Goal: Task Accomplishment & Management: Complete application form

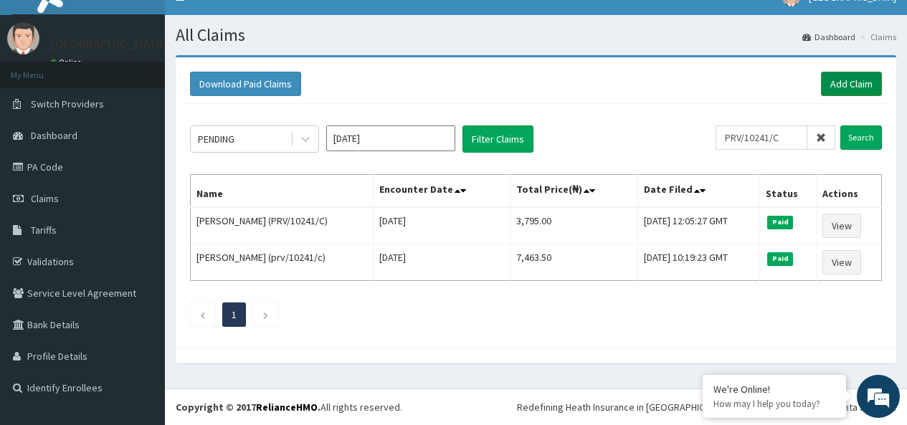
click at [849, 79] on link "Add Claim" at bounding box center [851, 84] width 61 height 24
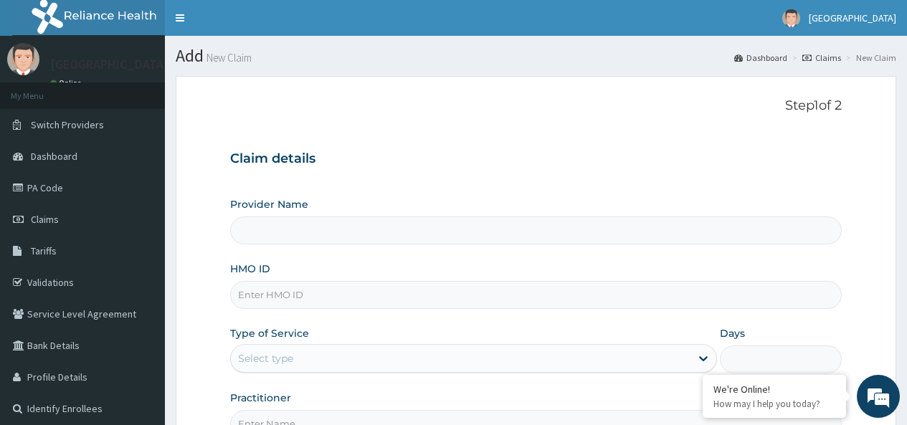
type input "[GEOGRAPHIC_DATA]"
click at [326, 292] on input "HMO ID" at bounding box center [535, 295] width 611 height 28
type input "CRH/10010/A"
click at [317, 355] on div "Select type" at bounding box center [460, 358] width 459 height 23
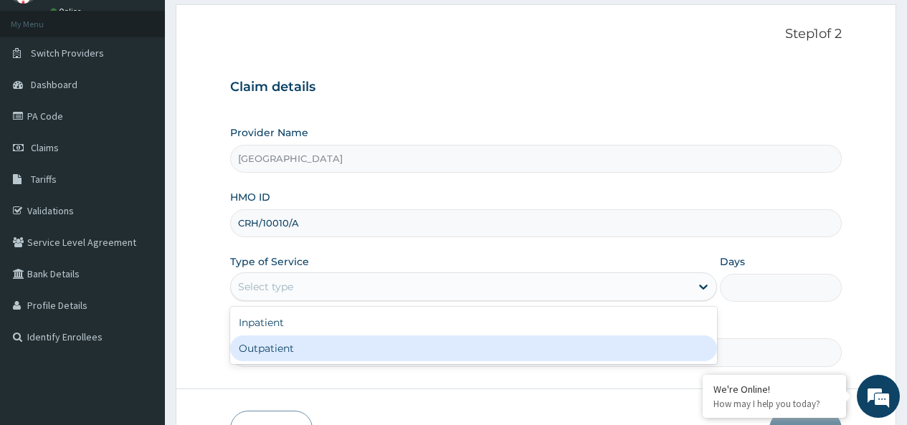
click at [302, 348] on div "Outpatient" at bounding box center [473, 348] width 487 height 26
type input "1"
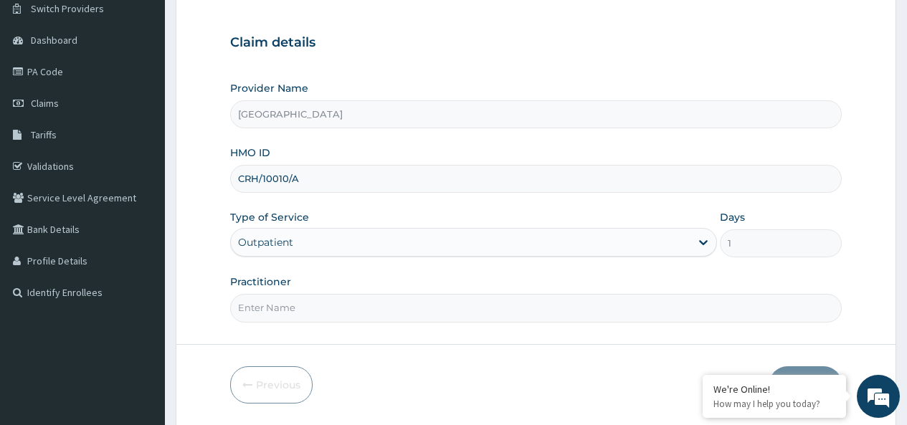
scroll to position [164, 0]
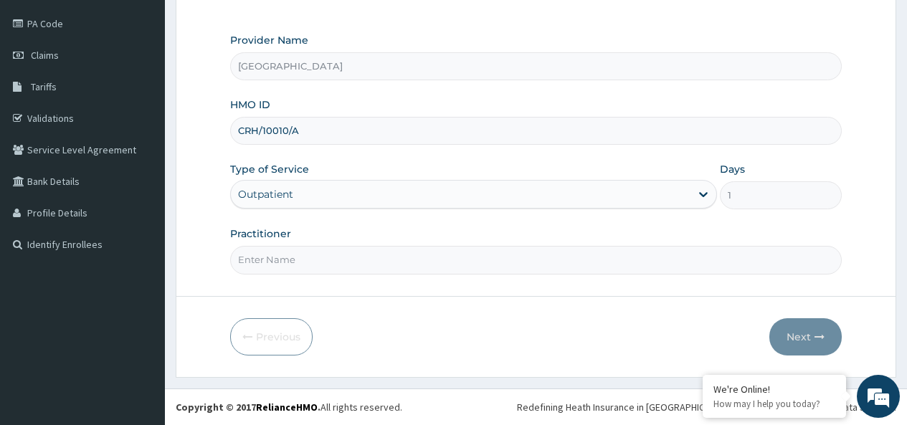
click at [290, 262] on input "Practitioner" at bounding box center [535, 260] width 611 height 28
type input "ETENG SAMSON"
click at [813, 333] on button "Next" at bounding box center [805, 336] width 72 height 37
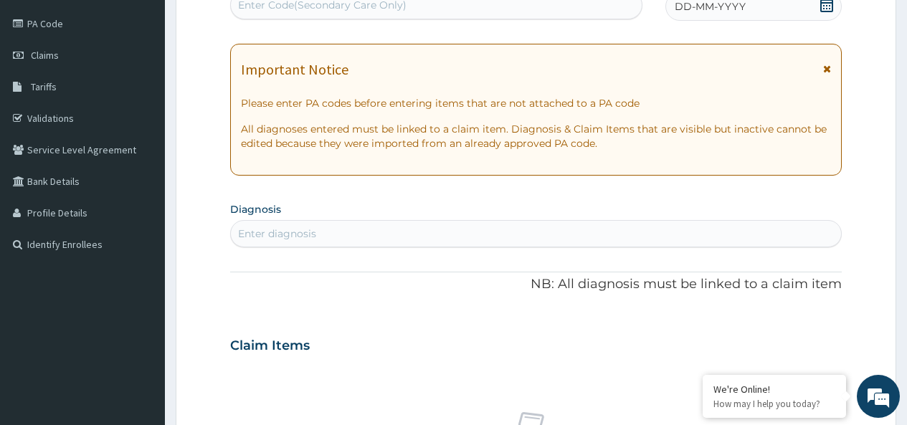
click at [829, 4] on icon at bounding box center [826, 5] width 14 height 14
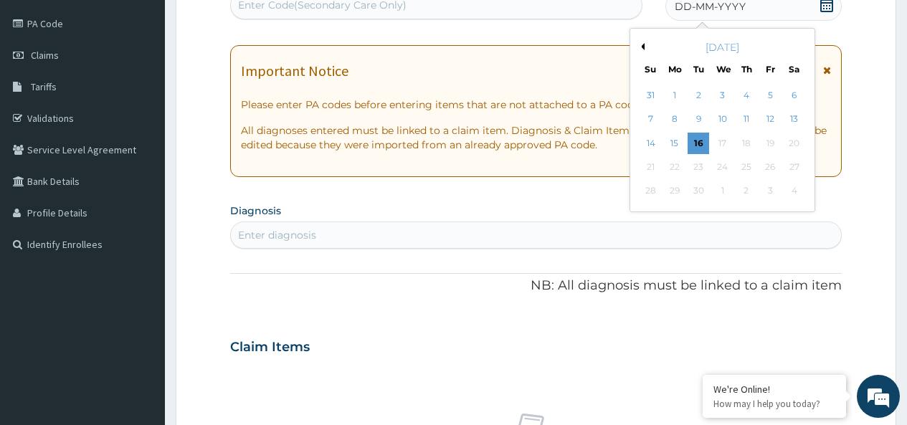
click at [641, 47] on button "Previous Month" at bounding box center [640, 46] width 7 height 7
click at [698, 117] on div "5" at bounding box center [698, 120] width 22 height 22
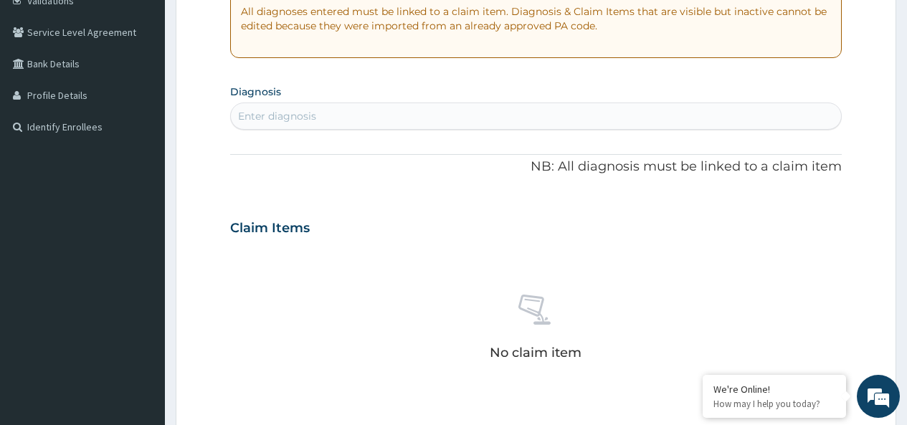
scroll to position [308, 0]
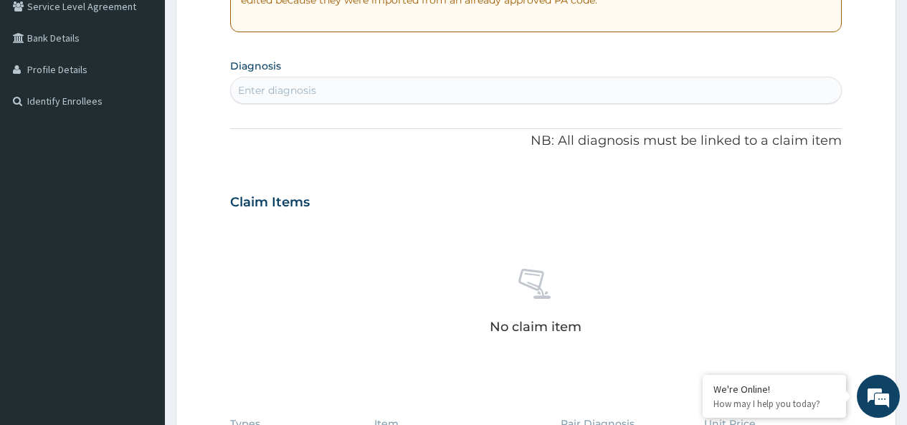
click at [340, 86] on div "Enter diagnosis" at bounding box center [536, 90] width 610 height 23
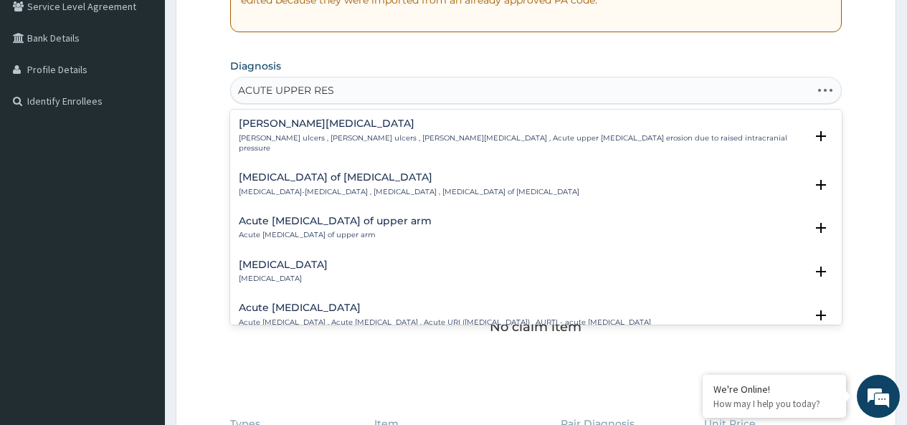
type input "ACUTE UPPER RESP"
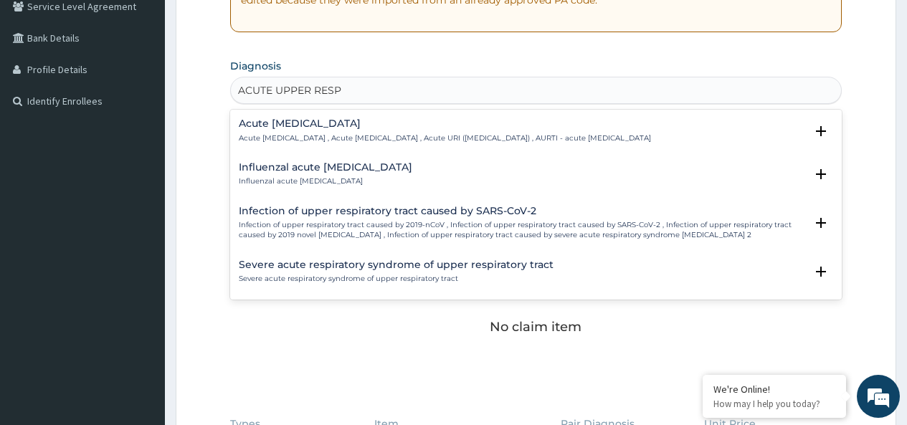
click at [376, 127] on h4 "Acute upper respiratory infection" at bounding box center [445, 123] width 412 height 11
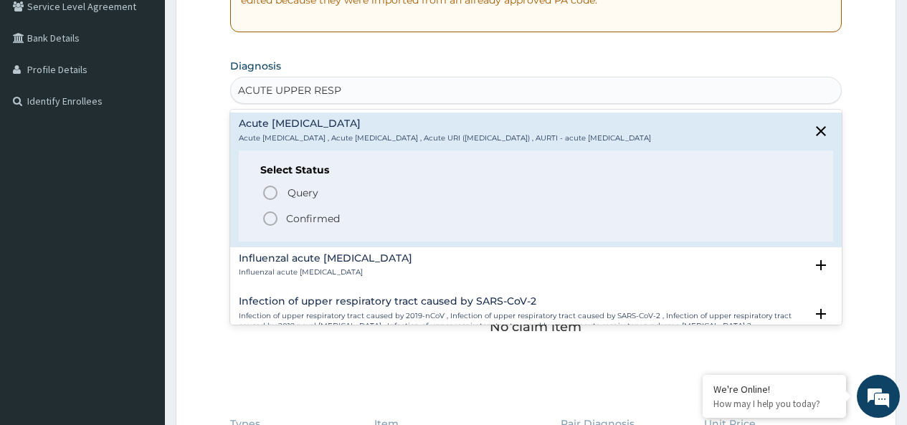
drag, startPoint x: 309, startPoint y: 229, endPoint x: 386, endPoint y: 164, distance: 100.7
click at [310, 226] on p "Confirmed" at bounding box center [313, 218] width 54 height 14
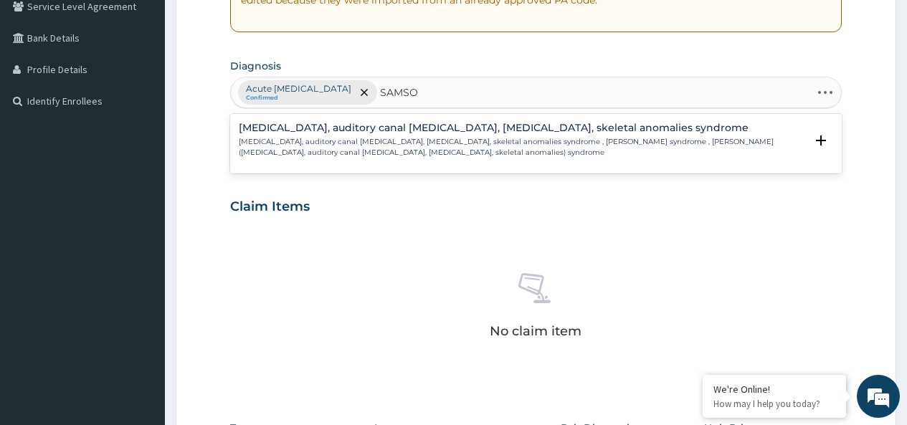
type input "SAMSON"
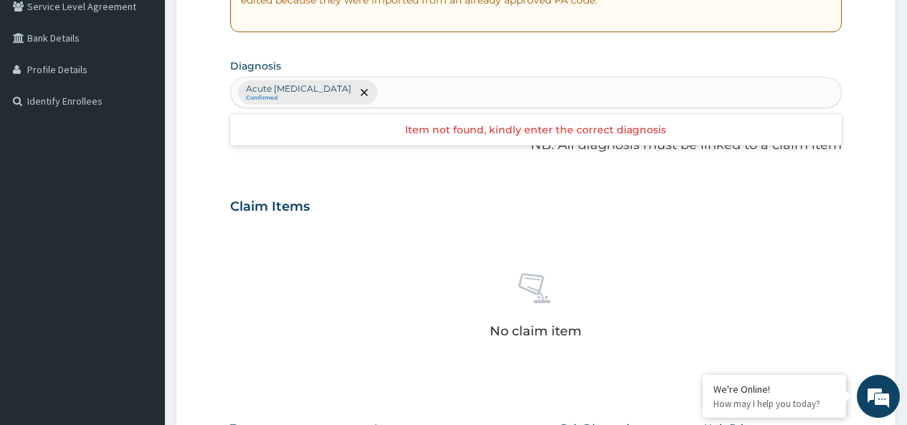
drag, startPoint x: 468, startPoint y: 87, endPoint x: 424, endPoint y: 87, distance: 43.7
click at [424, 87] on div "Acute upper respiratory infection Confirmed" at bounding box center [536, 92] width 610 height 30
type input "MALAR"
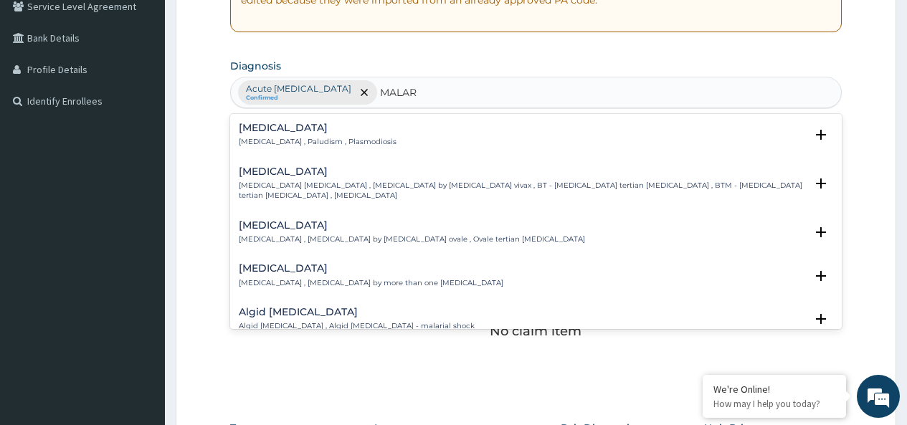
click at [280, 135] on div "Malaria Malaria , Paludism , Plasmodiosis" at bounding box center [318, 135] width 158 height 25
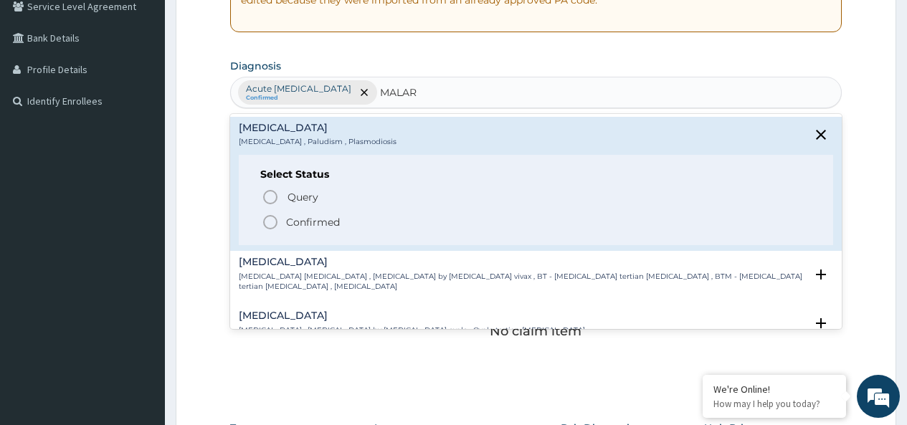
click at [271, 222] on icon "status option filled" at bounding box center [270, 222] width 17 height 17
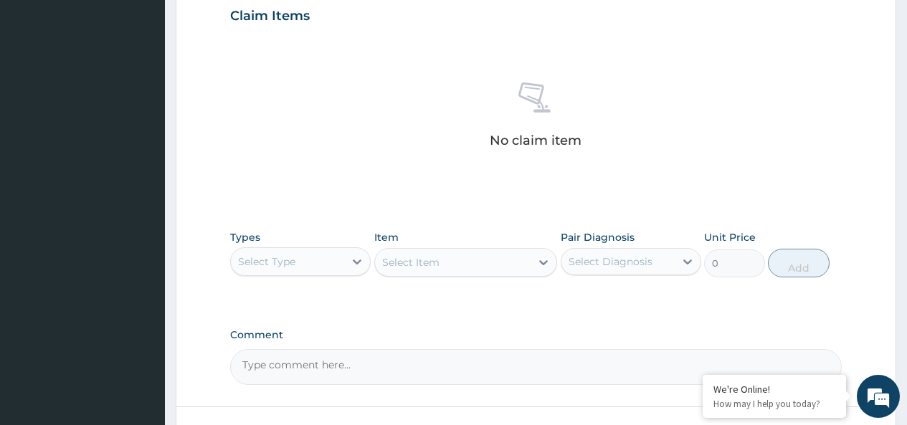
scroll to position [523, 0]
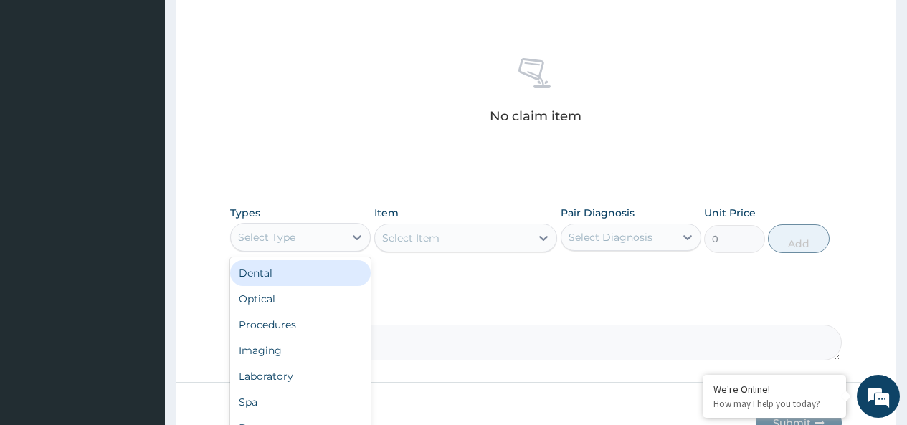
click at [302, 244] on div "Select Type" at bounding box center [287, 237] width 113 height 23
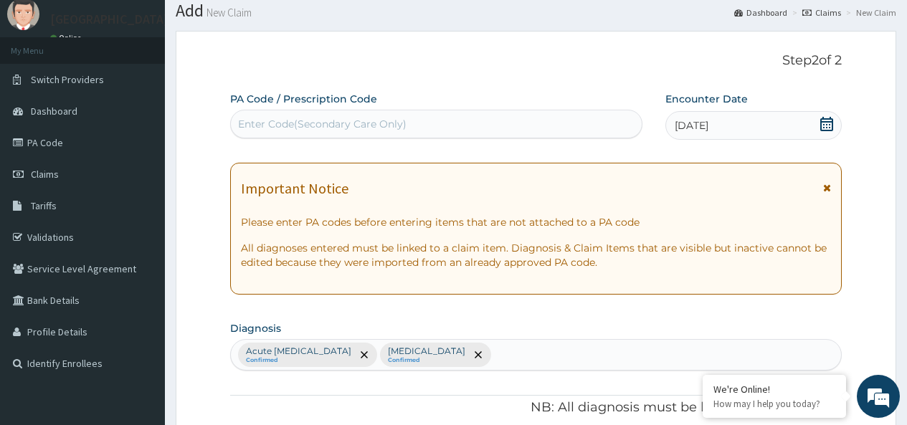
scroll to position [0, 0]
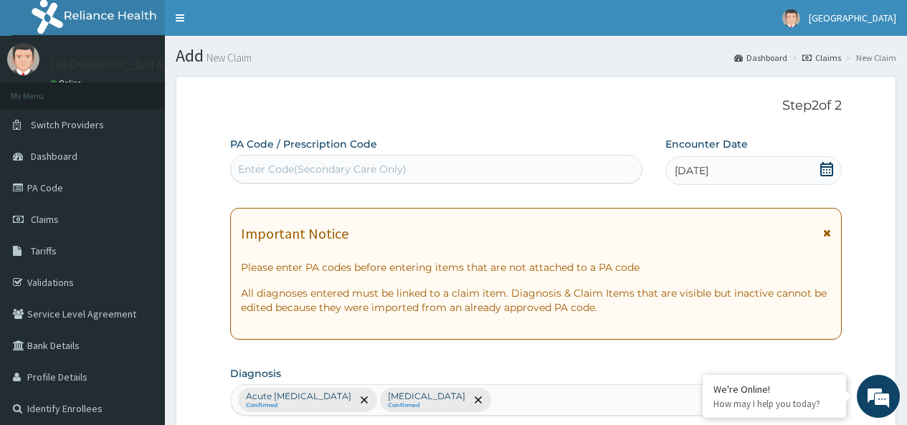
click at [358, 171] on div "Enter Code(Secondary Care Only)" at bounding box center [322, 169] width 168 height 14
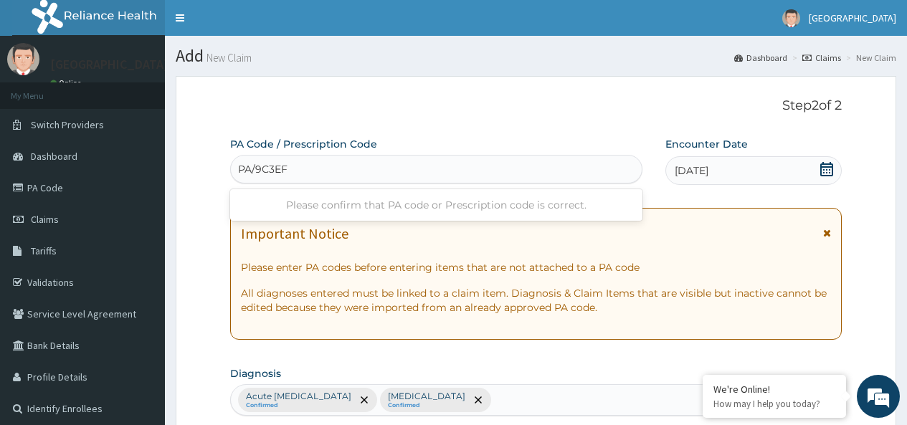
type input "PA/9C3EFF"
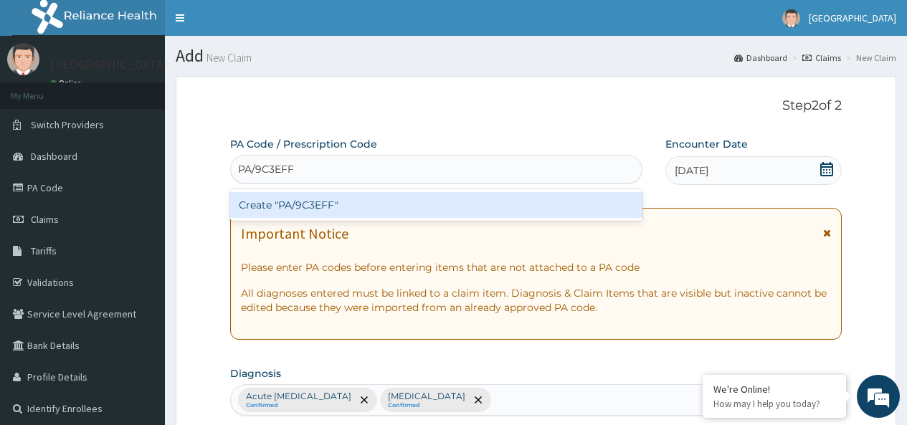
click at [441, 201] on div "Create "PA/9C3EFF"" at bounding box center [435, 205] width 411 height 26
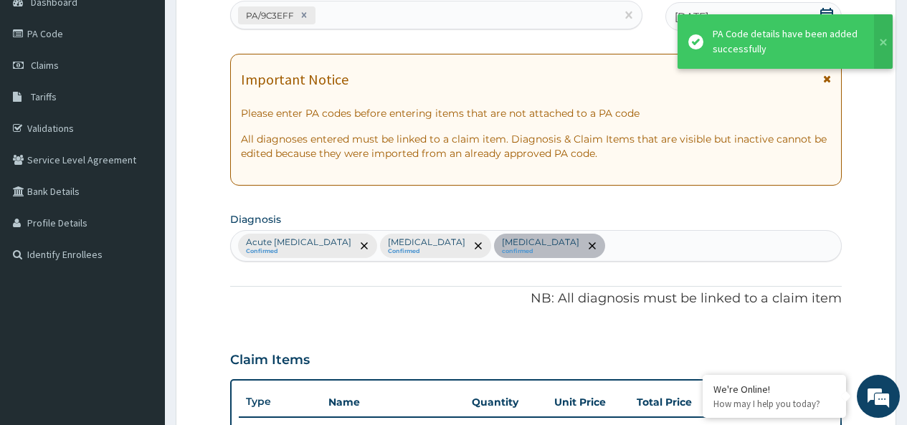
scroll to position [381, 0]
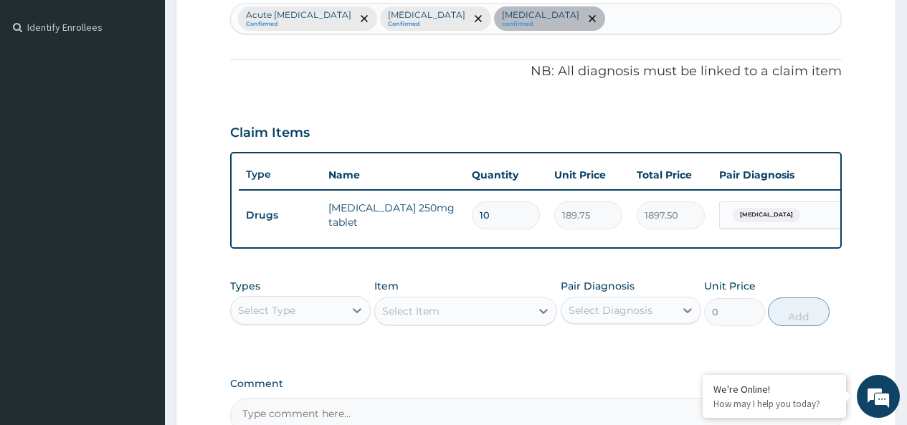
click at [295, 318] on div "Select Type" at bounding box center [266, 310] width 57 height 14
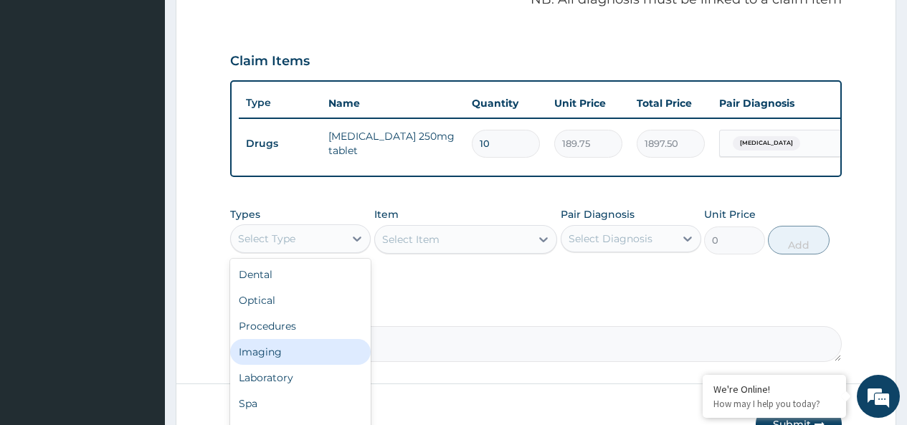
scroll to position [49, 0]
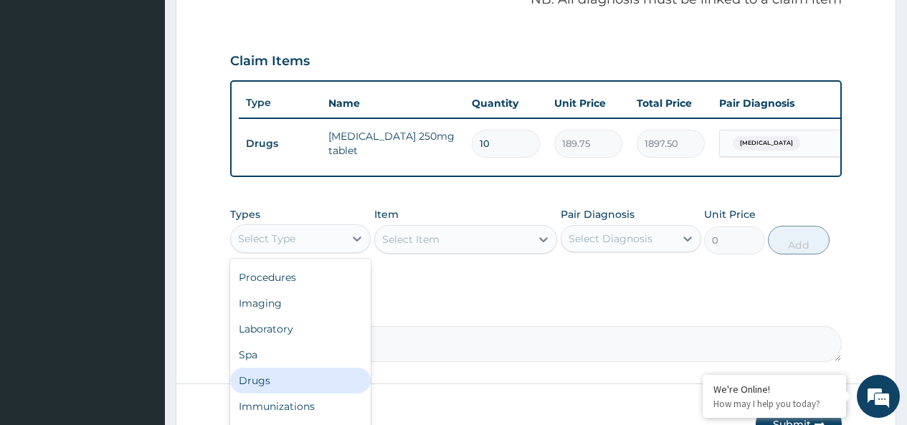
click at [275, 391] on div "Drugs" at bounding box center [300, 381] width 140 height 26
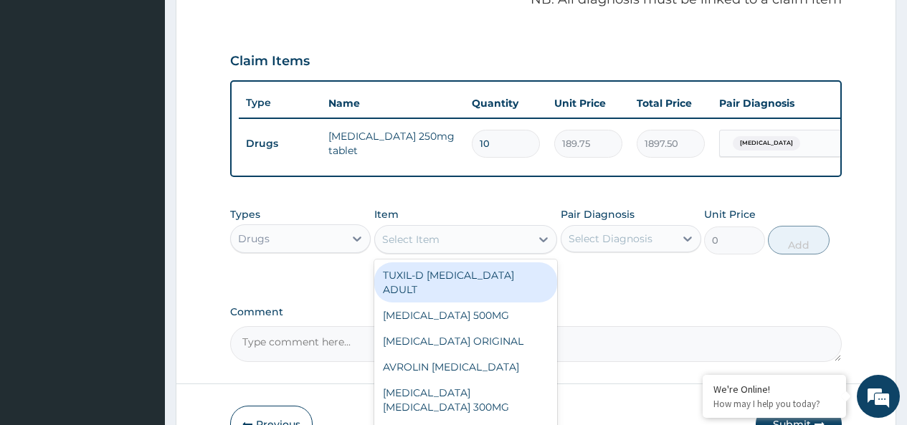
click at [412, 247] on div "Select Item" at bounding box center [410, 239] width 57 height 14
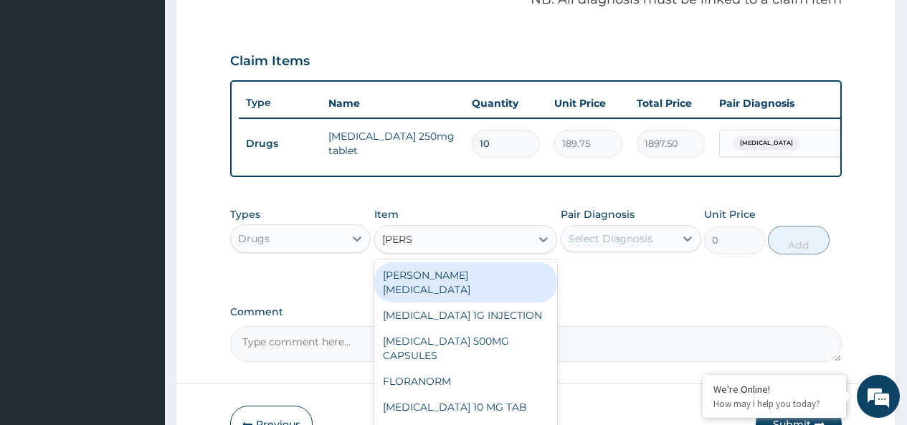
type input "LORAT"
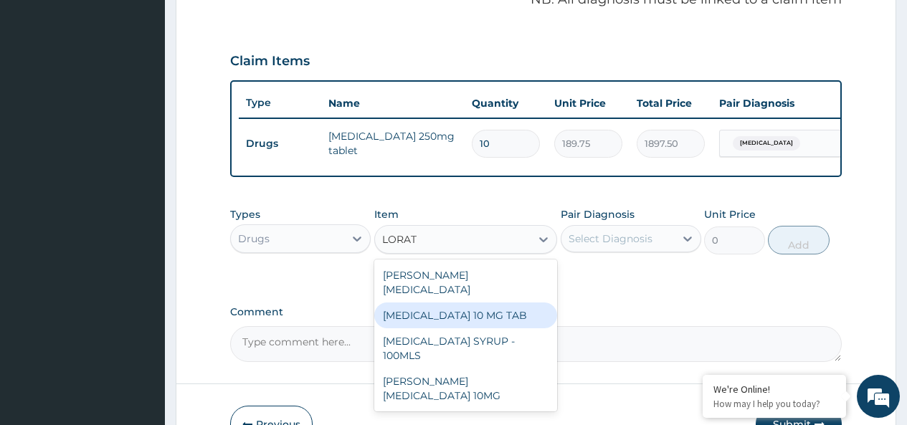
drag, startPoint x: 456, startPoint y: 311, endPoint x: 467, endPoint y: 304, distance: 12.9
click at [457, 310] on div "[MEDICAL_DATA] 10 MG TAB" at bounding box center [466, 315] width 184 height 26
type input "63.25"
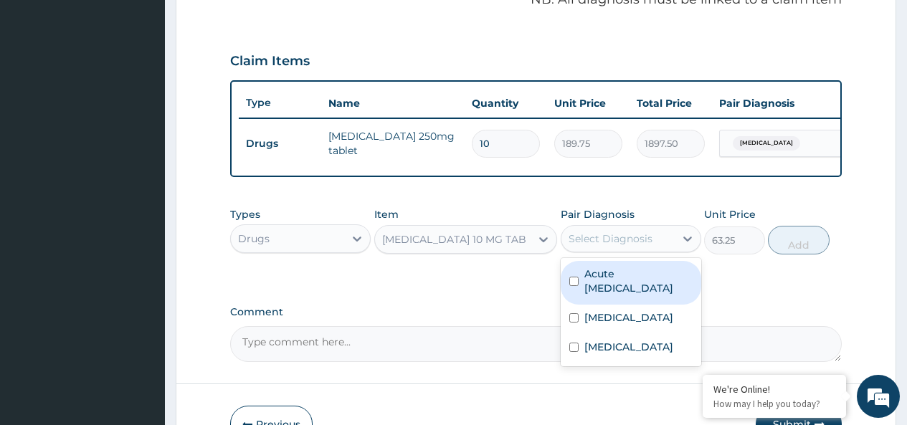
click at [646, 246] on div "Select Diagnosis" at bounding box center [610, 239] width 84 height 14
click at [624, 295] on label "Acute upper respiratory infection" at bounding box center [638, 281] width 108 height 29
checkbox input "true"
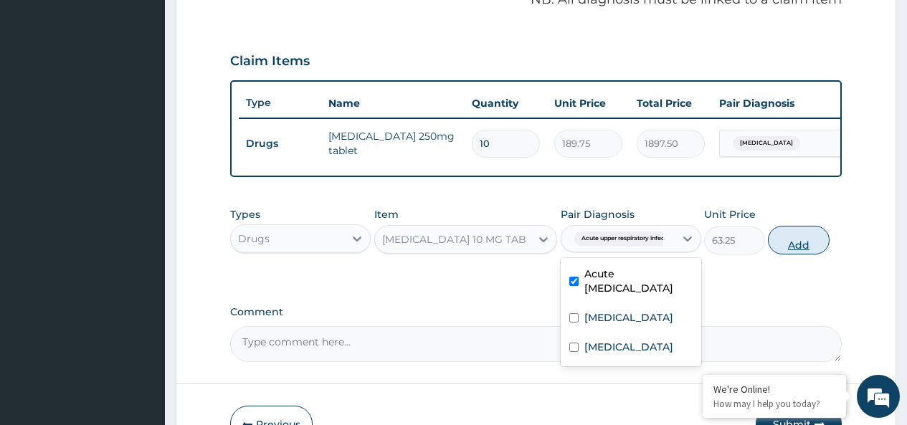
click at [813, 254] on button "Add" at bounding box center [798, 240] width 61 height 29
type input "0"
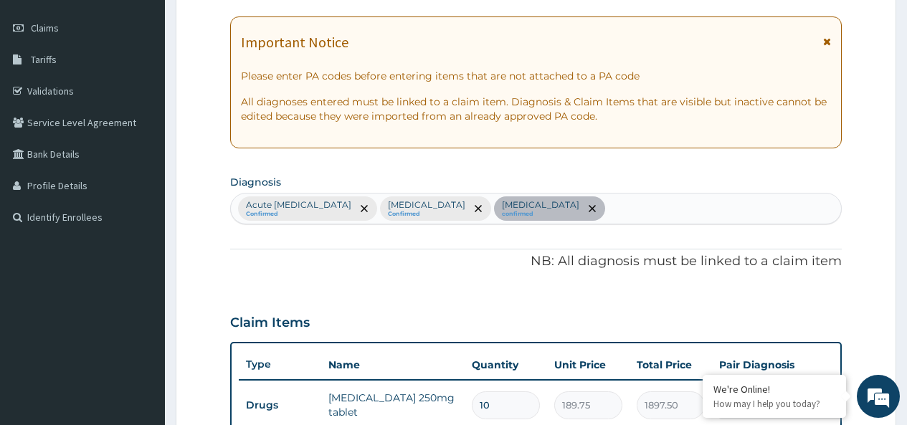
scroll to position [166, 0]
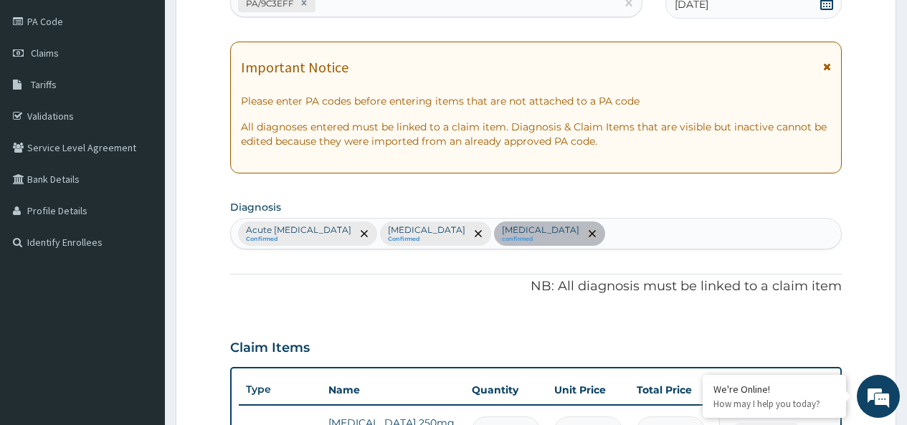
click at [596, 234] on icon "remove selection option" at bounding box center [591, 233] width 7 height 7
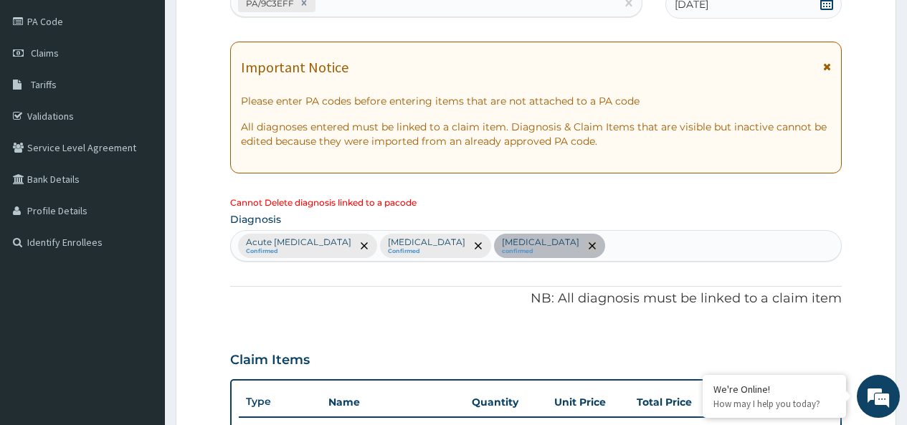
click at [596, 248] on icon "remove selection option" at bounding box center [591, 245] width 7 height 7
click at [596, 244] on icon "remove selection option" at bounding box center [591, 245] width 7 height 7
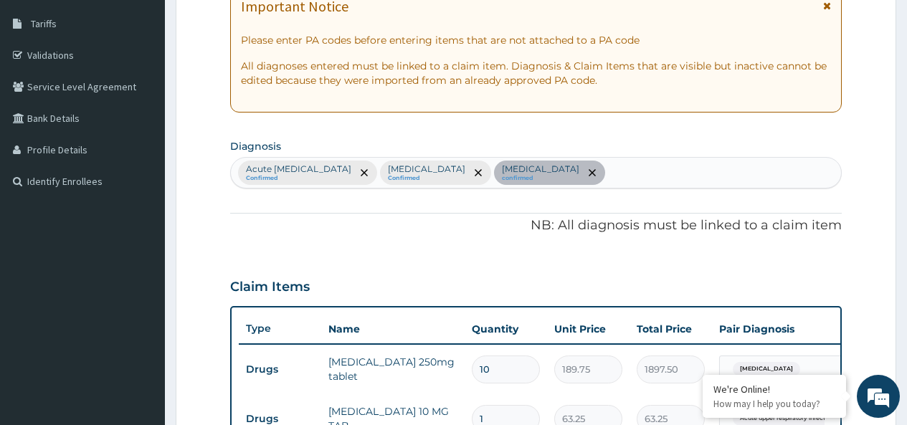
scroll to position [381, 0]
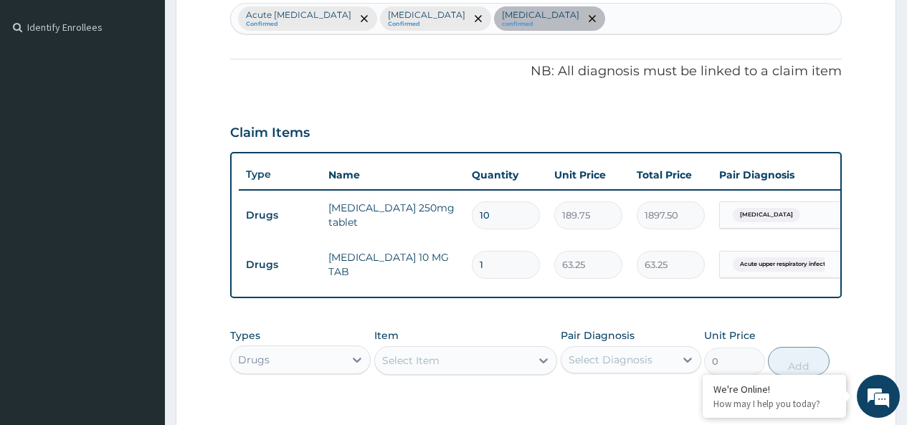
click at [596, 20] on icon "remove selection option" at bounding box center [591, 18] width 7 height 7
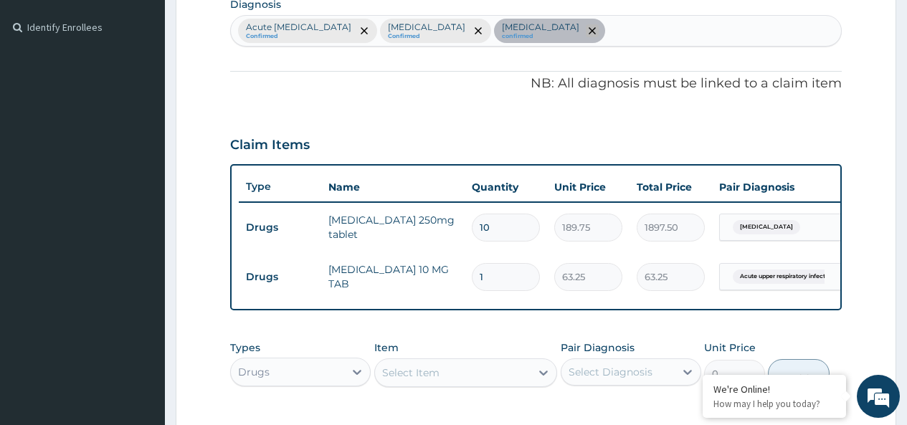
click at [599, 30] on span "remove selection option" at bounding box center [592, 30] width 13 height 13
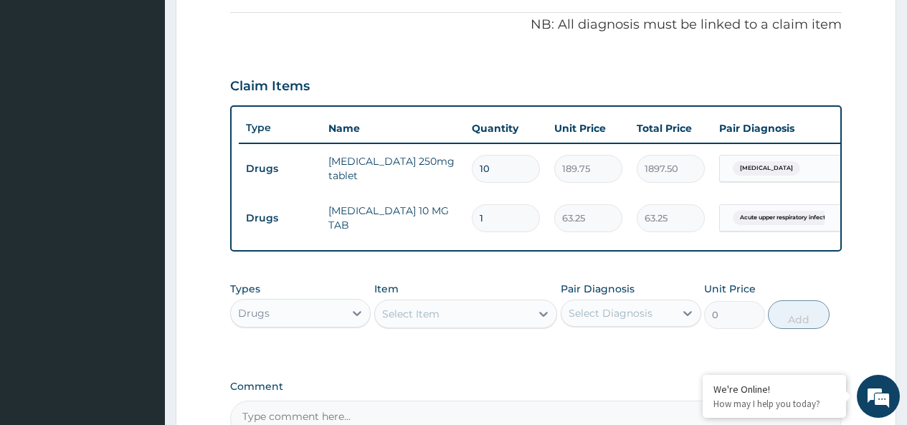
scroll to position [453, 0]
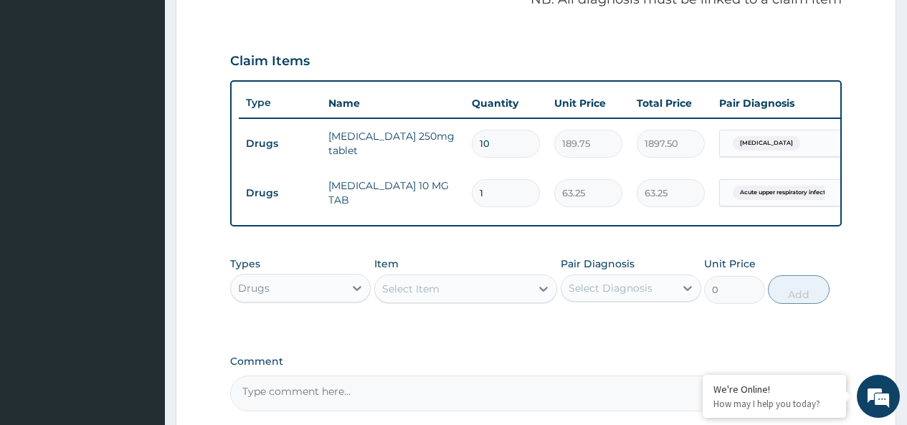
type input "0.00"
type input "3"
type input "189.75"
type input "3"
click at [465, 300] on div "Select Item" at bounding box center [453, 288] width 156 height 23
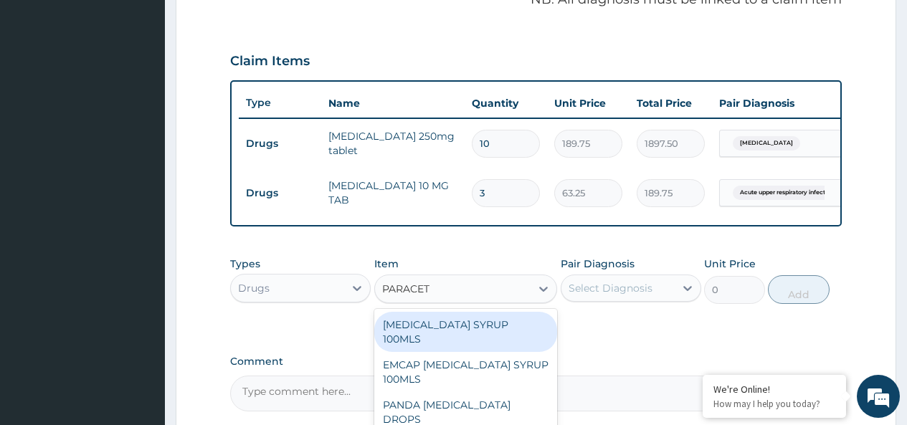
type input "PARACETA"
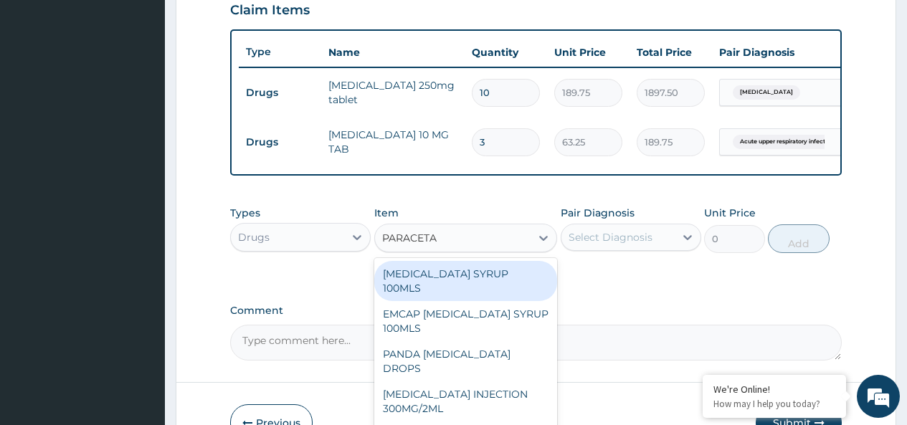
scroll to position [525, 0]
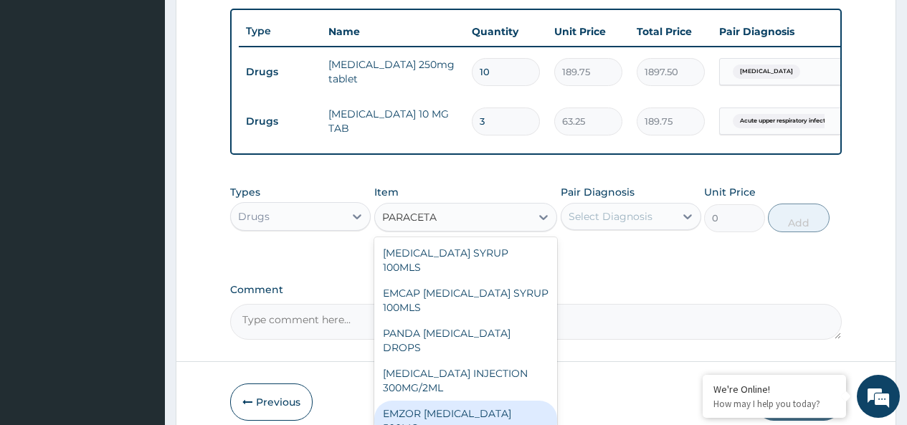
click at [507, 401] on div "EMZOR [MEDICAL_DATA] 500MG" at bounding box center [466, 421] width 184 height 40
type input "25.3"
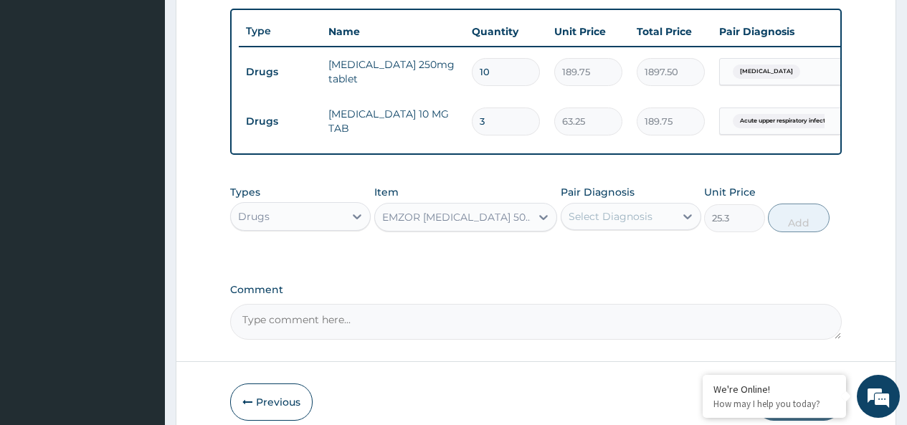
click at [591, 221] on div "Select Diagnosis" at bounding box center [610, 216] width 84 height 14
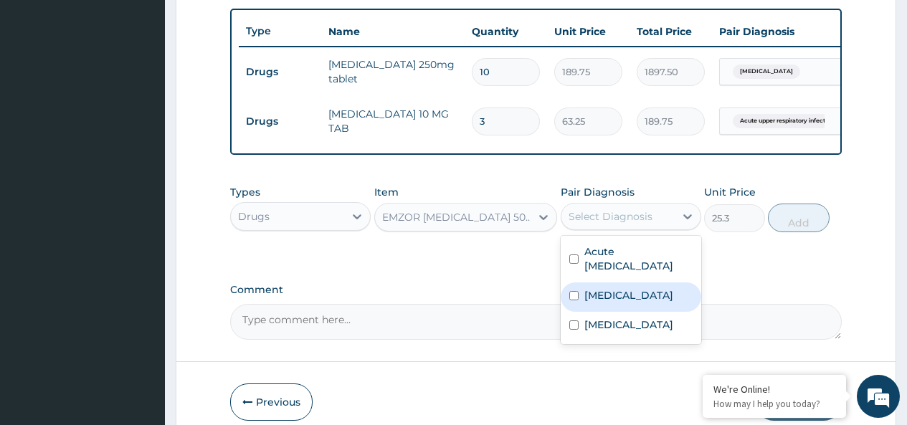
click at [605, 302] on label "Malaria" at bounding box center [628, 295] width 89 height 14
checkbox input "true"
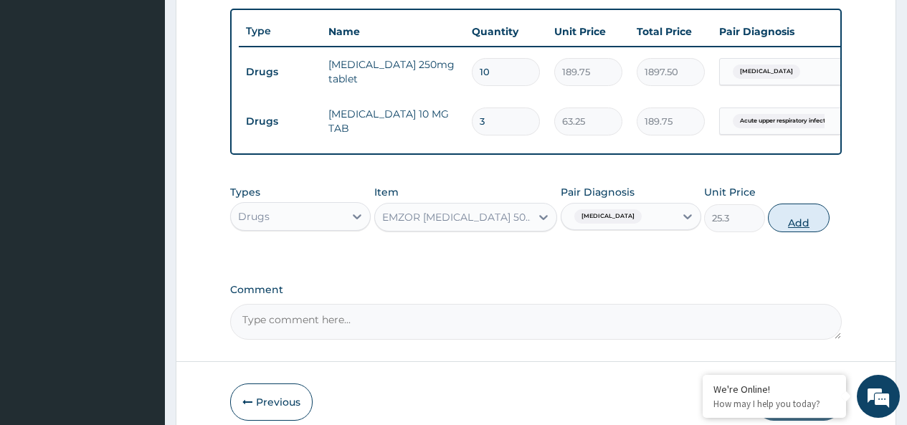
click at [792, 229] on button "Add" at bounding box center [798, 218] width 61 height 29
type input "0"
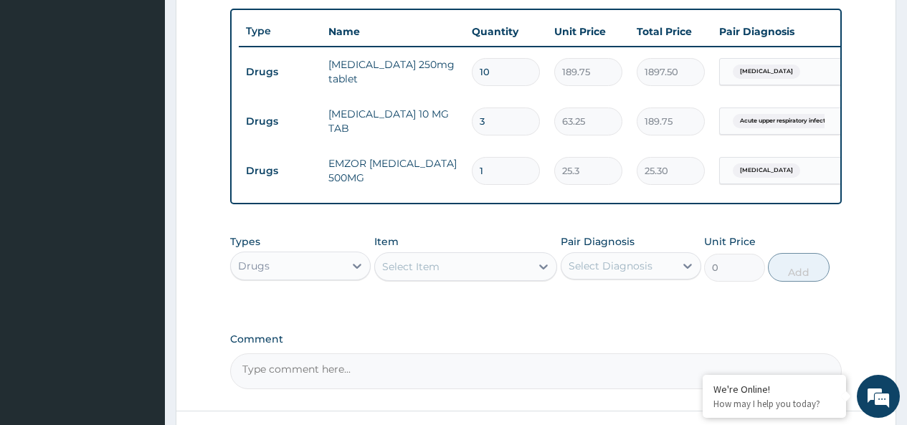
type input "18"
type input "455.40"
type input "18"
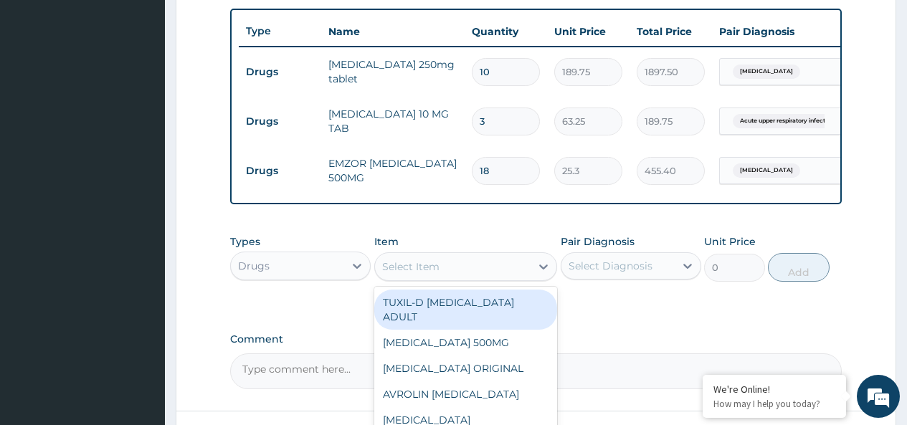
click at [429, 272] on div "Select Item" at bounding box center [410, 266] width 57 height 14
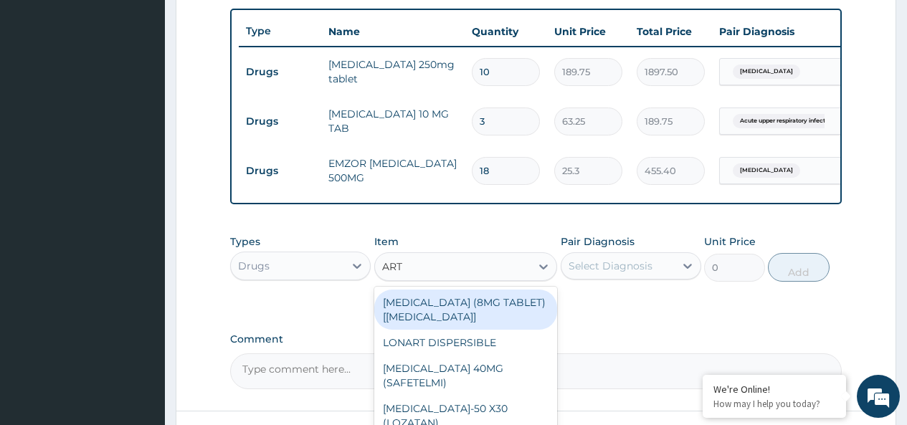
type input "ARTE"
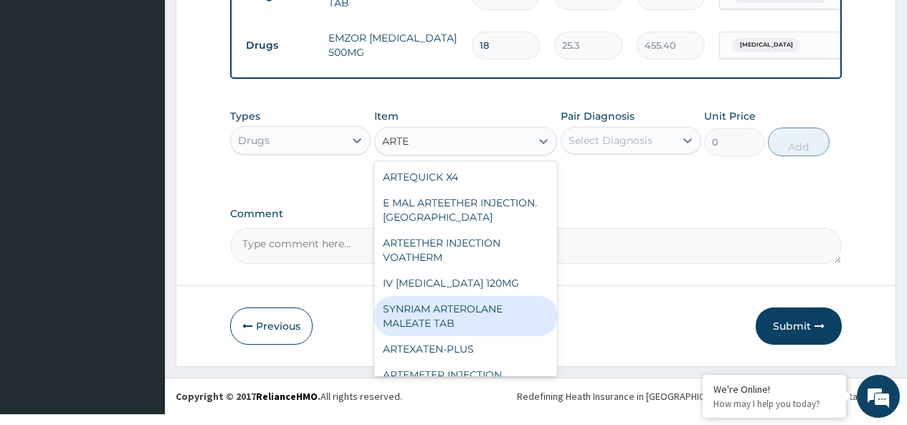
scroll to position [72, 0]
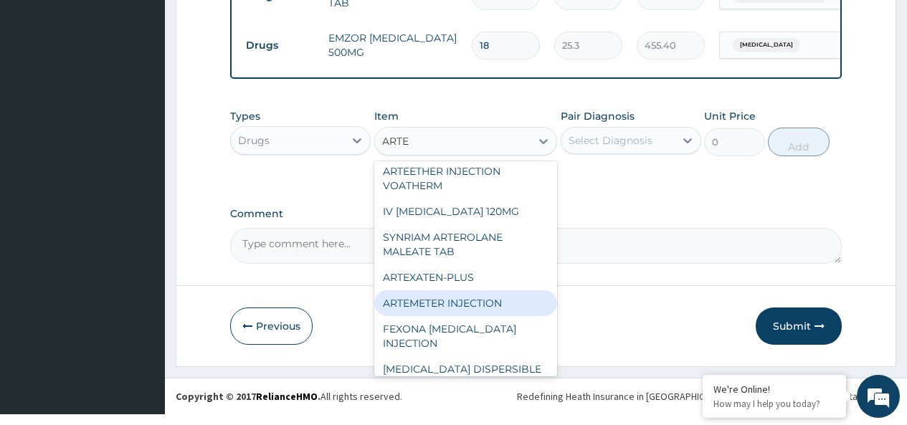
click at [473, 315] on div "ARTEMETER INJECTION" at bounding box center [466, 303] width 184 height 26
type input "1012"
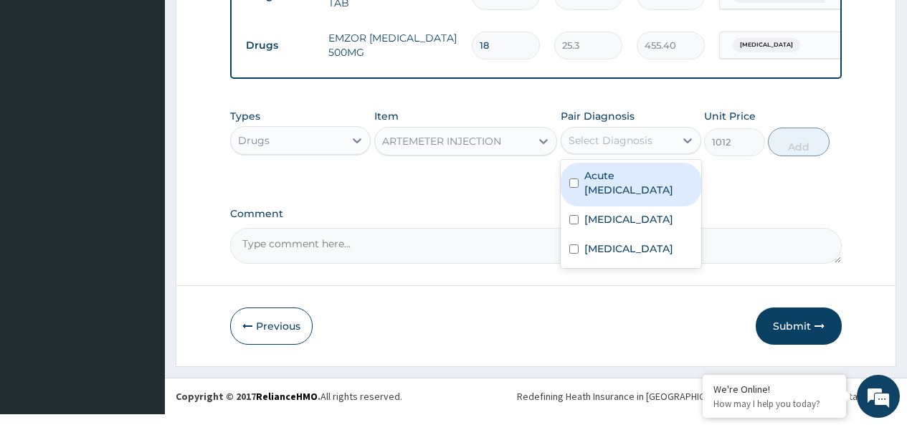
click at [592, 152] on div "Select Diagnosis" at bounding box center [617, 140] width 113 height 23
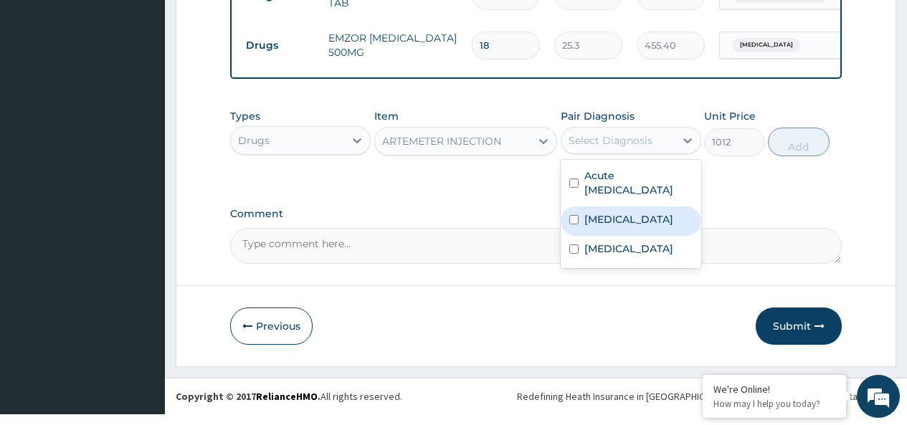
click at [601, 224] on label "Malaria" at bounding box center [628, 219] width 89 height 14
checkbox input "true"
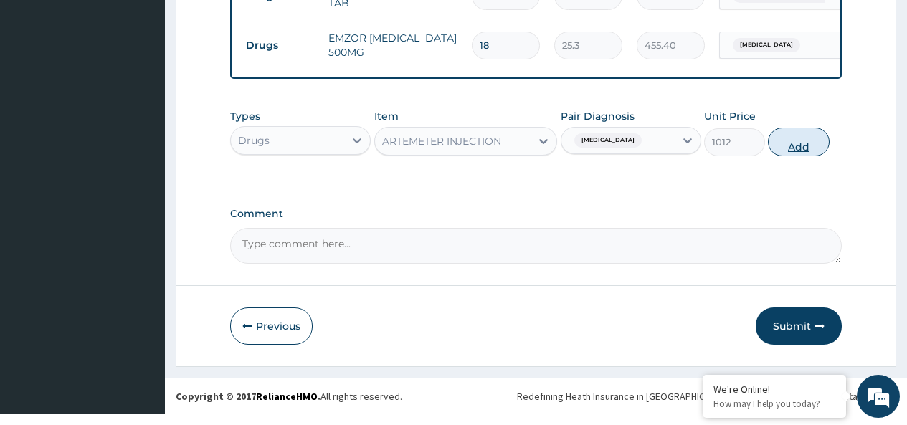
click at [797, 149] on button "Add" at bounding box center [798, 142] width 61 height 29
type input "0"
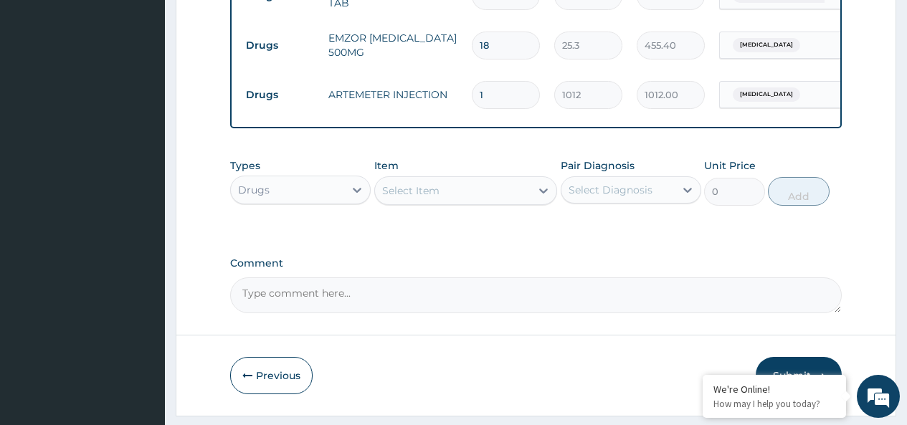
click at [488, 167] on div "Types Drugs Item Select Item Pair Diagnosis Select Diagnosis Unit Price 0 Add" at bounding box center [535, 182] width 611 height 62
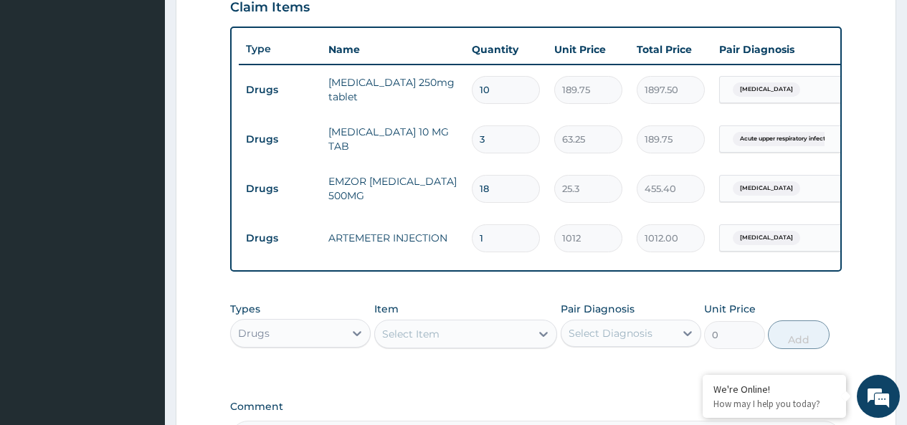
scroll to position [650, 0]
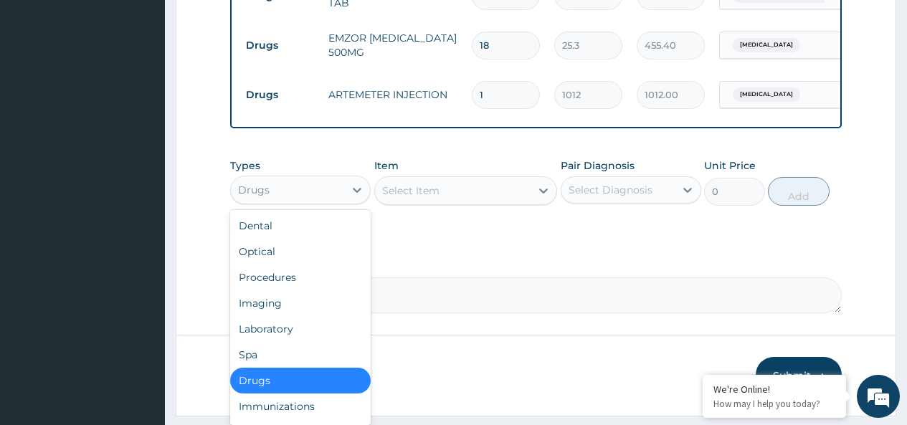
click at [292, 201] on div "Drugs" at bounding box center [287, 189] width 113 height 23
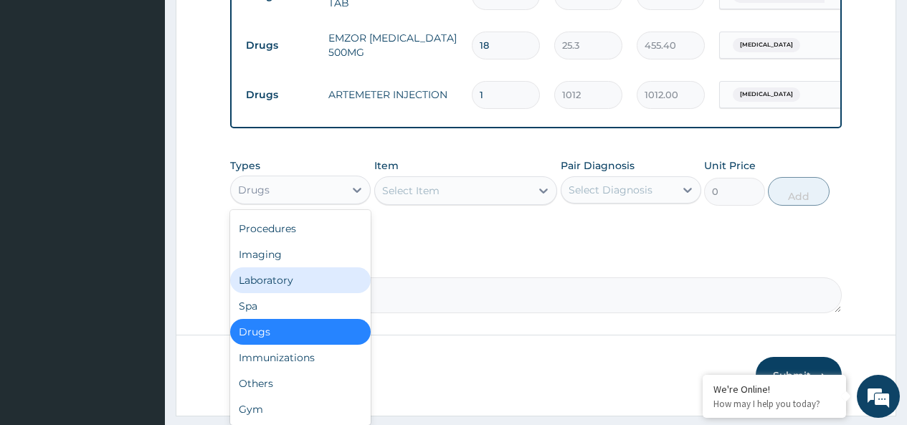
scroll to position [0, 0]
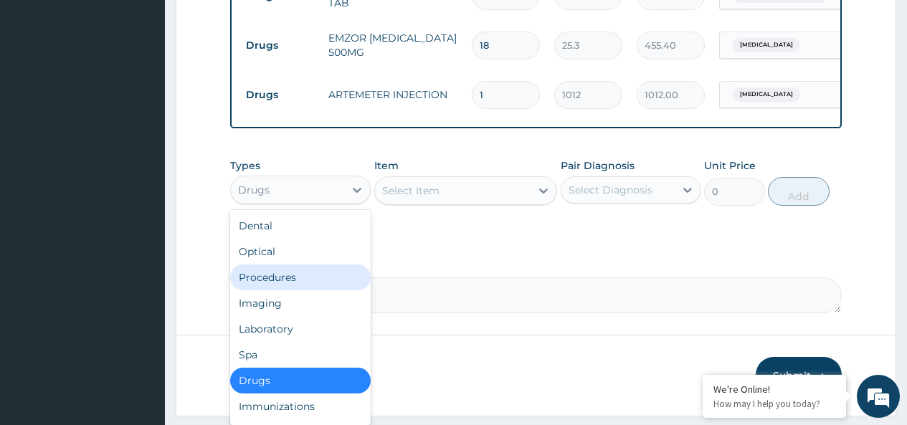
click at [292, 287] on div "Procedures" at bounding box center [300, 278] width 140 height 26
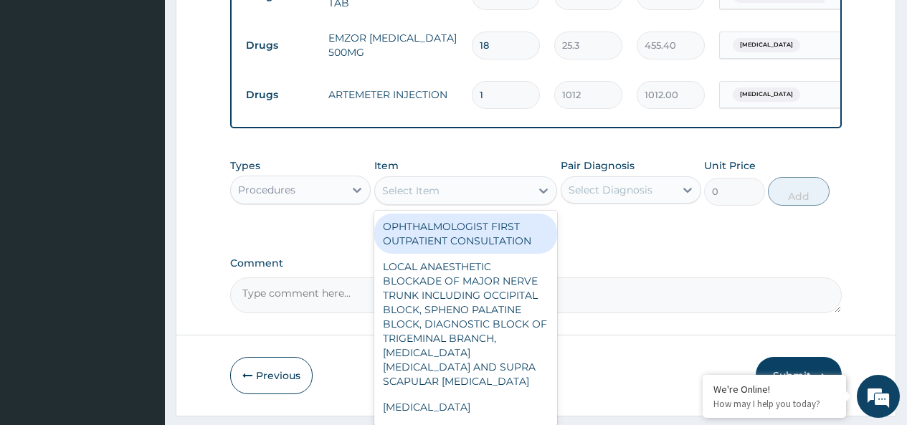
click at [429, 193] on div "Select Item" at bounding box center [453, 190] width 156 height 23
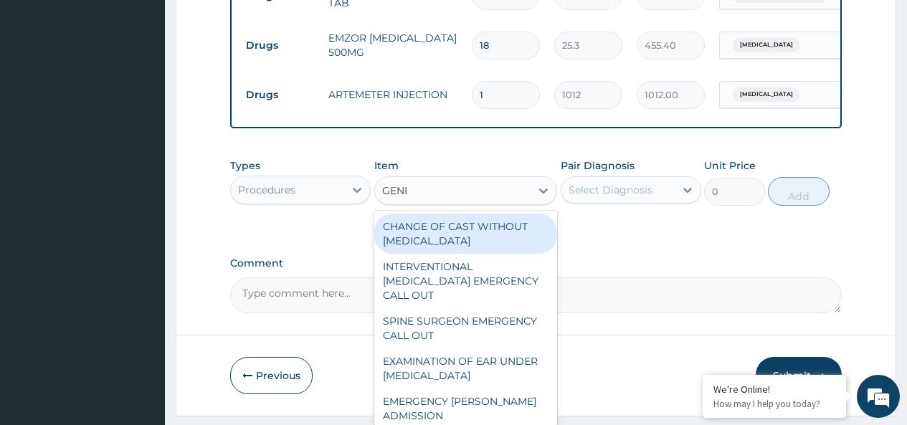
type input "GENER"
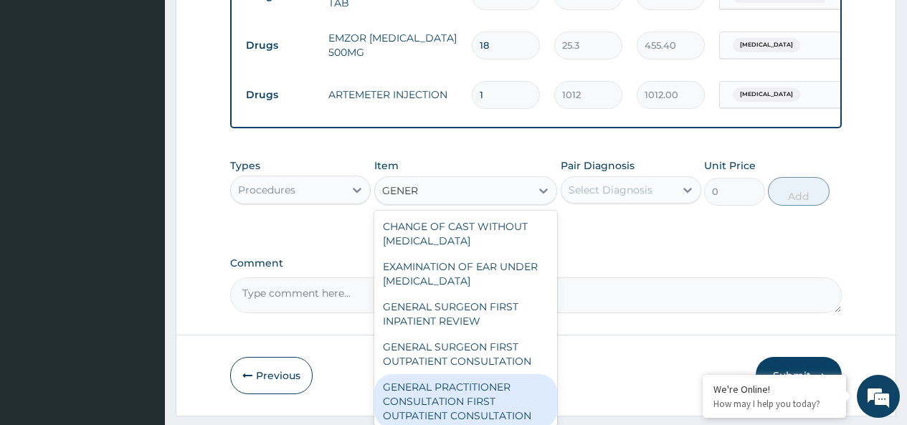
click at [475, 401] on div "GENERAL PRACTITIONER CONSULTATION FIRST OUTPATIENT CONSULTATION" at bounding box center [466, 401] width 184 height 54
type input "3795"
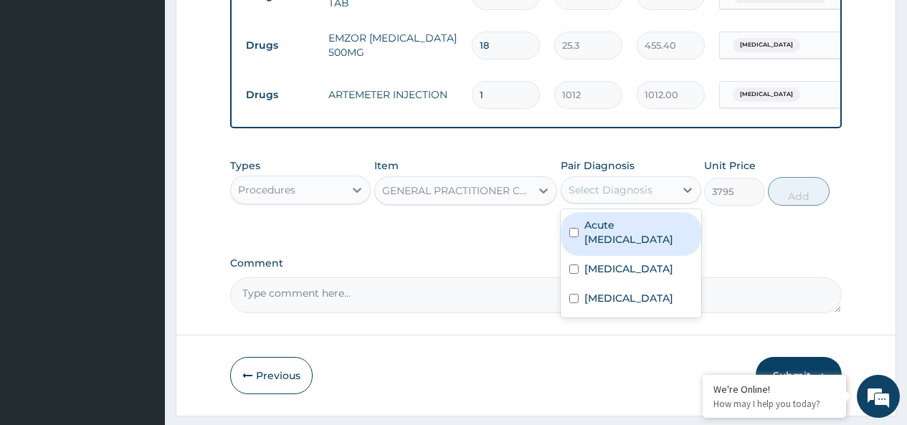
click at [628, 197] on div "Select Diagnosis" at bounding box center [610, 190] width 84 height 14
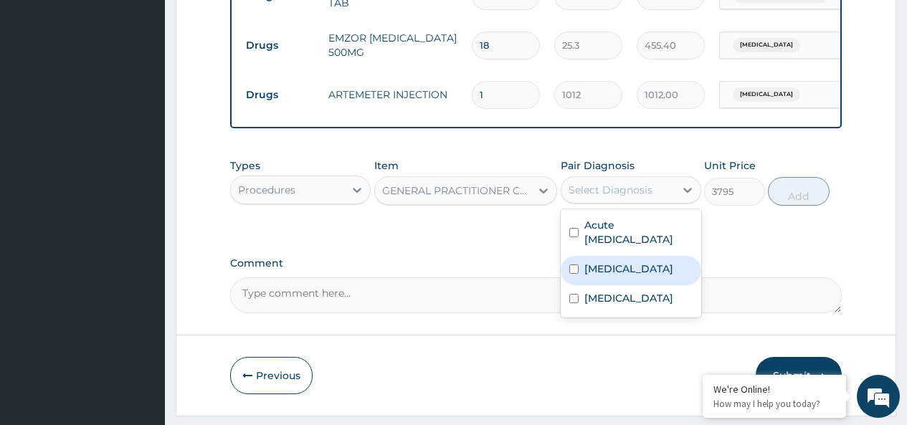
drag, startPoint x: 616, startPoint y: 275, endPoint x: 744, endPoint y: 213, distance: 141.7
click at [628, 274] on div "Malaria" at bounding box center [631, 270] width 140 height 29
checkbox input "true"
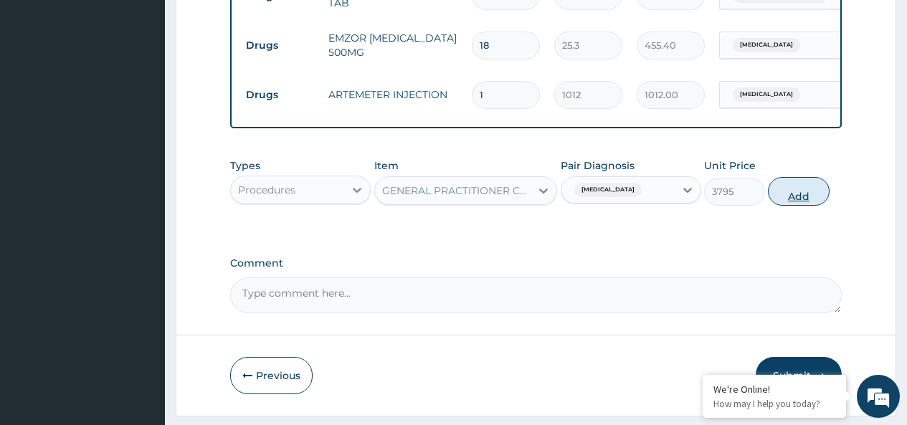
click at [786, 204] on button "Add" at bounding box center [798, 191] width 61 height 29
type input "0"
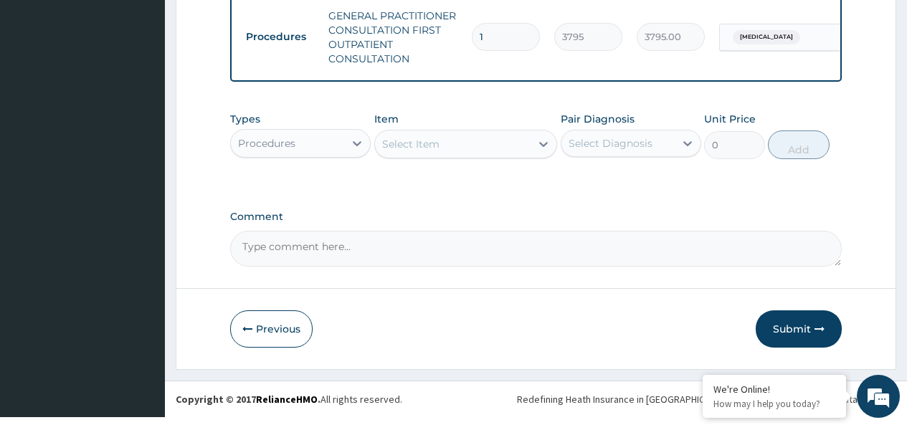
scroll to position [771, 0]
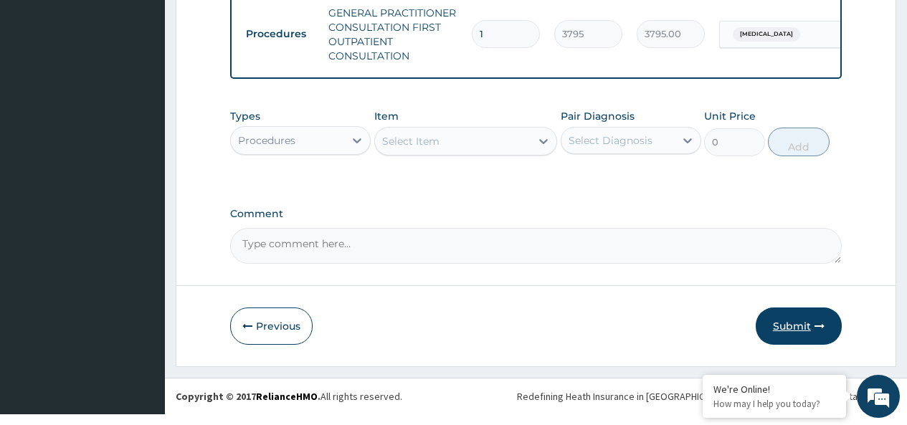
click at [787, 339] on button "Submit" at bounding box center [799, 326] width 86 height 37
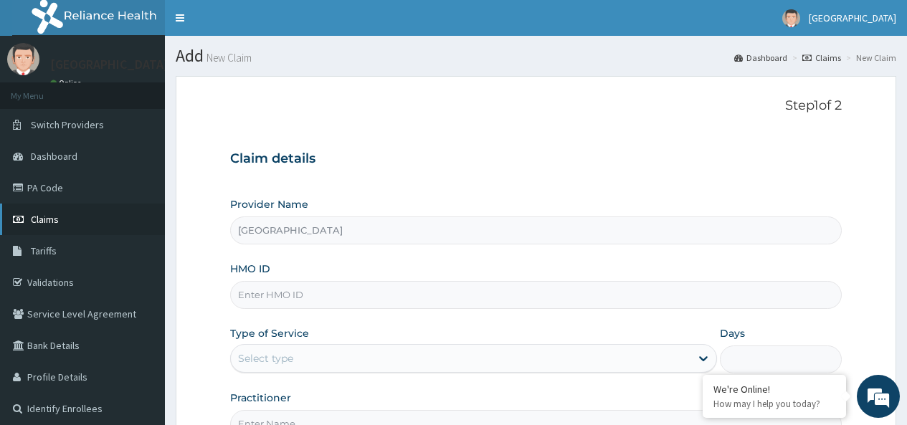
click at [60, 216] on link "Claims" at bounding box center [82, 220] width 165 height 32
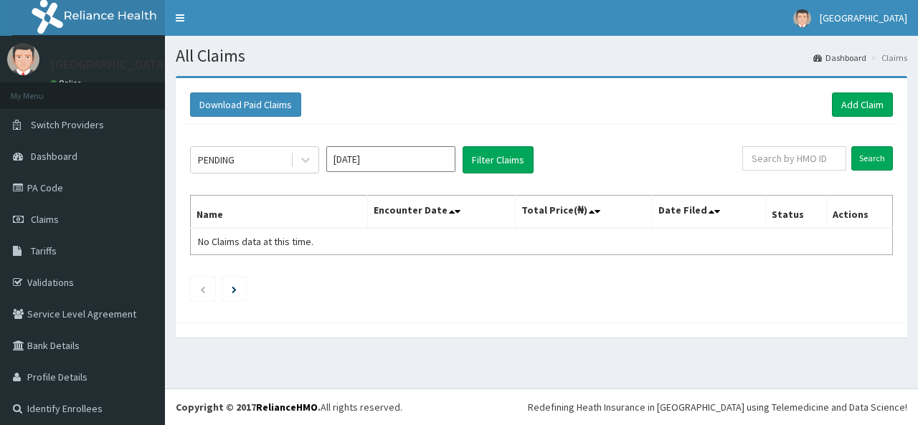
click at [773, 158] on input "text" at bounding box center [794, 158] width 104 height 24
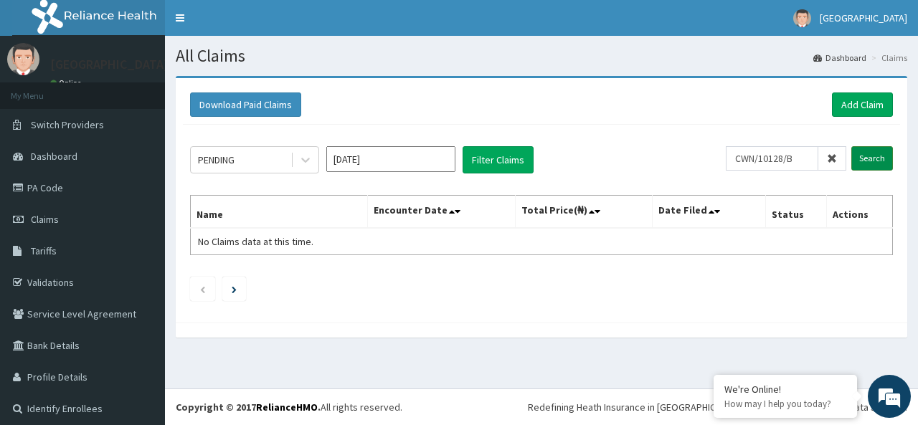
type input "CWN/10128/B"
click at [855, 164] on input "Search" at bounding box center [872, 158] width 42 height 24
click at [843, 99] on link "Add Claim" at bounding box center [861, 104] width 61 height 24
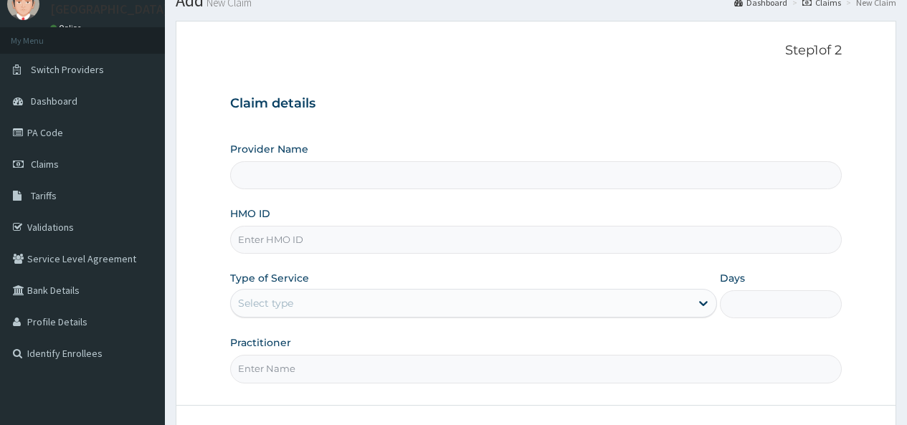
scroll to position [72, 0]
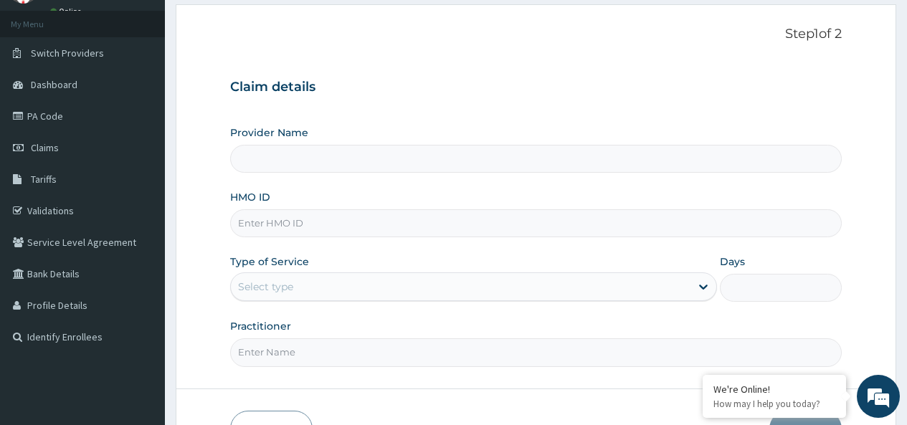
click at [295, 223] on input "HMO ID" at bounding box center [535, 223] width 611 height 28
type input "[GEOGRAPHIC_DATA]"
type input "SRD/10014/D"
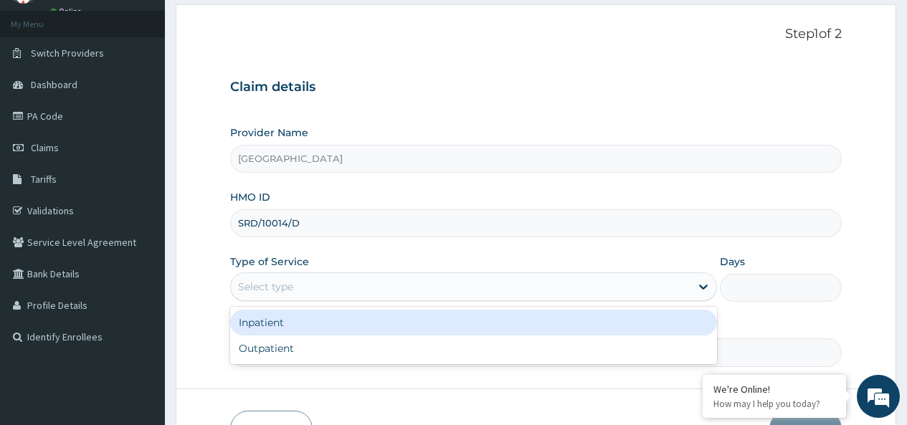
click at [345, 289] on div "Select type" at bounding box center [460, 286] width 459 height 23
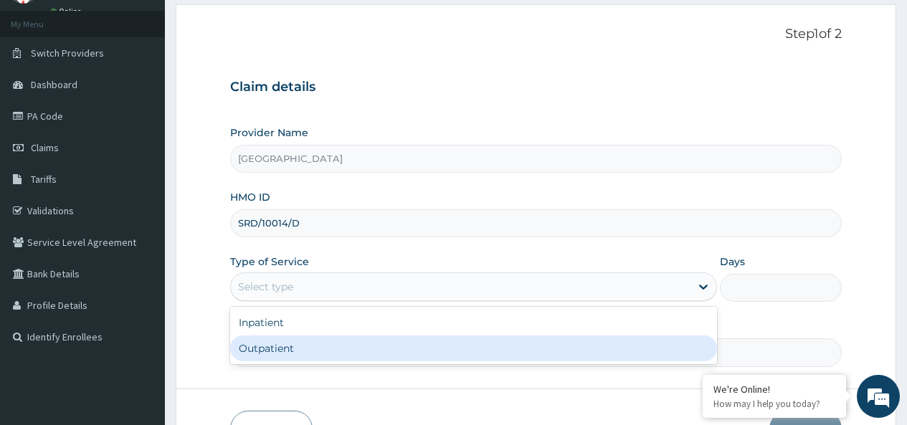
click at [302, 343] on div "Outpatient" at bounding box center [473, 348] width 487 height 26
type input "1"
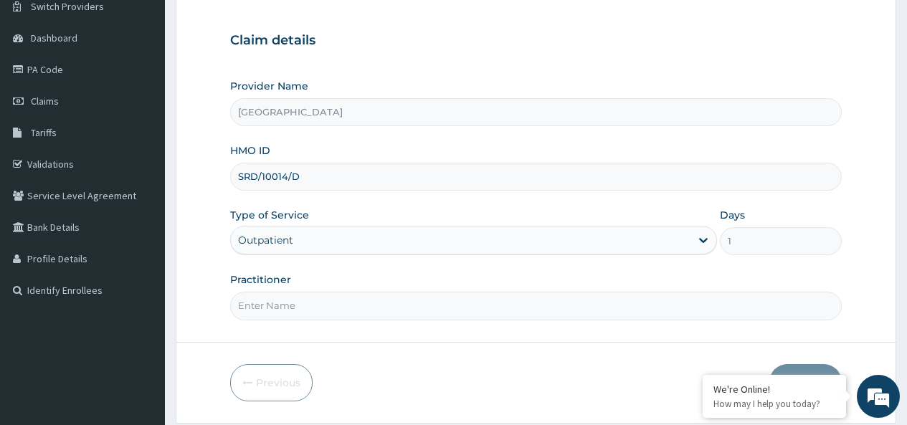
scroll to position [164, 0]
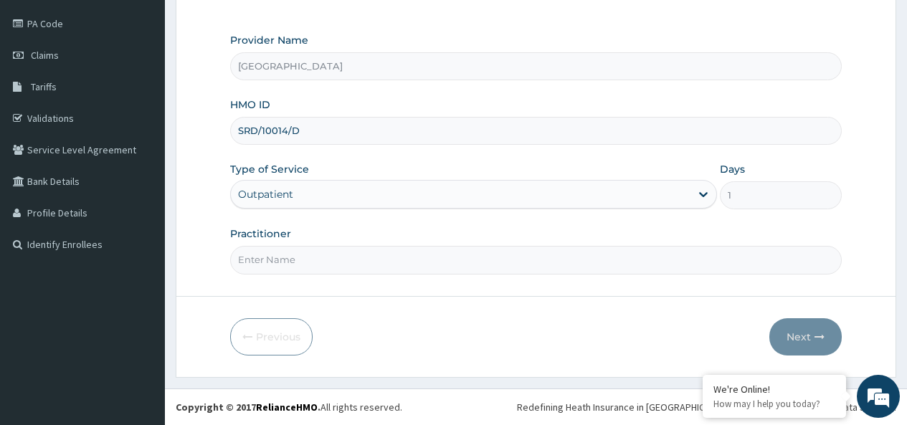
click at [288, 266] on input "Practitioner" at bounding box center [535, 260] width 611 height 28
type input "AKOGUN HAMMED"
click at [800, 343] on button "Next" at bounding box center [805, 336] width 72 height 37
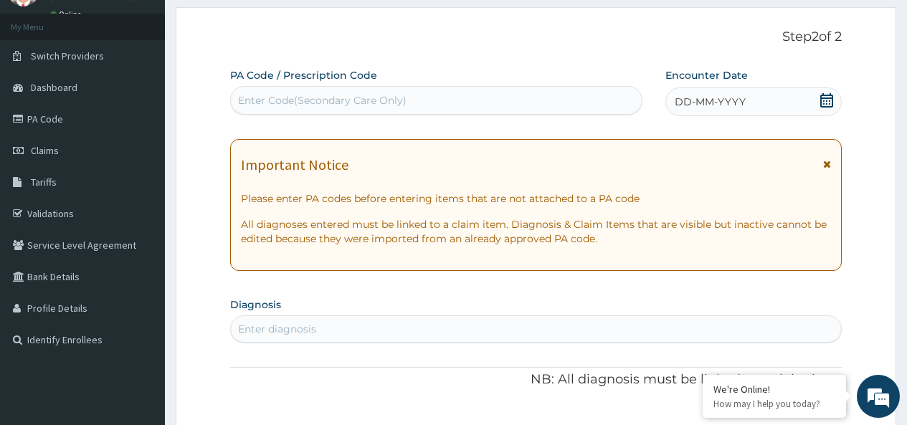
scroll to position [0, 0]
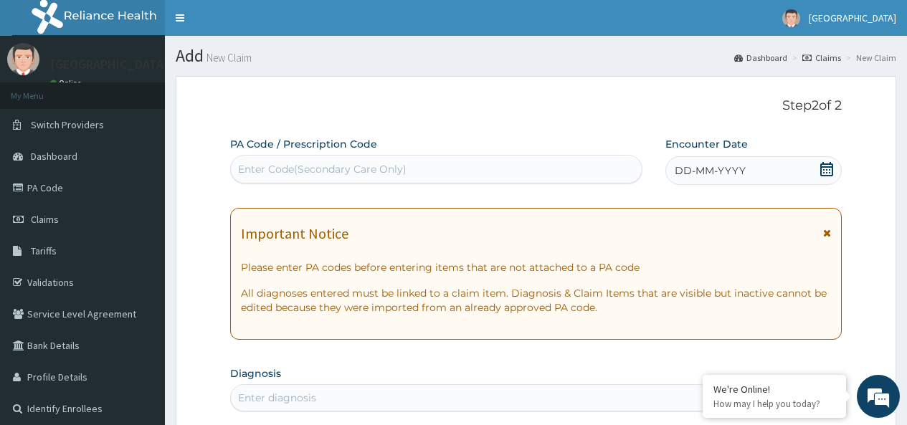
click at [299, 171] on div "Enter Code(Secondary Care Only)" at bounding box center [322, 169] width 168 height 14
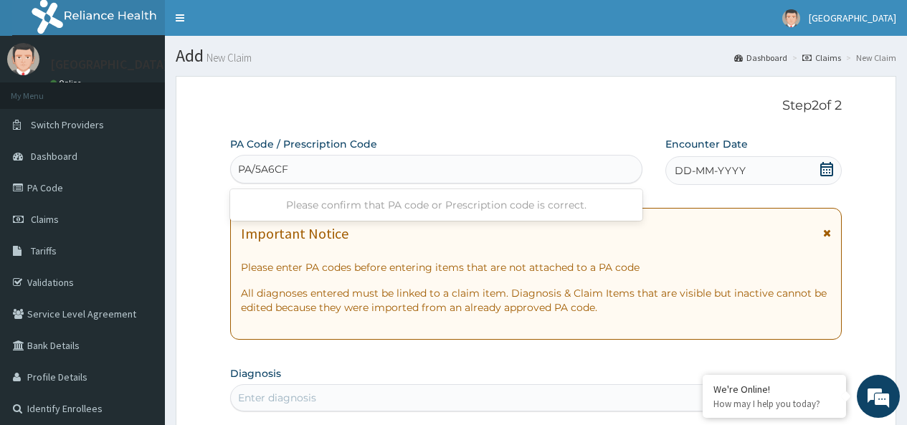
type input "PA/5A6CFA"
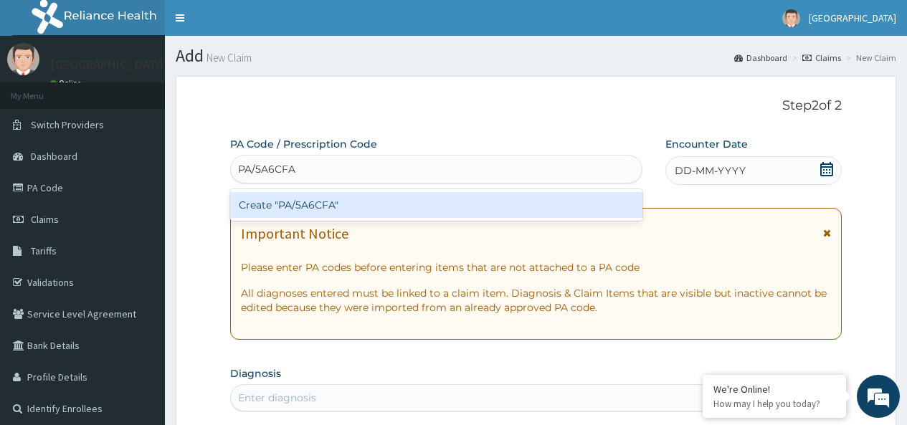
click at [299, 207] on div "Create "PA/5A6CFA"" at bounding box center [435, 205] width 411 height 26
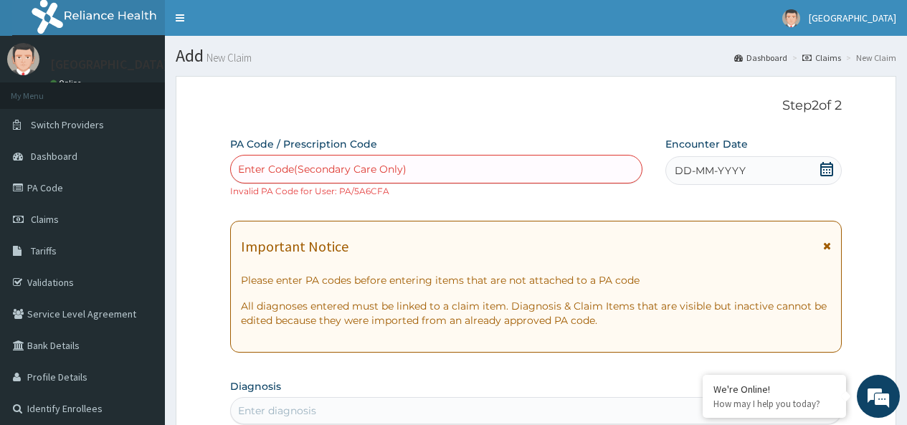
drag, startPoint x: 325, startPoint y: 158, endPoint x: 297, endPoint y: 161, distance: 28.1
drag, startPoint x: 297, startPoint y: 161, endPoint x: 282, endPoint y: 167, distance: 15.4
drag, startPoint x: 282, startPoint y: 167, endPoint x: 259, endPoint y: 168, distance: 22.9
click at [259, 168] on div "Enter Code(Secondary Care Only)" at bounding box center [322, 169] width 168 height 14
paste input "PA/5A6CFA"
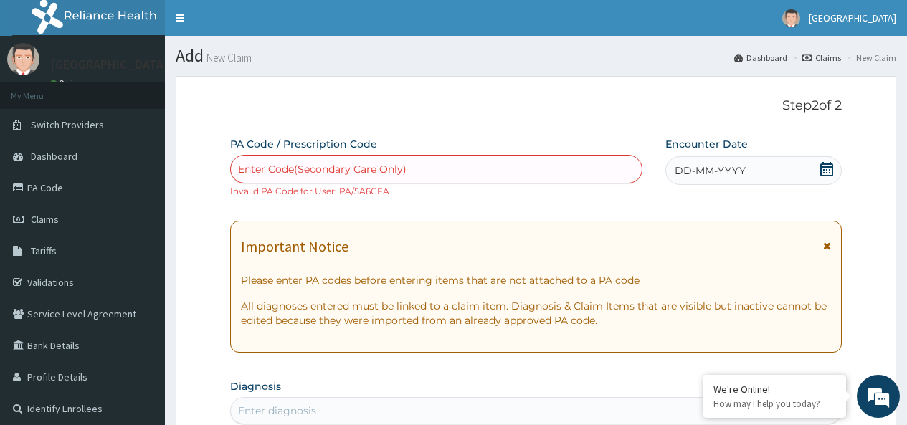
type input "PA/5A6CFA"
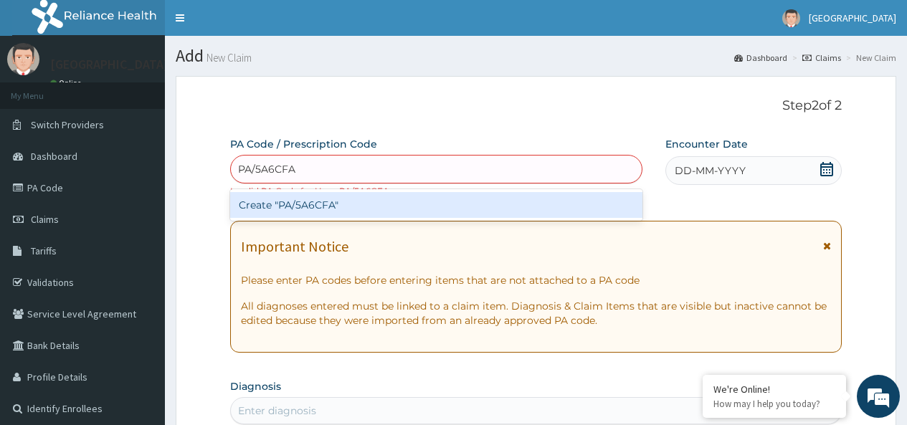
click at [406, 200] on div "Create "PA/5A6CFA"" at bounding box center [435, 205] width 411 height 26
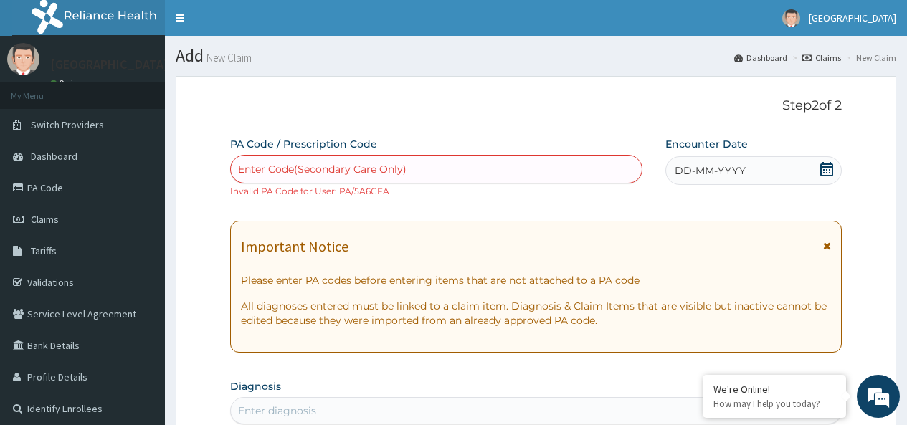
drag, startPoint x: 398, startPoint y: 168, endPoint x: 305, endPoint y: 160, distance: 93.6
drag, startPoint x: 305, startPoint y: 160, endPoint x: 254, endPoint y: 170, distance: 51.2
drag, startPoint x: 254, startPoint y: 170, endPoint x: 245, endPoint y: 173, distance: 9.7
click at [245, 173] on div "Enter Code(Secondary Care Only)" at bounding box center [322, 169] width 168 height 14
drag, startPoint x: 340, startPoint y: 161, endPoint x: 319, endPoint y: 172, distance: 23.4
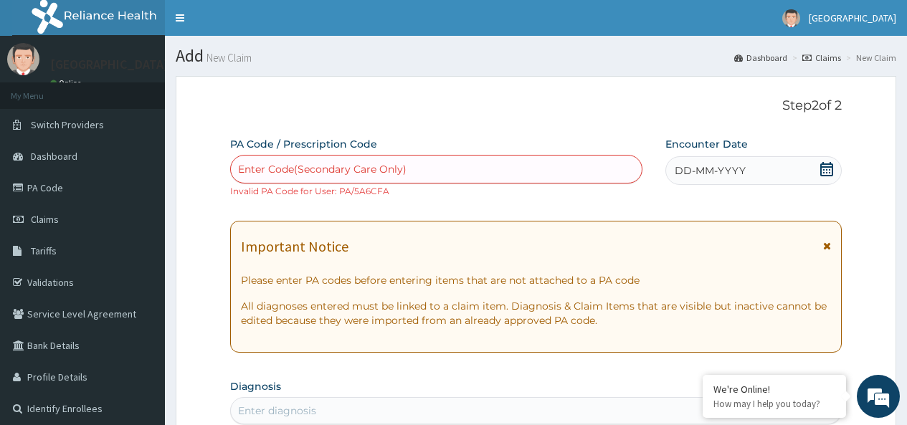
drag, startPoint x: 319, startPoint y: 172, endPoint x: 293, endPoint y: 168, distance: 26.2
drag, startPoint x: 293, startPoint y: 168, endPoint x: 262, endPoint y: 167, distance: 30.8
click at [262, 167] on div "Enter Code(Secondary Care Only)" at bounding box center [322, 169] width 168 height 14
paste input "PA/5A6CFA"
type input "PA/5A6CFA"
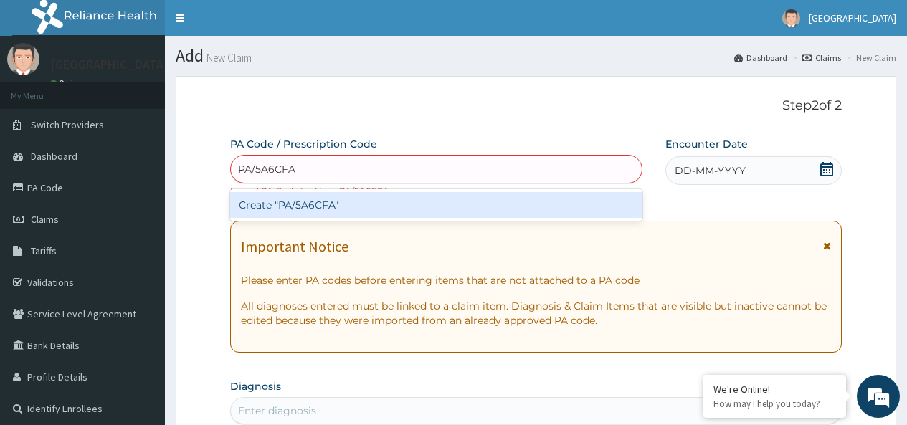
click at [335, 209] on div "Create "PA/5A6CFA"" at bounding box center [435, 205] width 411 height 26
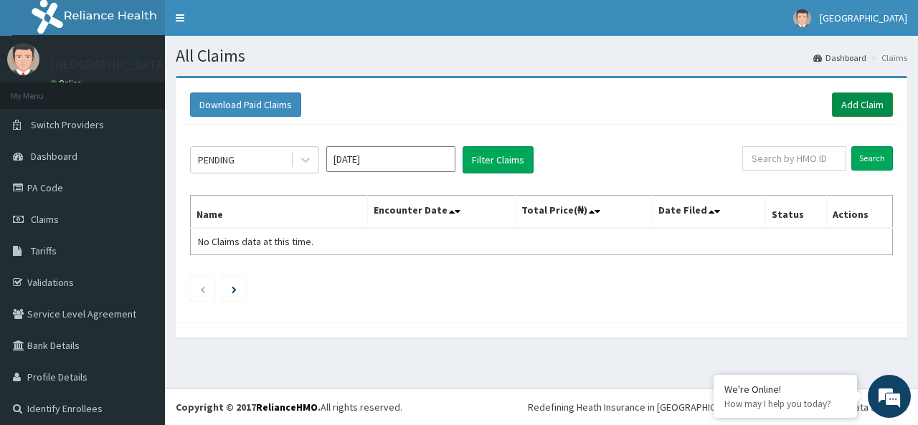
click at [844, 100] on link "Add Claim" at bounding box center [861, 104] width 61 height 24
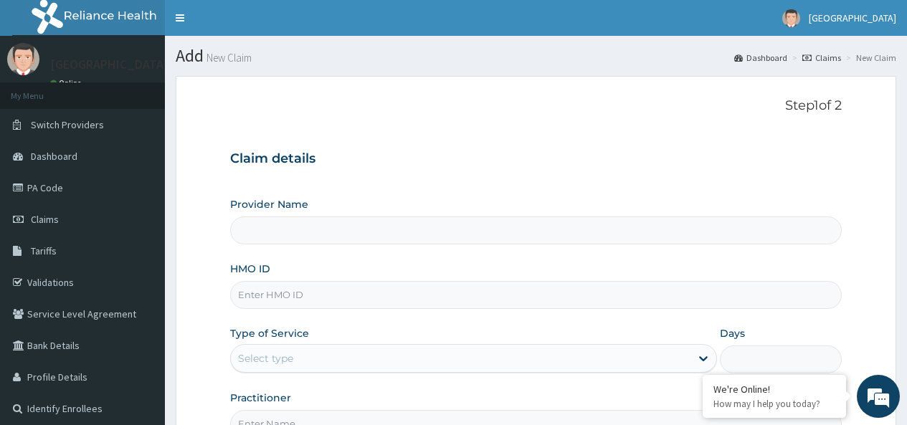
click at [290, 293] on input "HMO ID" at bounding box center [535, 295] width 611 height 28
type input "[GEOGRAPHIC_DATA]"
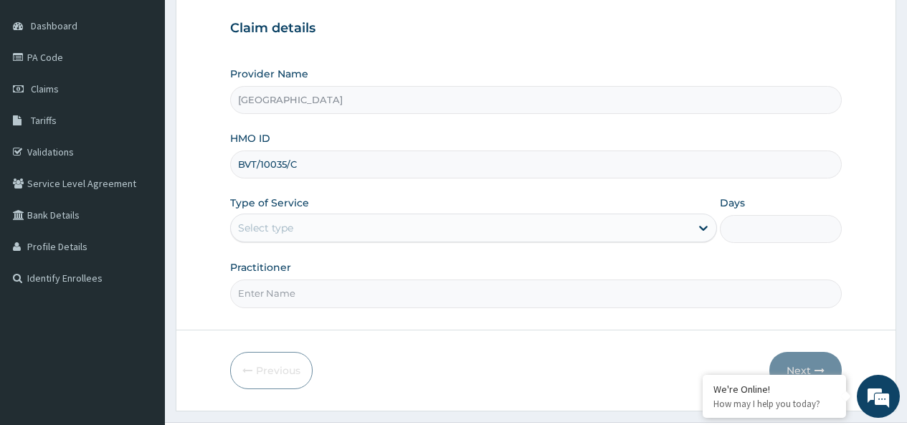
scroll to position [143, 0]
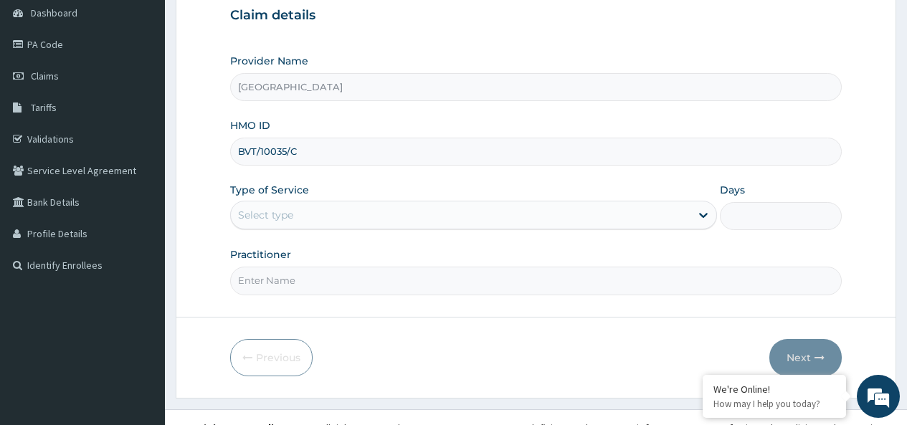
type input "BVT/10035/C"
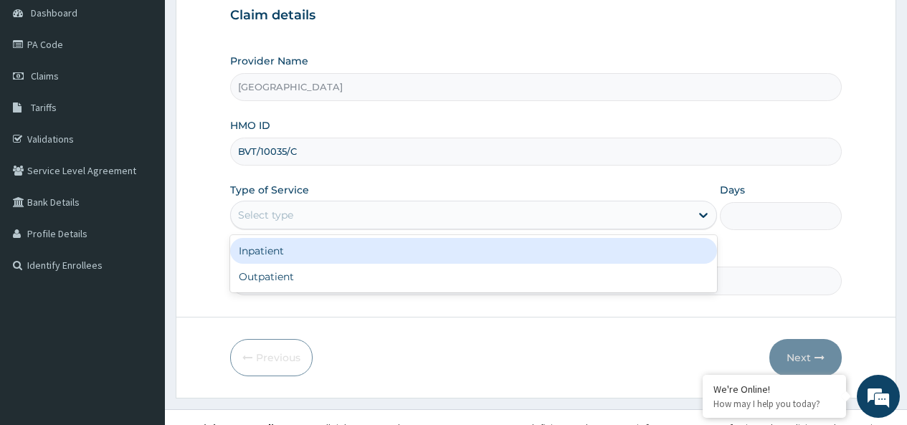
click at [297, 219] on div "Select type" at bounding box center [460, 215] width 459 height 23
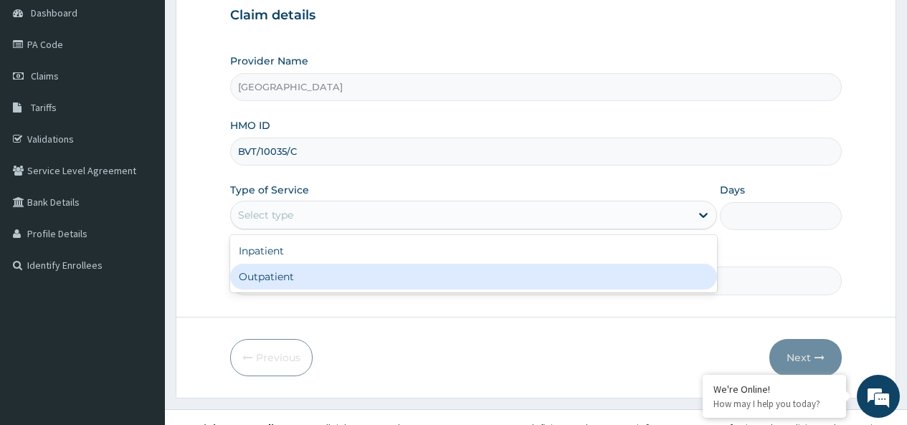
click at [298, 278] on div "Outpatient" at bounding box center [473, 277] width 487 height 26
type input "1"
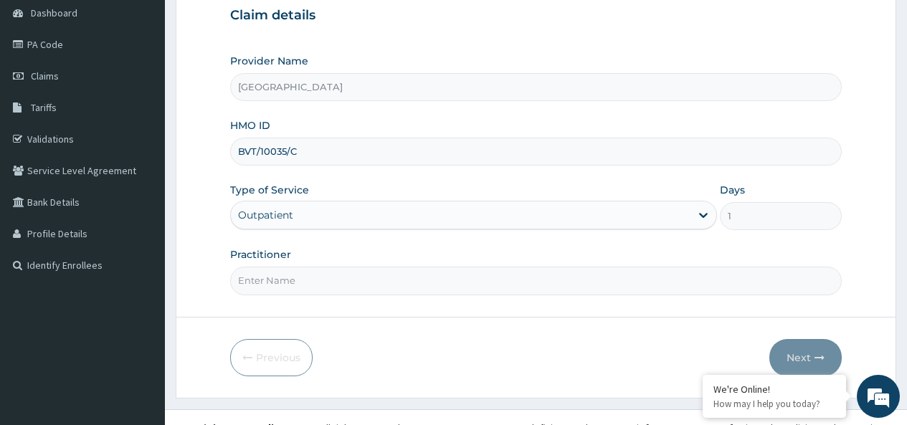
click at [340, 283] on input "Practitioner" at bounding box center [535, 281] width 611 height 28
type input "OKOOSI AWWAL"
click at [812, 358] on button "Next" at bounding box center [805, 357] width 72 height 37
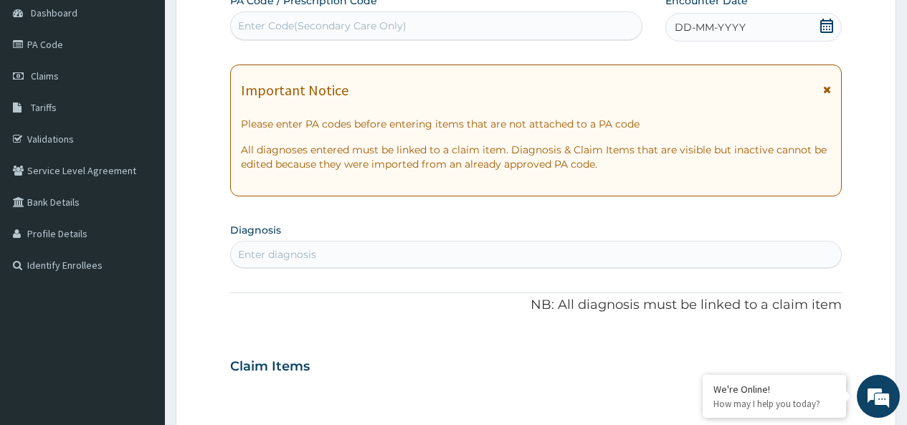
scroll to position [0, 0]
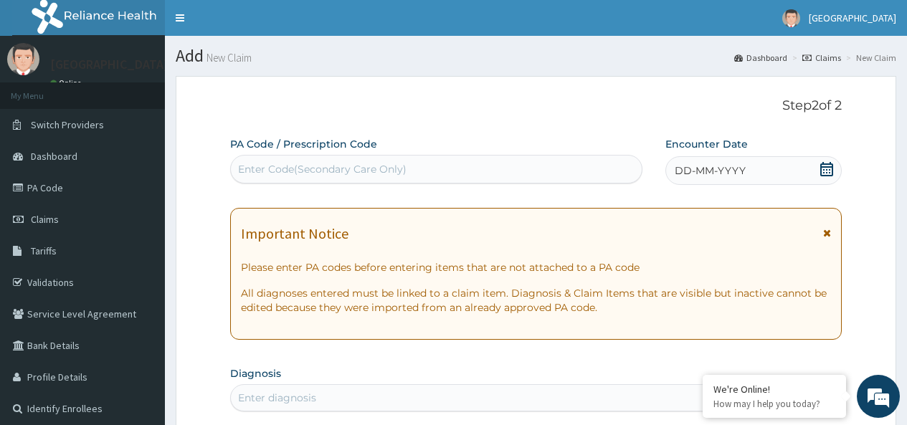
click at [367, 162] on div "Enter Code(Secondary Care Only)" at bounding box center [436, 169] width 410 height 23
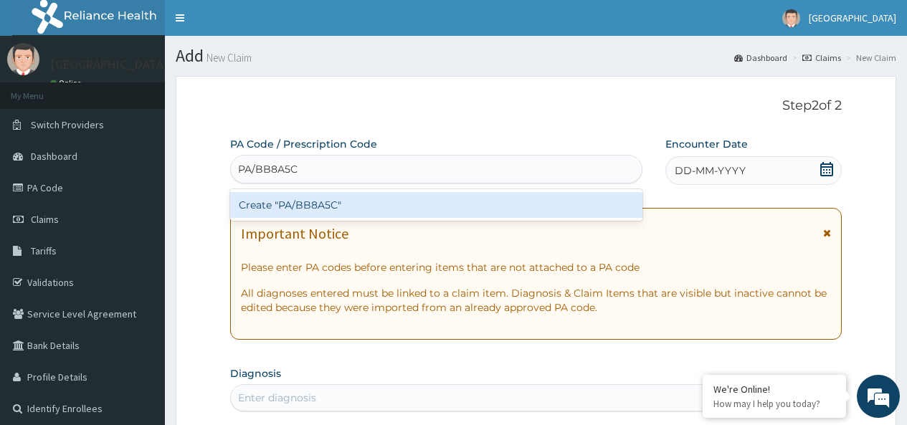
type input "PA/BB8A5C"
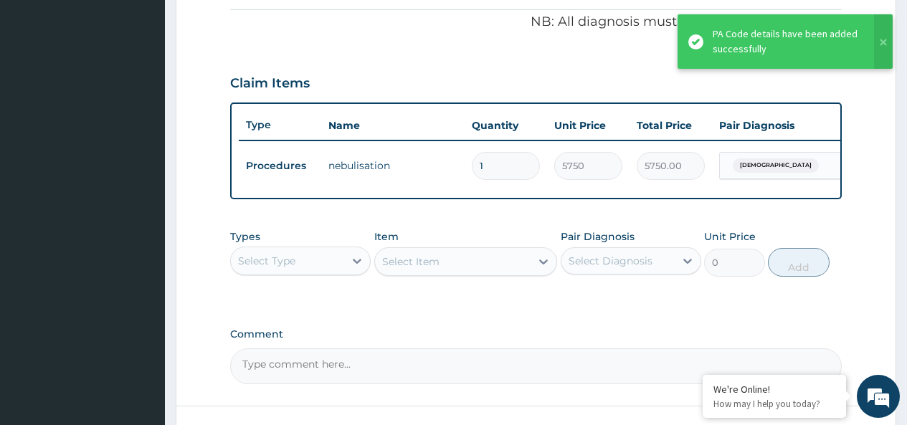
scroll to position [456, 0]
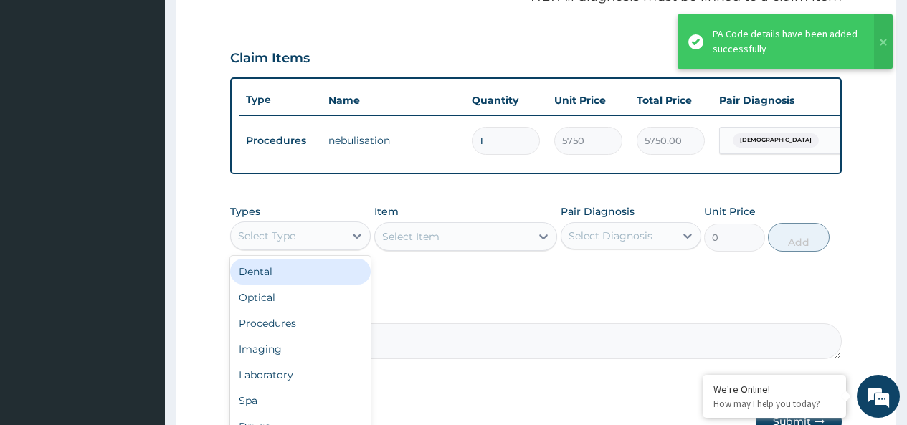
click at [288, 243] on div "Select Type" at bounding box center [266, 236] width 57 height 14
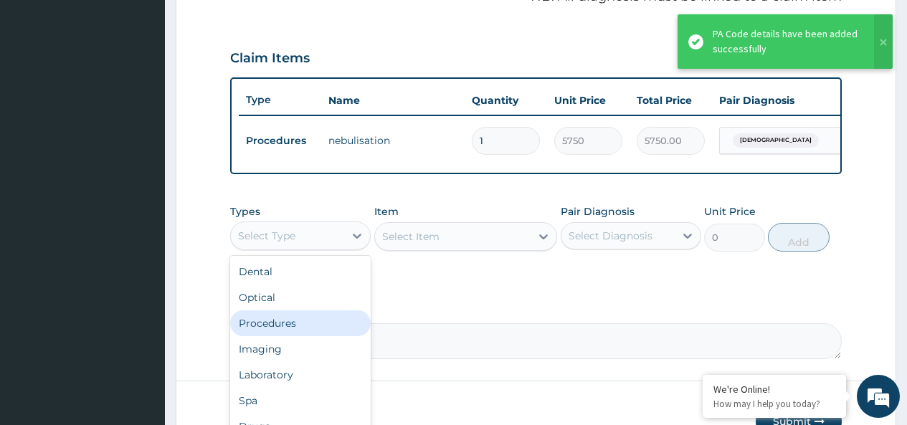
click at [305, 331] on div "Procedures" at bounding box center [300, 323] width 140 height 26
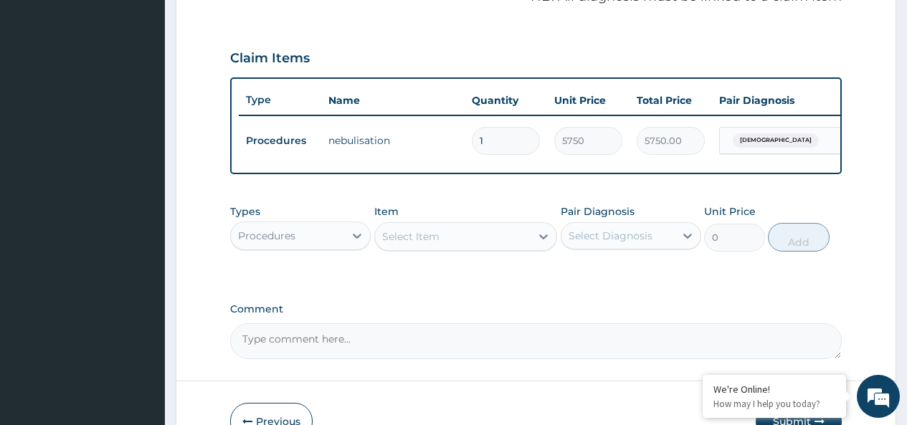
click at [429, 244] on div "Select Item" at bounding box center [410, 236] width 57 height 14
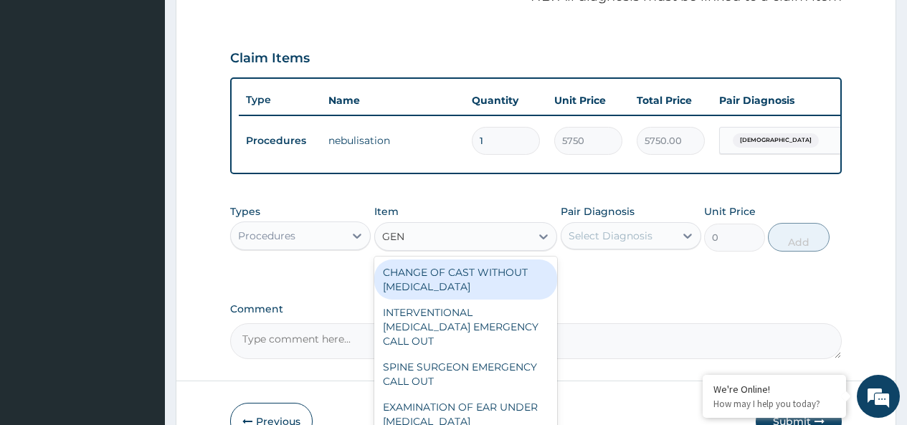
type input "GENE"
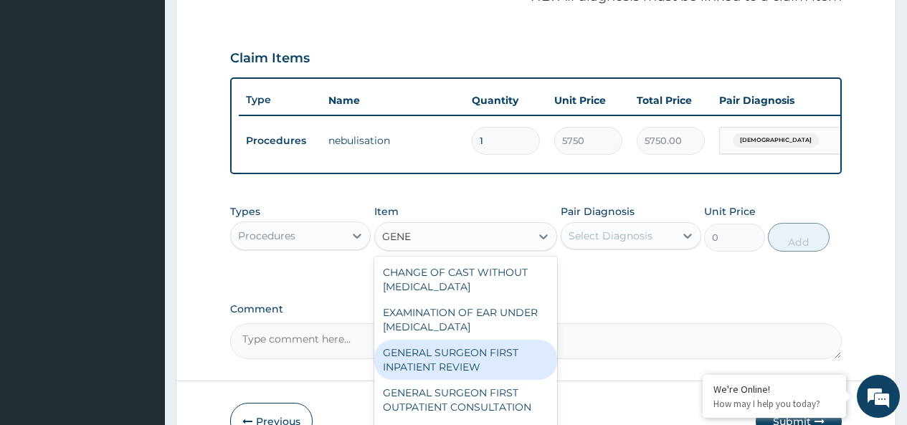
scroll to position [72, 0]
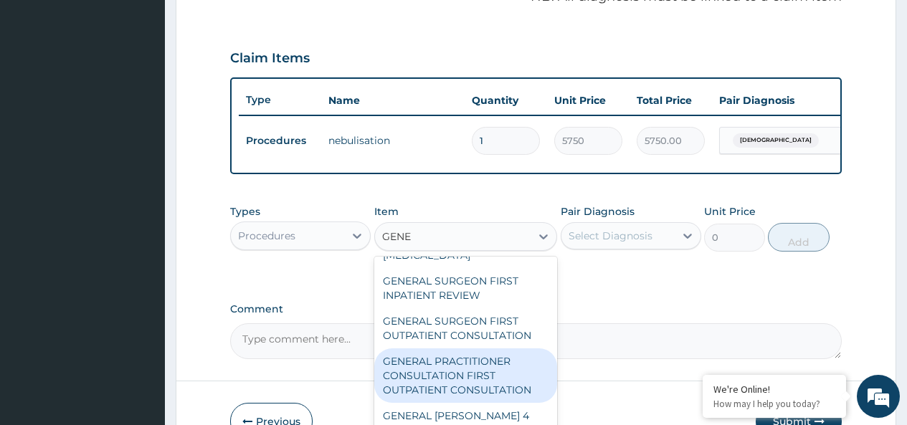
click at [489, 394] on div "GENERAL PRACTITIONER CONSULTATION FIRST OUTPATIENT CONSULTATION" at bounding box center [466, 375] width 184 height 54
type input "3795"
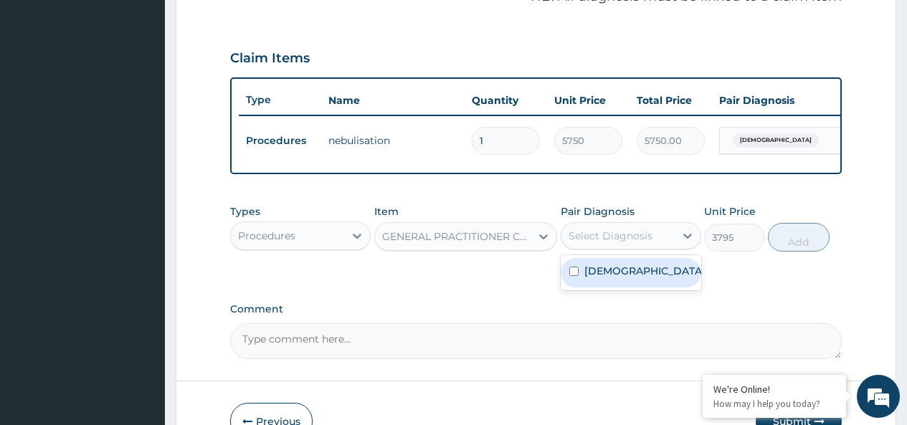
click at [620, 243] on div "Select Diagnosis" at bounding box center [610, 236] width 84 height 14
drag, startPoint x: 619, startPoint y: 284, endPoint x: 752, endPoint y: 280, distance: 132.7
click at [624, 278] on label "Asthma" at bounding box center [644, 271] width 121 height 14
checkbox input "true"
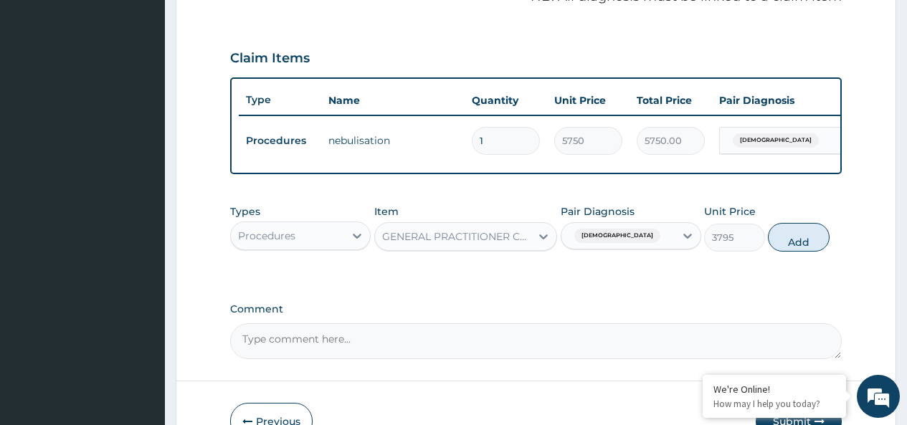
click at [788, 252] on button "Add" at bounding box center [798, 237] width 61 height 29
type input "0"
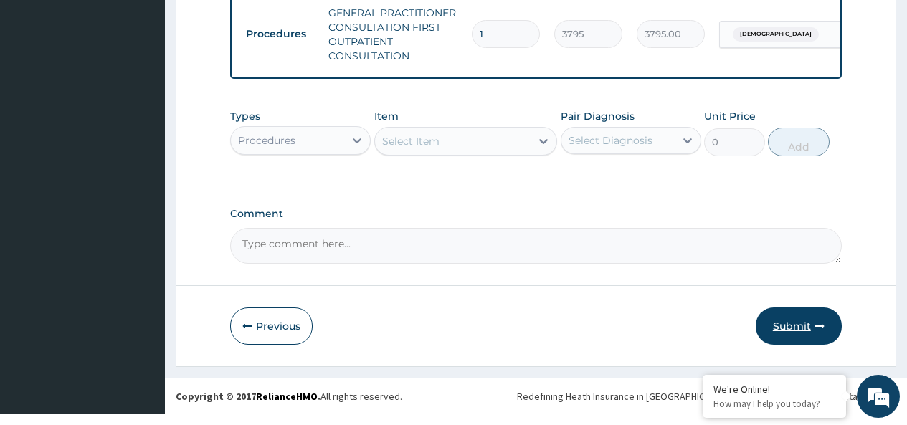
click at [787, 331] on button "Submit" at bounding box center [799, 326] width 86 height 37
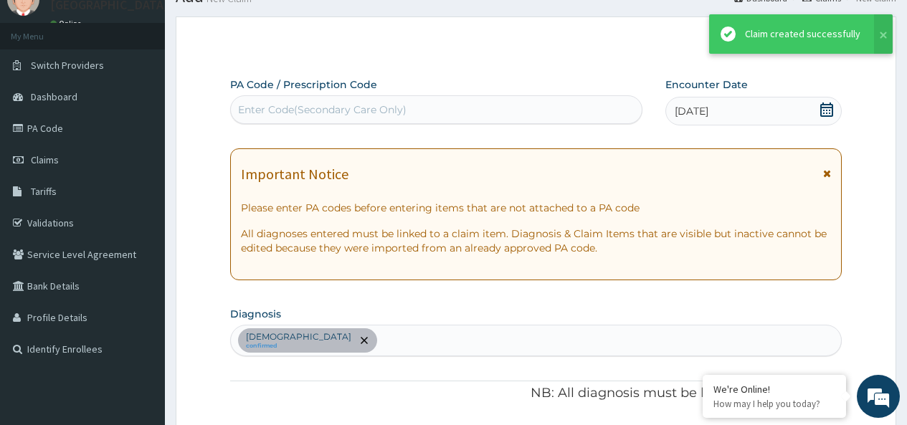
scroll to position [623, 0]
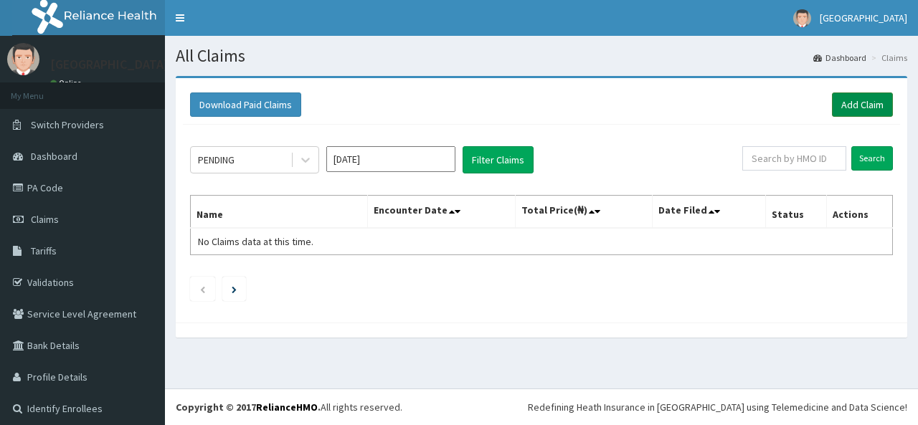
click at [852, 105] on link "Add Claim" at bounding box center [861, 104] width 61 height 24
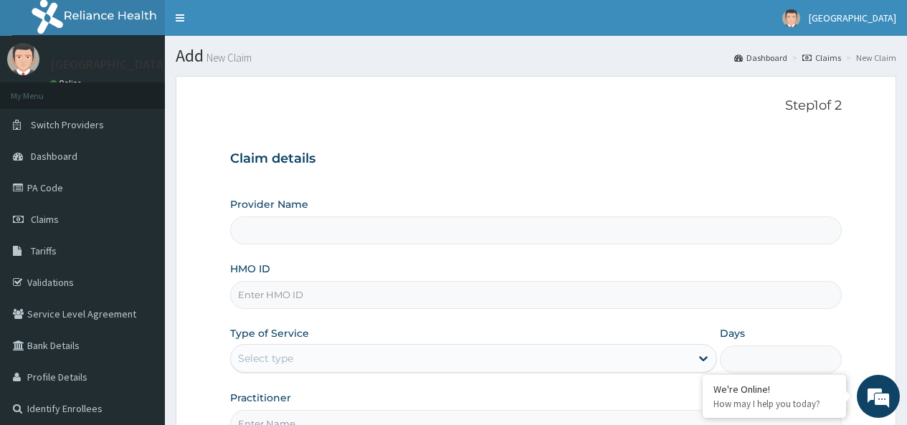
type input "[GEOGRAPHIC_DATA]"
click at [309, 295] on input "HMO ID" at bounding box center [535, 295] width 611 height 28
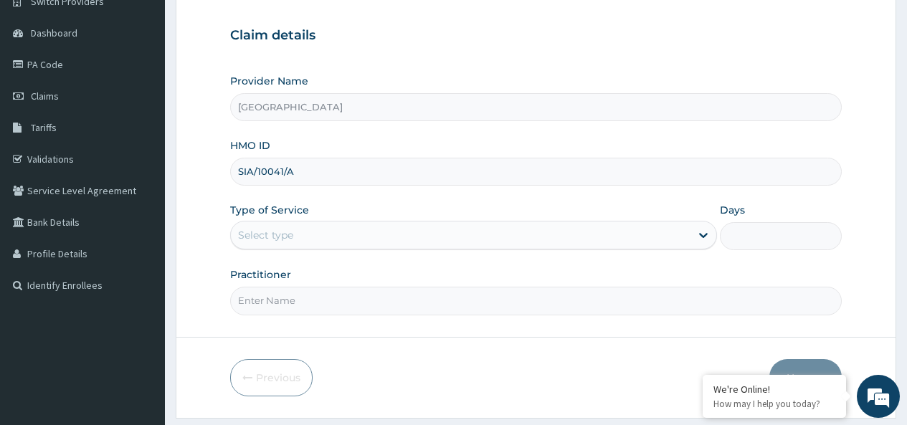
scroll to position [143, 0]
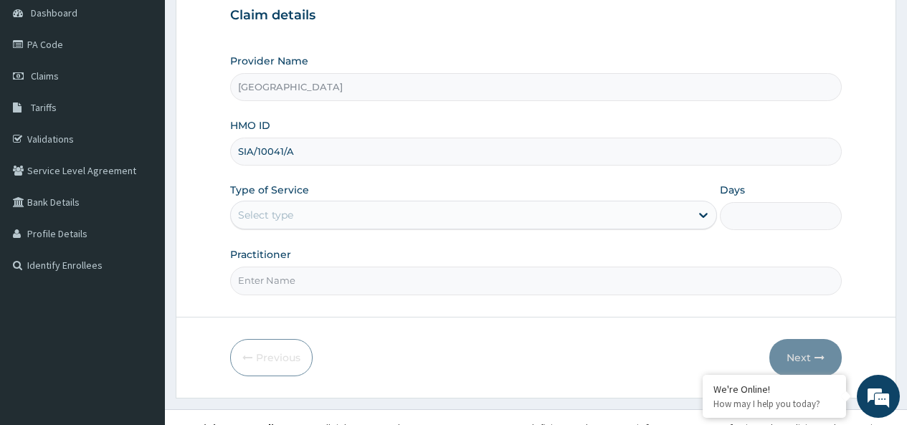
type input "SIA/10041/A"
click at [287, 214] on div "Select type" at bounding box center [265, 215] width 55 height 14
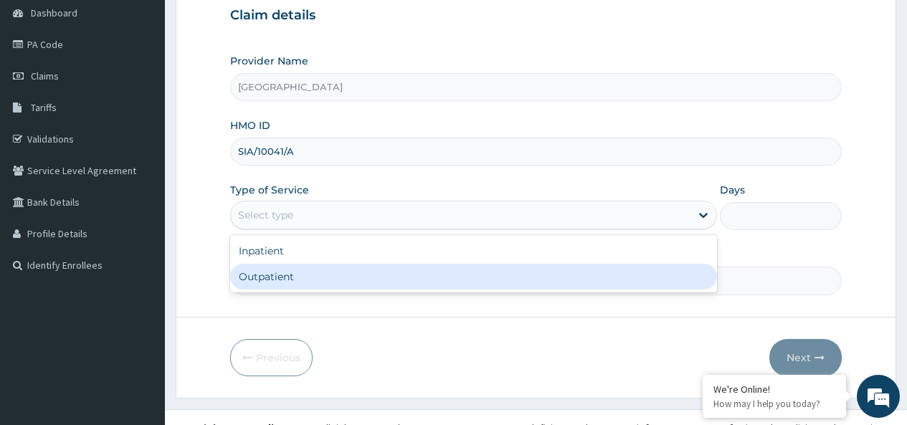
drag, startPoint x: 282, startPoint y: 280, endPoint x: 282, endPoint y: 287, distance: 7.9
click at [282, 280] on div "Outpatient" at bounding box center [473, 277] width 487 height 26
type input "1"
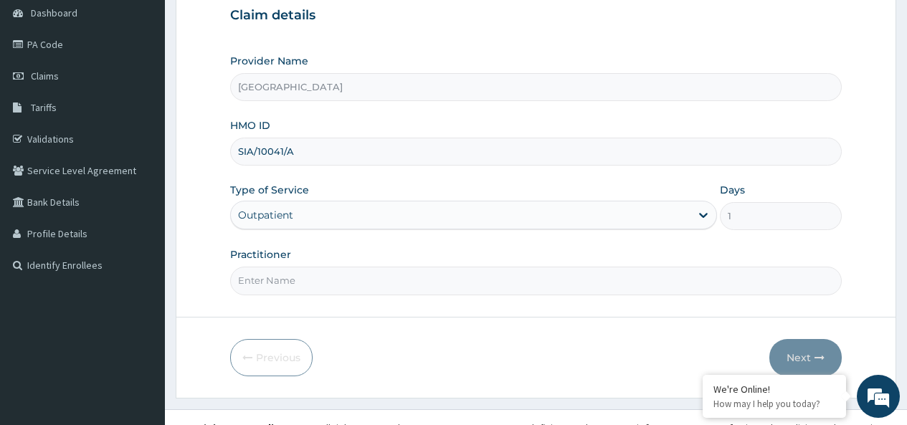
click at [295, 281] on input "Practitioner" at bounding box center [535, 281] width 611 height 28
type input "ALEBIOSU WURAOLA"
click at [794, 353] on button "Next" at bounding box center [805, 357] width 72 height 37
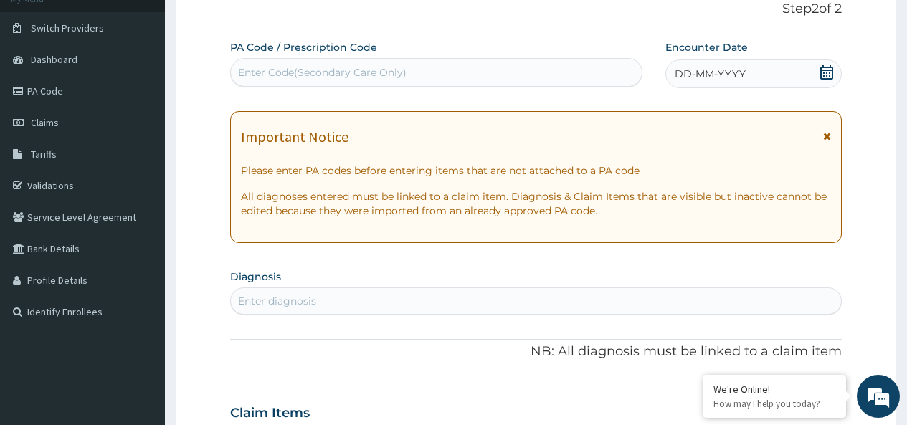
scroll to position [0, 0]
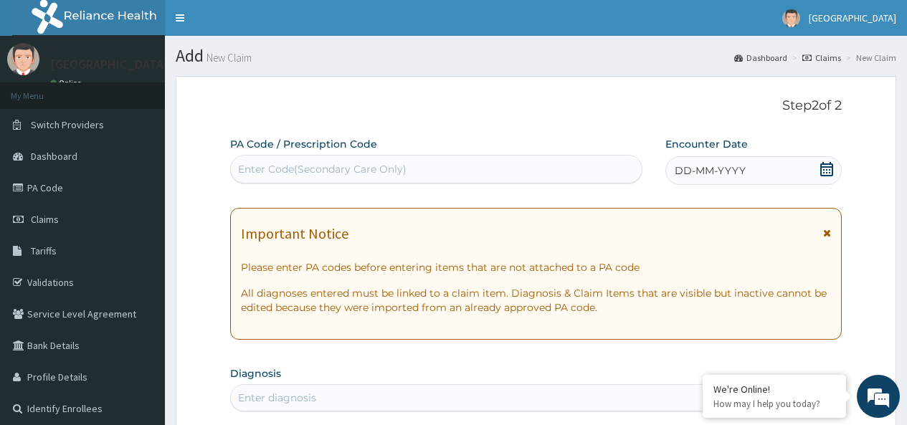
click at [347, 168] on div "Enter Code(Secondary Care Only)" at bounding box center [322, 169] width 168 height 14
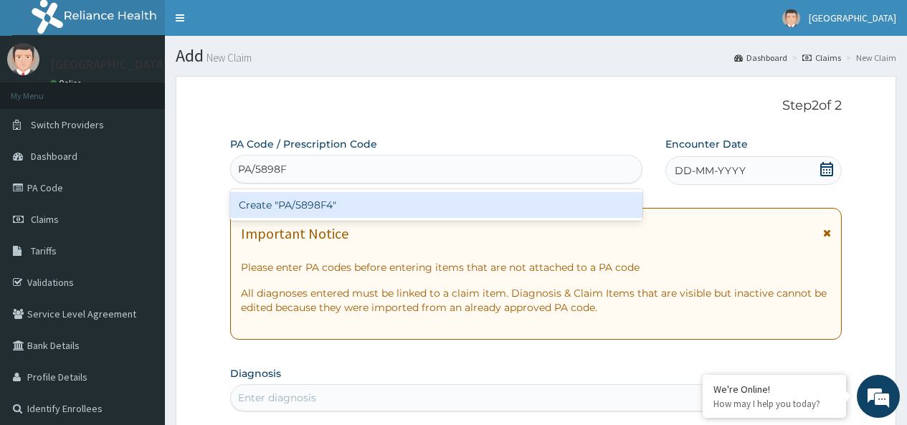
type input "PA/5898F4"
click at [333, 201] on div "Create "PA/5898F4"" at bounding box center [435, 205] width 411 height 26
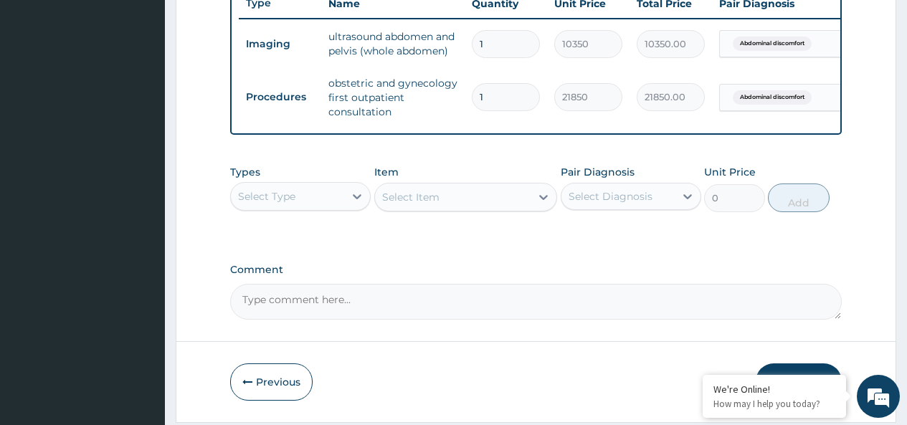
scroll to position [581, 0]
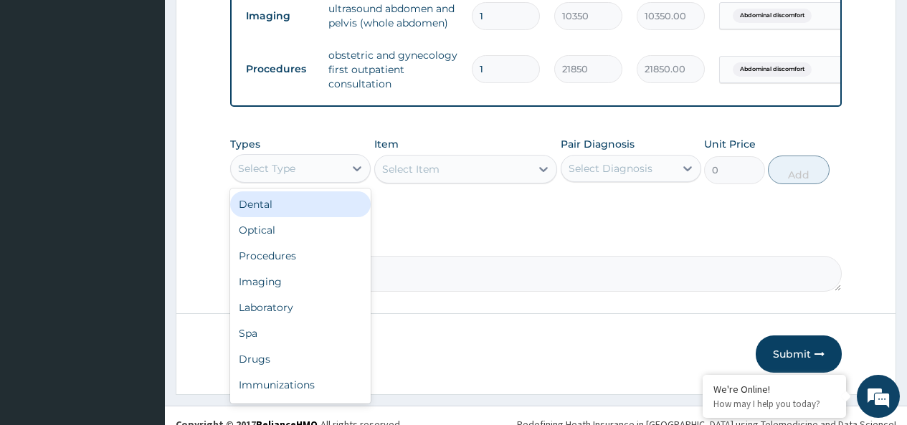
click at [273, 176] on div "Select Type" at bounding box center [266, 168] width 57 height 14
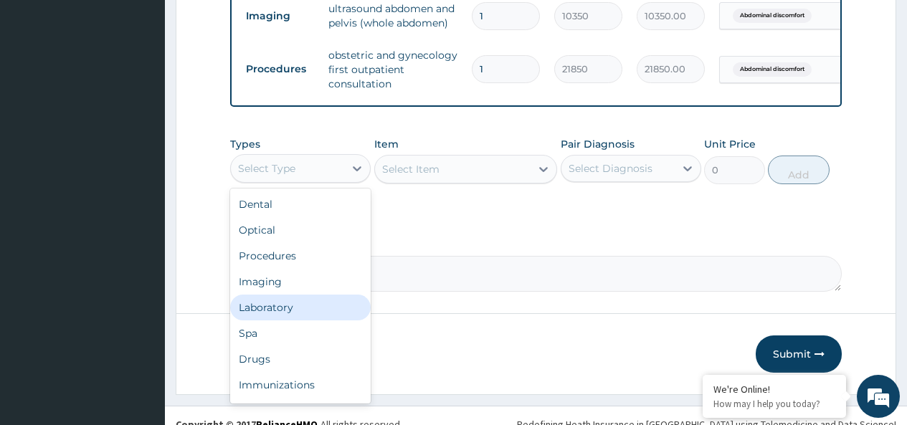
click at [284, 320] on div "Laboratory" at bounding box center [300, 308] width 140 height 26
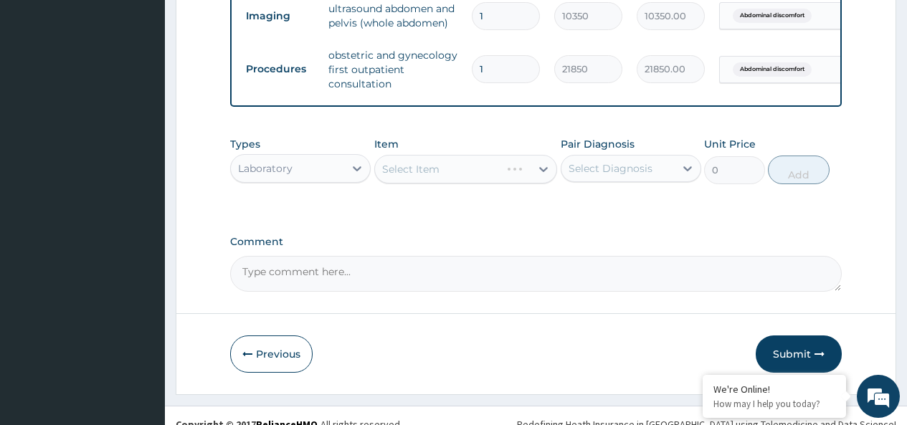
click at [475, 181] on div "Select Item" at bounding box center [466, 169] width 184 height 29
click at [472, 181] on div "Select Item" at bounding box center [466, 169] width 184 height 29
click at [464, 183] on div "Select Item" at bounding box center [466, 169] width 184 height 29
click at [462, 173] on div "Select Item" at bounding box center [466, 169] width 184 height 29
click at [459, 184] on div "Select Item" at bounding box center [466, 169] width 184 height 29
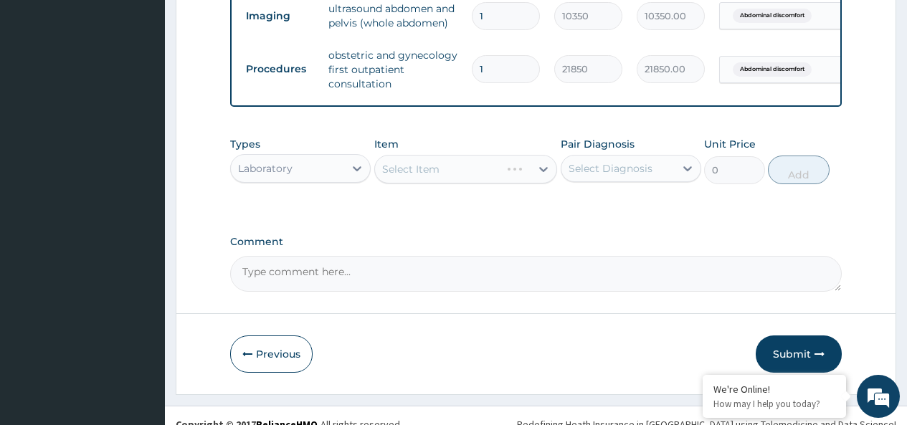
click at [458, 184] on div "Select Item" at bounding box center [466, 169] width 184 height 29
click at [457, 183] on div "Select Item" at bounding box center [466, 169] width 184 height 29
click at [457, 182] on div "Select Item" at bounding box center [466, 169] width 184 height 29
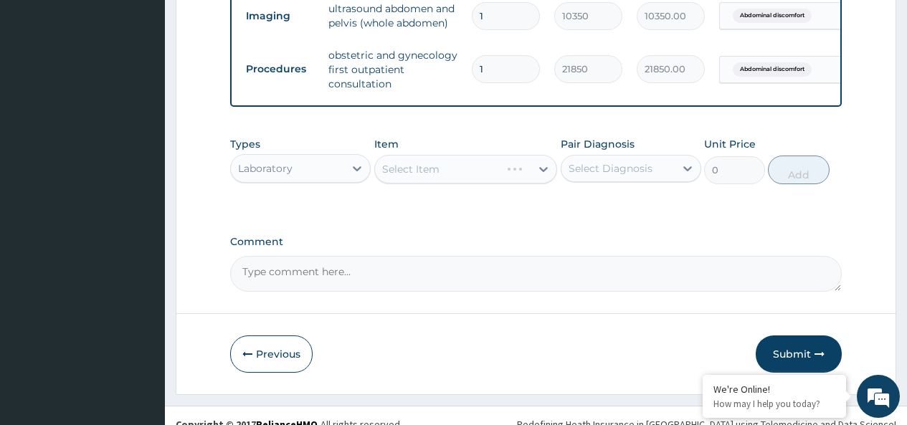
click at [455, 181] on div "Select Item" at bounding box center [466, 169] width 184 height 29
click at [454, 181] on div "Select Item" at bounding box center [466, 169] width 184 height 29
click at [452, 181] on div "Select Item" at bounding box center [466, 169] width 184 height 29
click at [451, 181] on div "Select Item" at bounding box center [466, 169] width 184 height 29
click at [450, 181] on div "Select Item" at bounding box center [466, 169] width 184 height 29
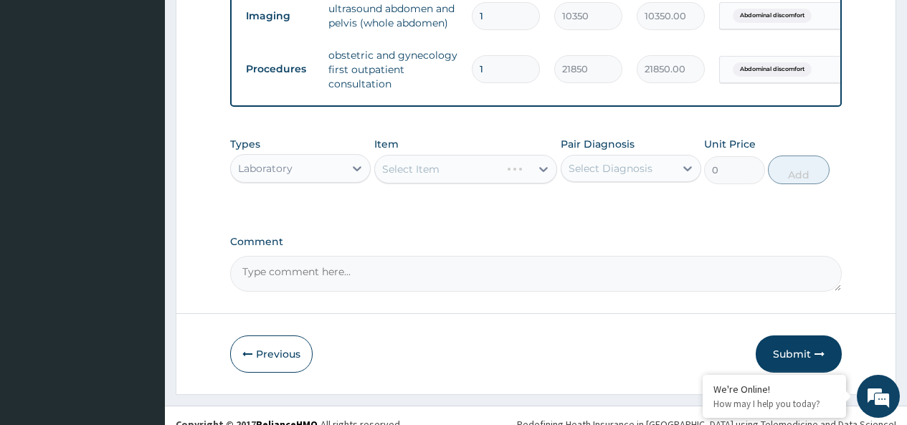
click at [449, 178] on div "Select Item" at bounding box center [466, 169] width 184 height 29
click at [465, 179] on div "Select Item" at bounding box center [466, 169] width 184 height 29
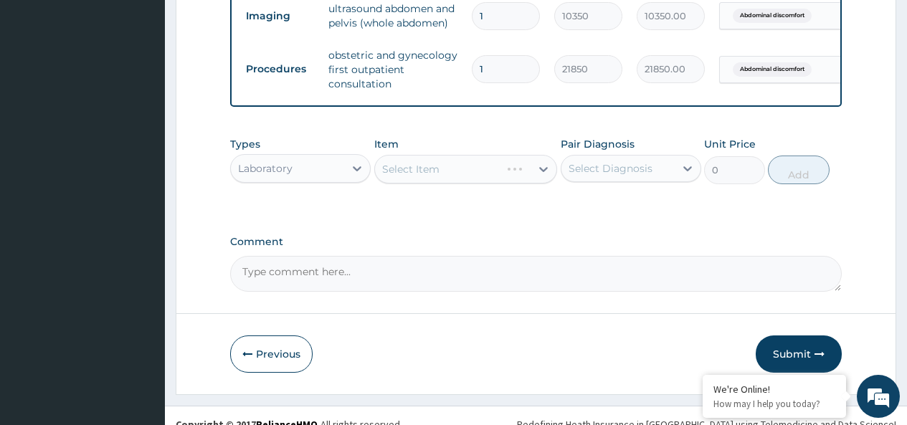
click at [473, 179] on div "Select Item" at bounding box center [466, 169] width 184 height 29
click at [491, 179] on div "Select Item" at bounding box center [466, 169] width 184 height 29
click at [485, 179] on div "Select Item" at bounding box center [466, 169] width 184 height 29
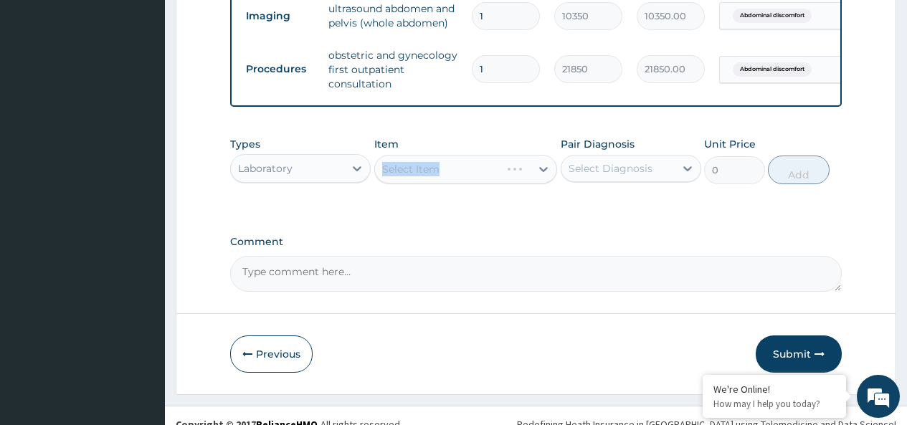
click at [485, 179] on div "Select Item" at bounding box center [466, 169] width 184 height 29
click at [484, 180] on div "Select Item" at bounding box center [466, 169] width 184 height 29
click at [447, 182] on div "Select Item" at bounding box center [466, 169] width 184 height 29
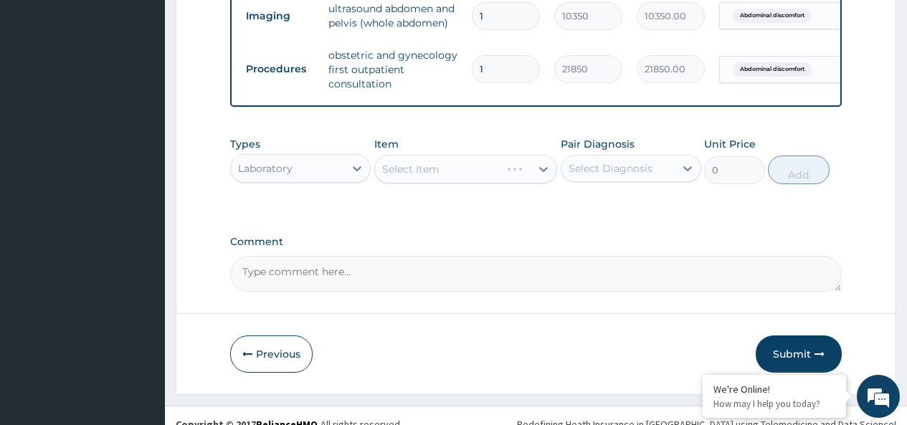
click at [447, 182] on div "Select Item" at bounding box center [466, 169] width 184 height 29
click at [449, 181] on div "Select Item" at bounding box center [466, 169] width 184 height 29
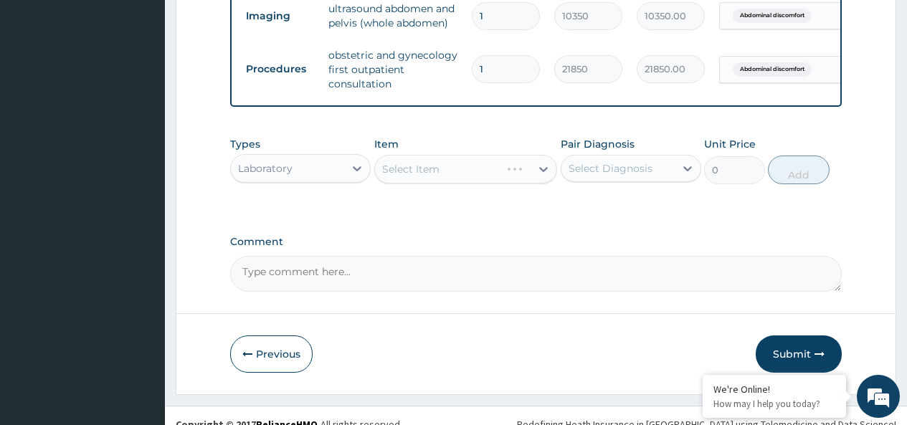
click at [449, 181] on div "Select Item" at bounding box center [466, 169] width 184 height 29
click at [482, 184] on div "Select Item" at bounding box center [466, 169] width 184 height 29
click at [481, 184] on div "Select Item" at bounding box center [466, 169] width 184 height 29
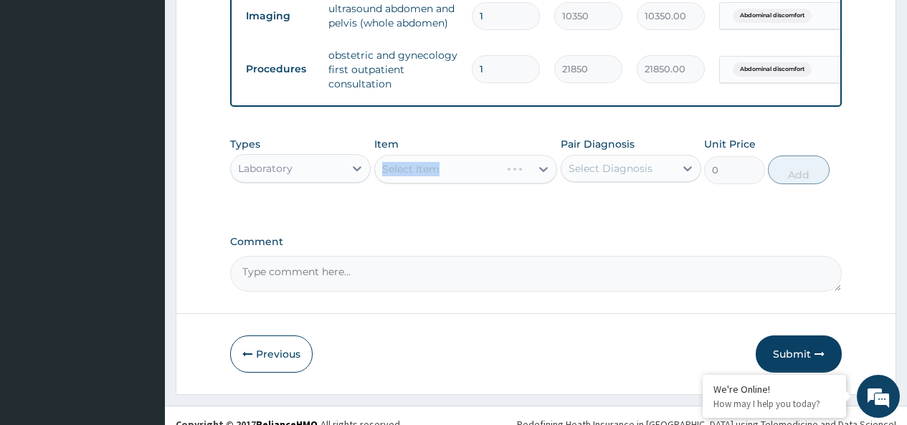
click at [481, 184] on div "Select Item" at bounding box center [466, 169] width 184 height 29
click at [480, 184] on div "Select Item" at bounding box center [466, 169] width 184 height 29
click at [484, 176] on div "Select Item" at bounding box center [466, 169] width 184 height 29
click at [484, 180] on div "Select Item" at bounding box center [466, 169] width 184 height 29
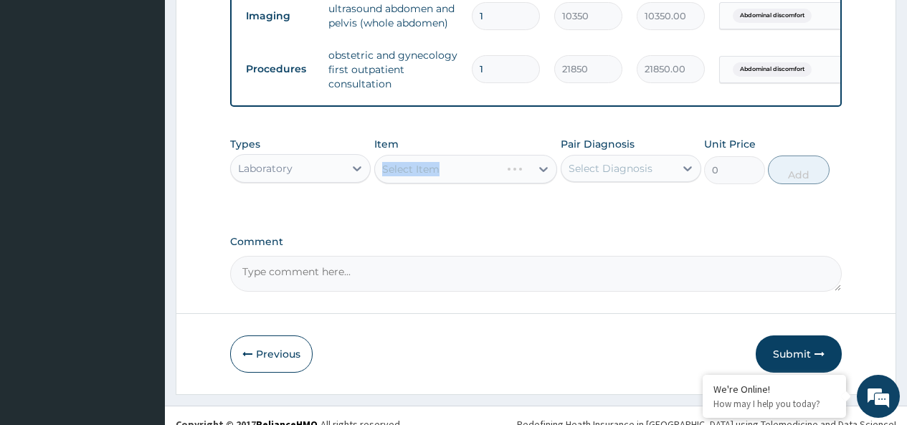
click at [475, 180] on div "Select Item" at bounding box center [466, 169] width 184 height 29
click at [474, 181] on div "Select Item" at bounding box center [466, 169] width 184 height 29
drag, startPoint x: 474, startPoint y: 182, endPoint x: 400, endPoint y: 177, distance: 74.0
click at [473, 183] on div "Select Item" at bounding box center [466, 169] width 184 height 29
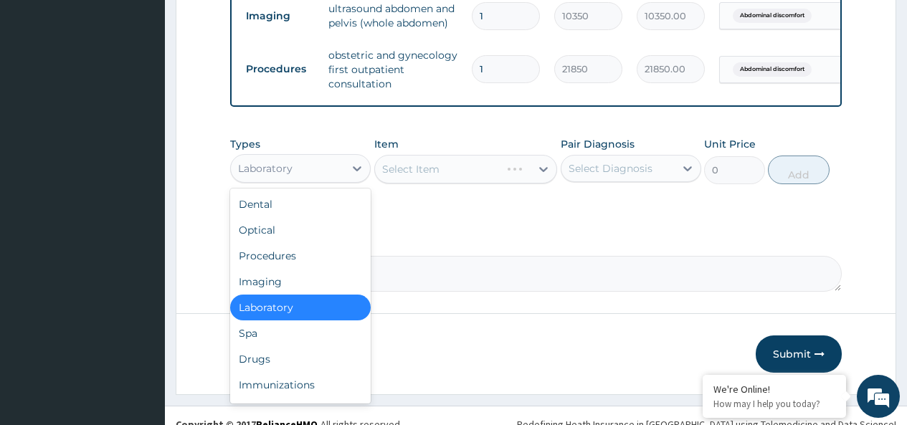
click at [341, 180] on div "Laboratory" at bounding box center [287, 168] width 113 height 23
click at [299, 268] on div "Procedures" at bounding box center [300, 256] width 140 height 26
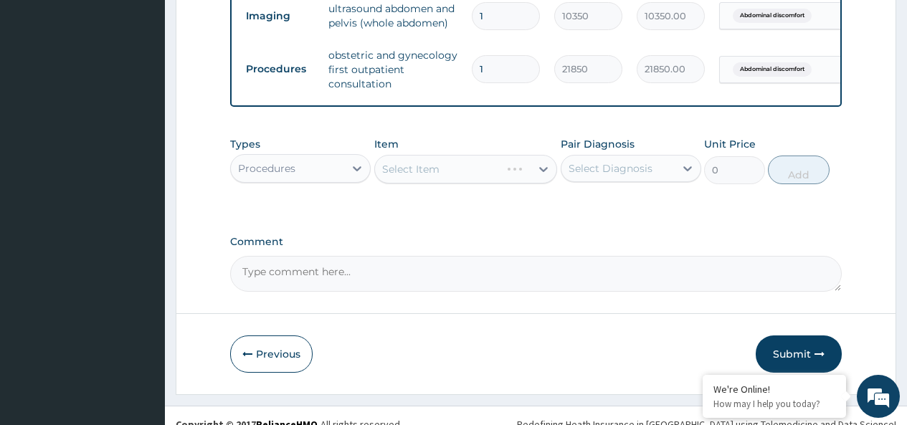
click at [440, 177] on div "Select Item" at bounding box center [466, 169] width 184 height 29
click at [427, 184] on div "Select Item" at bounding box center [466, 169] width 184 height 29
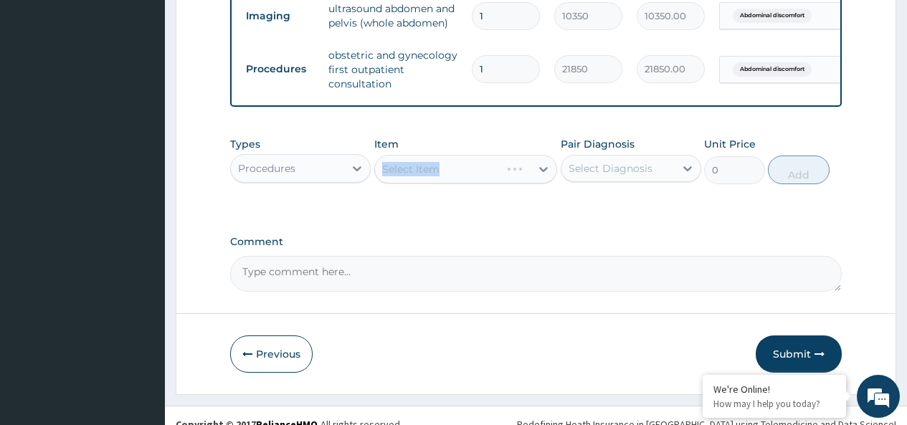
click at [427, 184] on div "Select Item" at bounding box center [466, 169] width 184 height 29
click at [455, 178] on div "Select Item" at bounding box center [466, 169] width 184 height 29
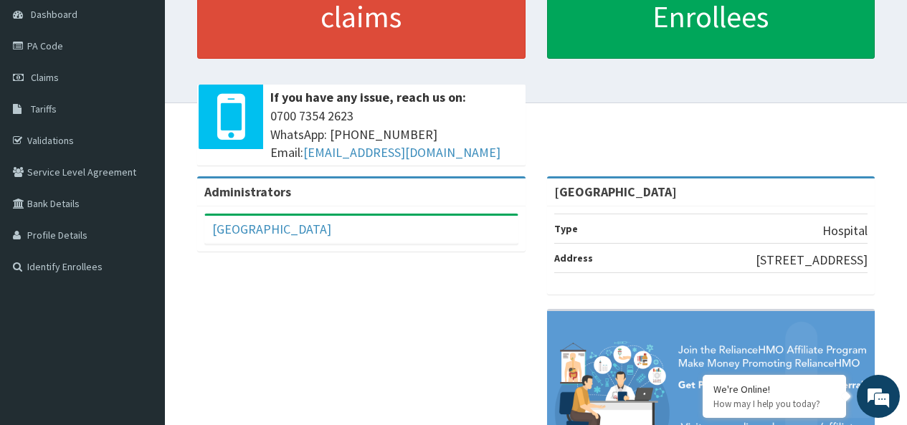
scroll to position [143, 0]
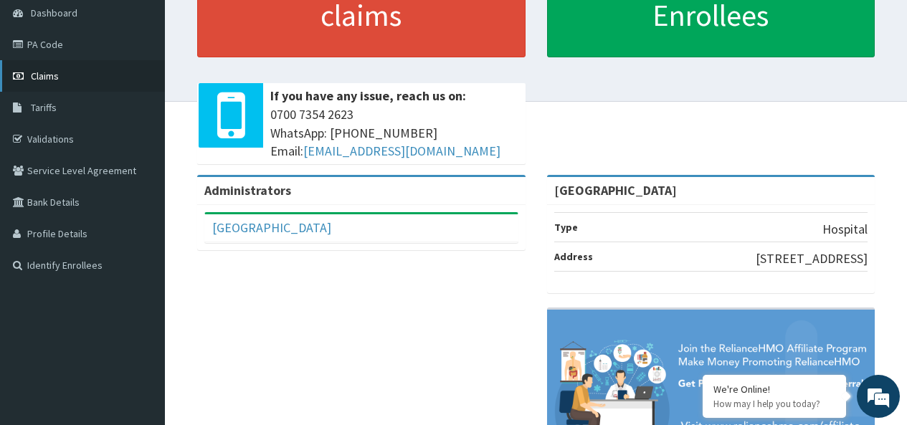
click at [44, 67] on link "Claims" at bounding box center [82, 76] width 165 height 32
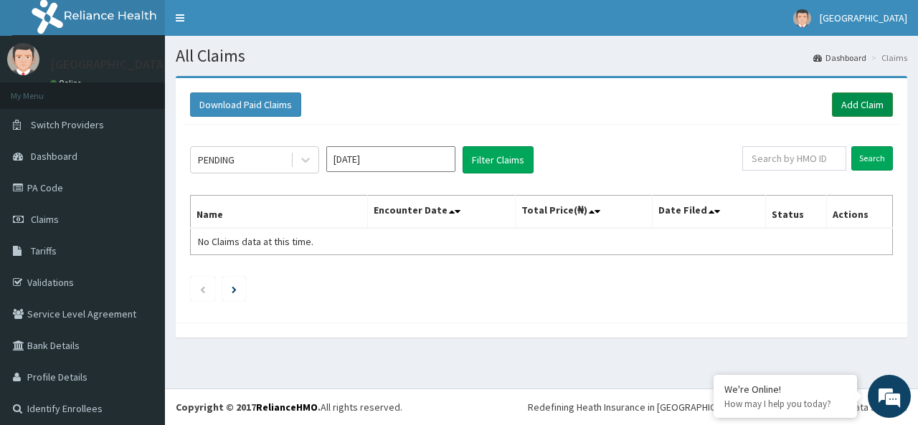
click at [847, 110] on link "Add Claim" at bounding box center [861, 104] width 61 height 24
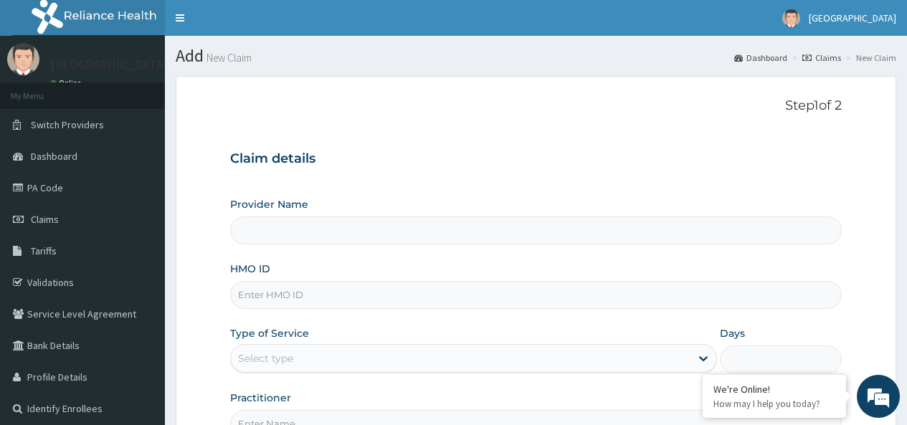
click at [301, 290] on input "HMO ID" at bounding box center [535, 295] width 611 height 28
type input "[GEOGRAPHIC_DATA]"
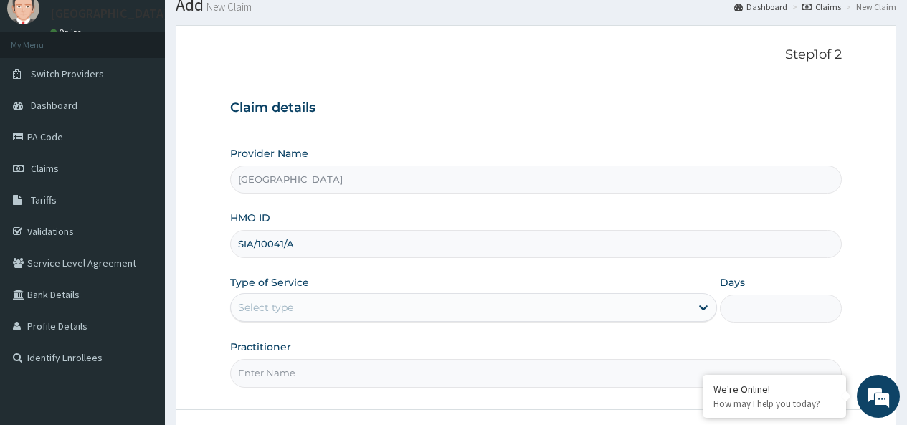
scroll to position [72, 0]
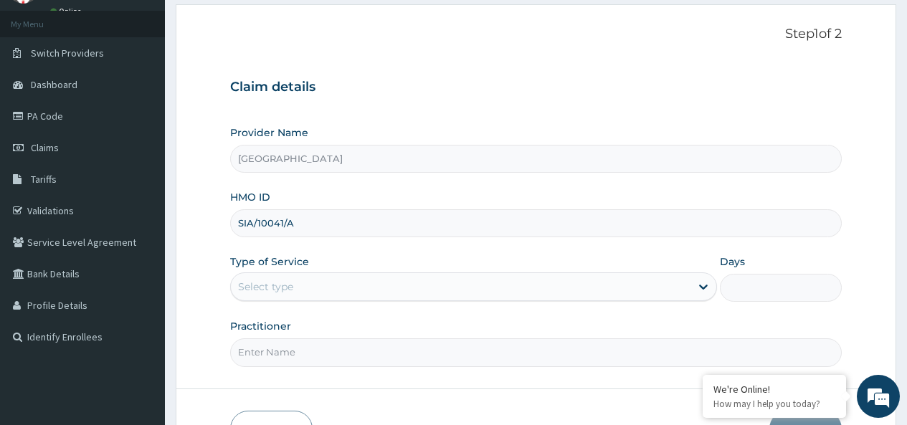
type input "SIA/10041/A"
drag, startPoint x: 285, startPoint y: 275, endPoint x: 290, endPoint y: 286, distance: 11.9
click at [286, 279] on div "Select type" at bounding box center [460, 286] width 459 height 23
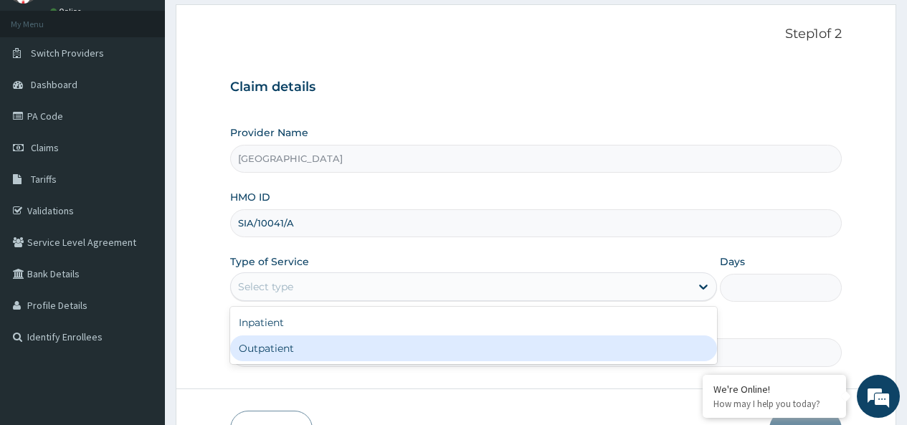
click at [292, 345] on div "Outpatient" at bounding box center [473, 348] width 487 height 26
type input "1"
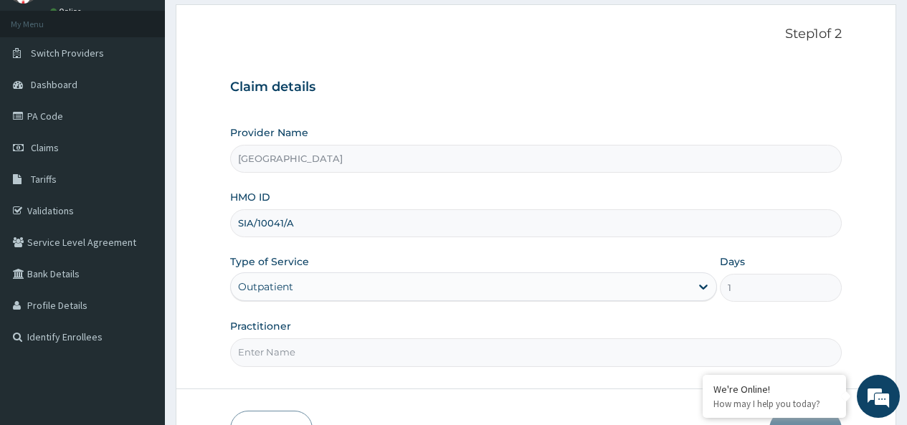
click at [292, 351] on input "Practitioner" at bounding box center [535, 352] width 611 height 28
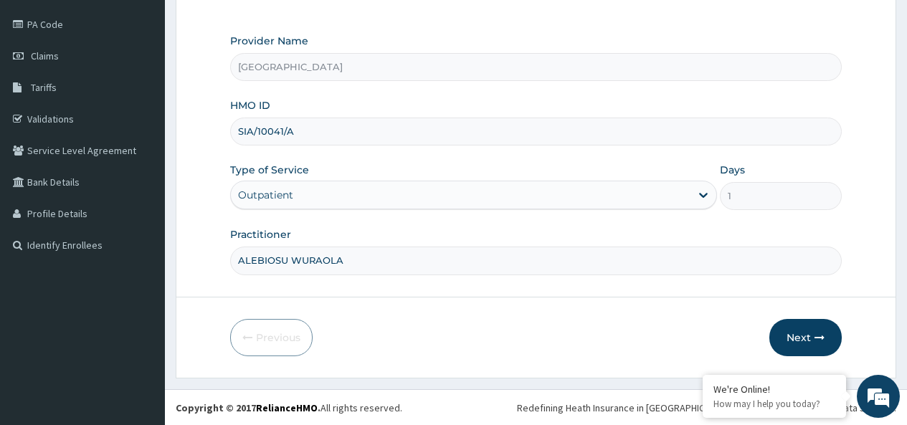
scroll to position [164, 0]
type input "ALEBIOSU WURAOLA"
click at [804, 340] on button "Next" at bounding box center [805, 336] width 72 height 37
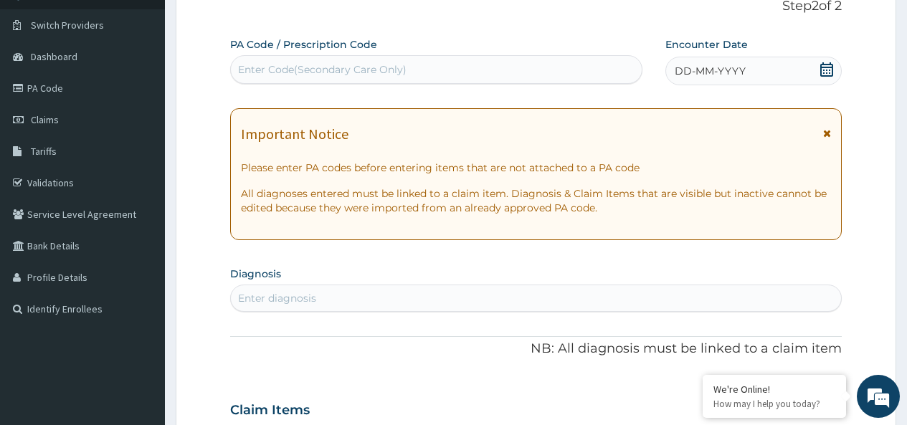
scroll to position [21, 0]
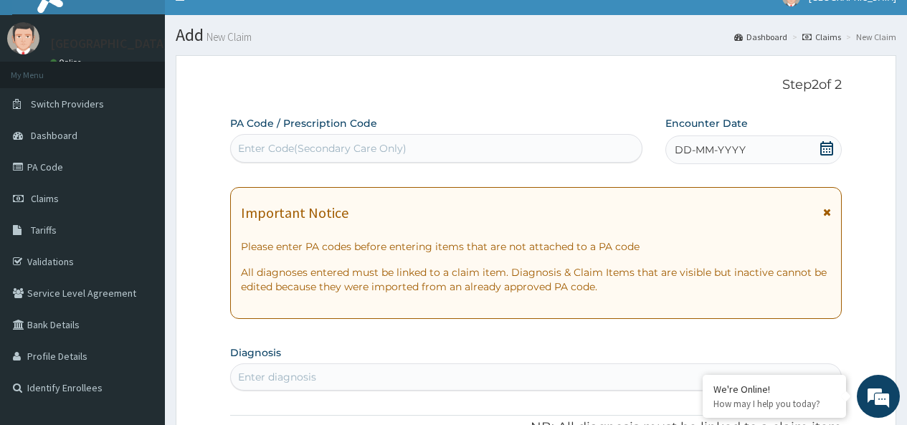
click at [366, 151] on div "Enter Code(Secondary Care Only)" at bounding box center [322, 148] width 168 height 14
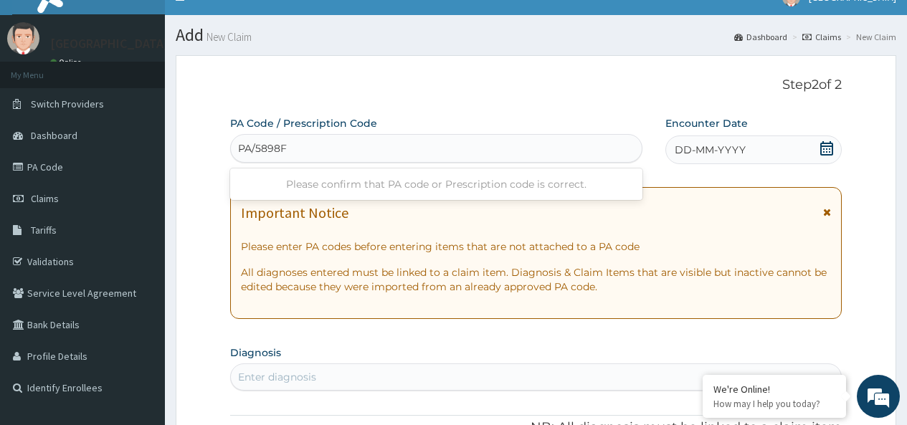
type input "PA/5898F4"
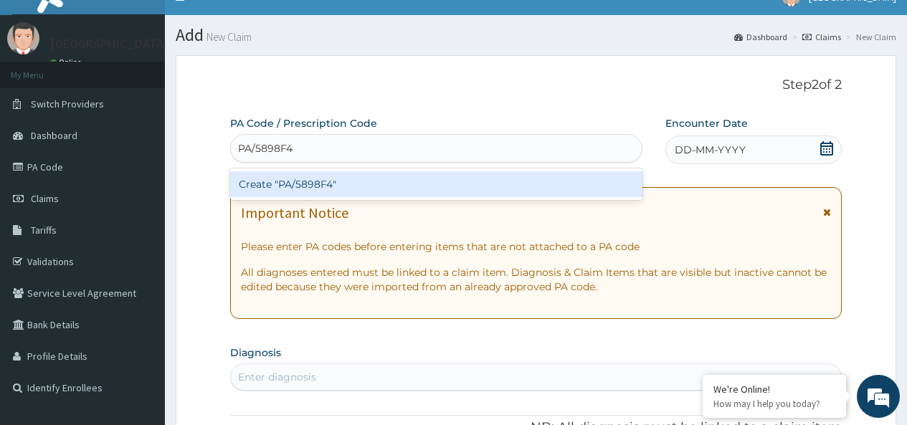
click at [351, 181] on div "Create "PA/5898F4"" at bounding box center [435, 184] width 411 height 26
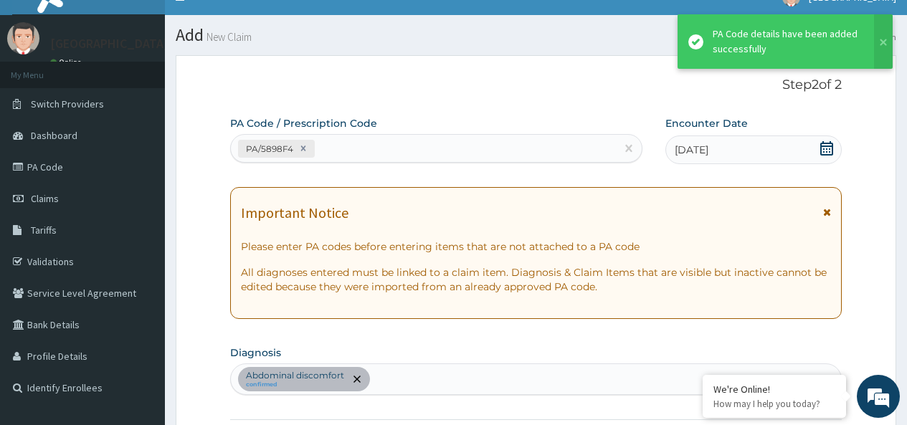
scroll to position [437, 0]
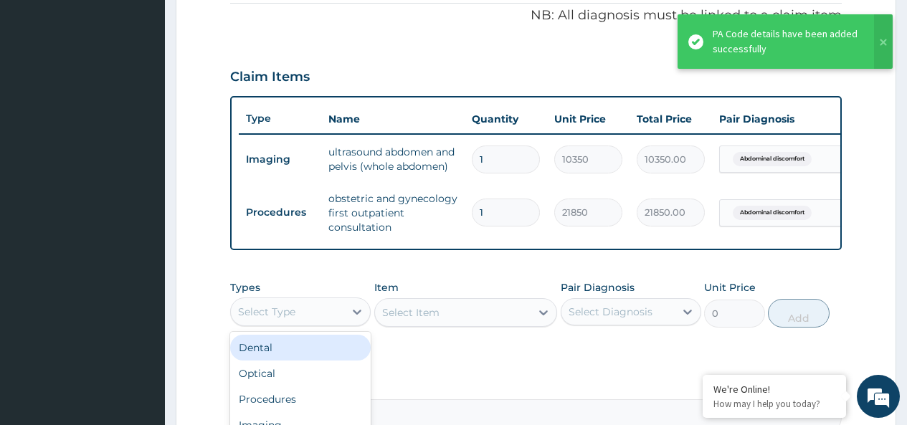
click at [272, 319] on div "Select Type" at bounding box center [266, 312] width 57 height 14
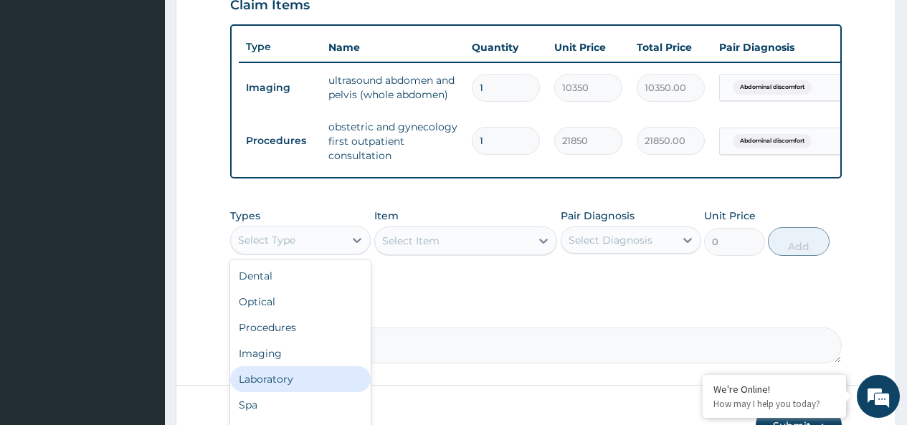
scroll to position [49, 0]
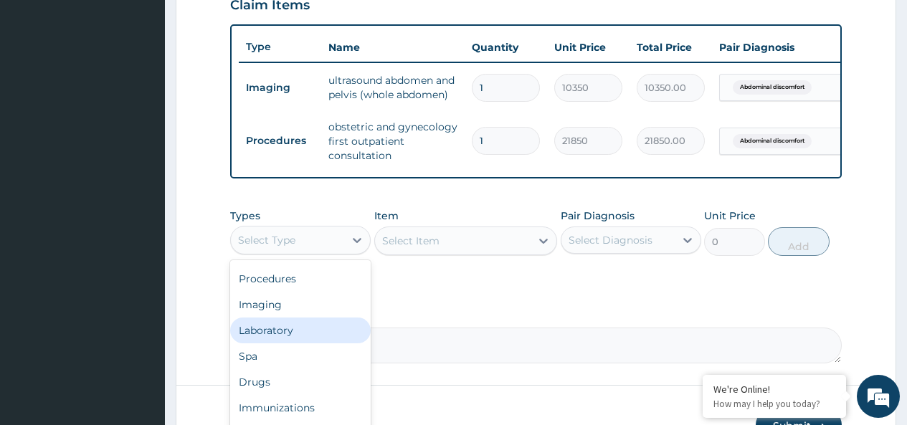
click at [297, 338] on div "Laboratory" at bounding box center [300, 331] width 140 height 26
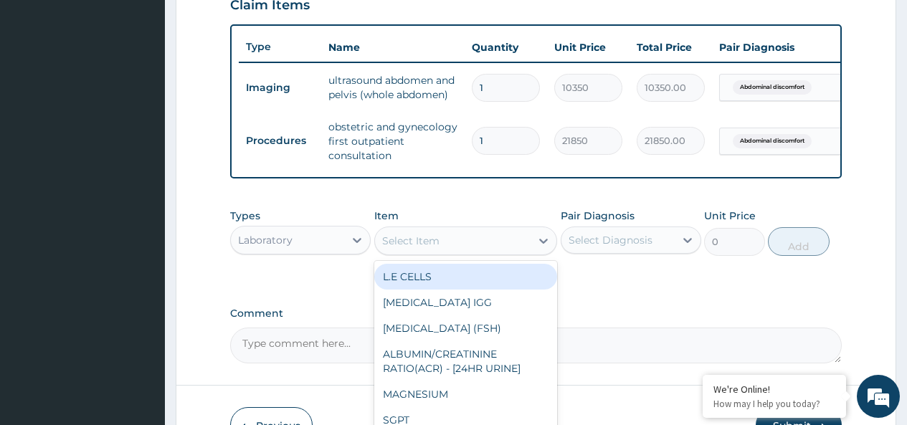
click at [510, 240] on div "Select Item" at bounding box center [453, 240] width 156 height 23
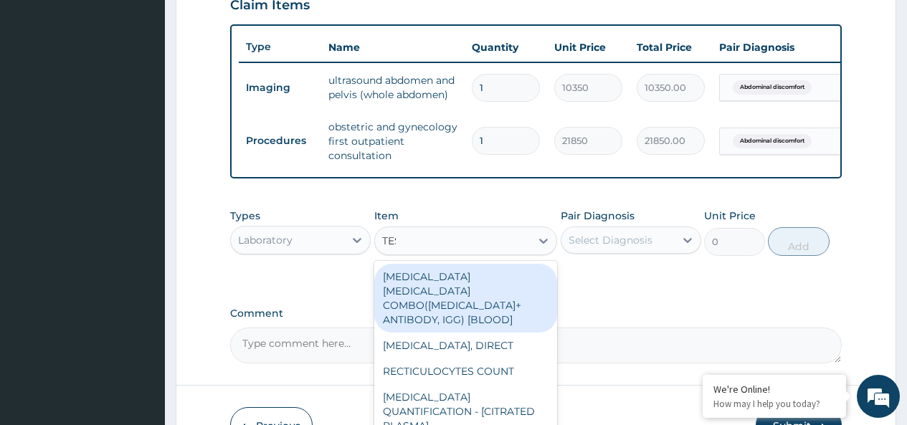
type input "TEST"
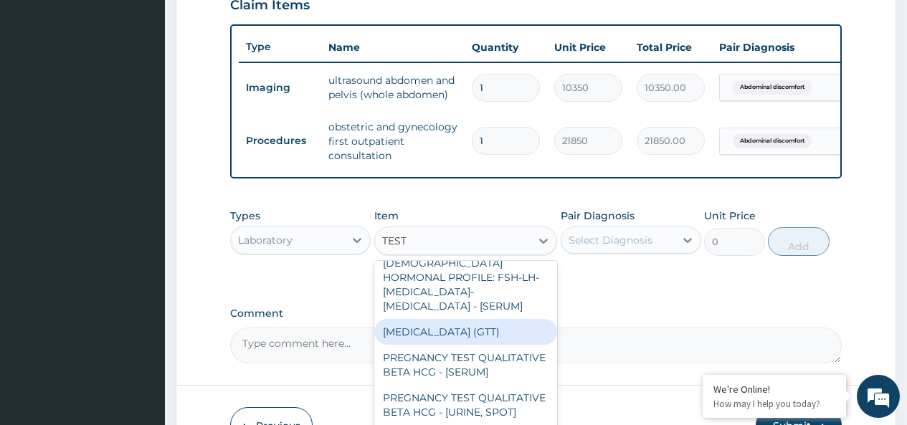
scroll to position [215, 0]
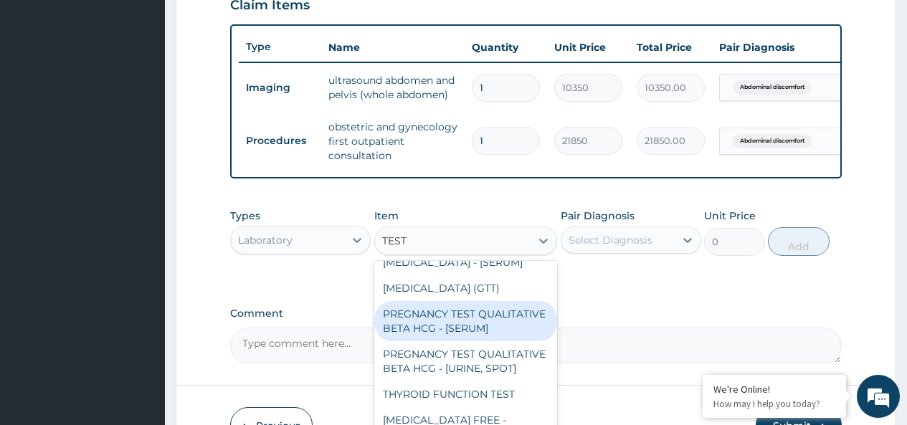
click at [461, 339] on div "PREGNANCY TEST QUALITATIVE BETA HCG - [SERUM]" at bounding box center [466, 321] width 184 height 40
type input "1380"
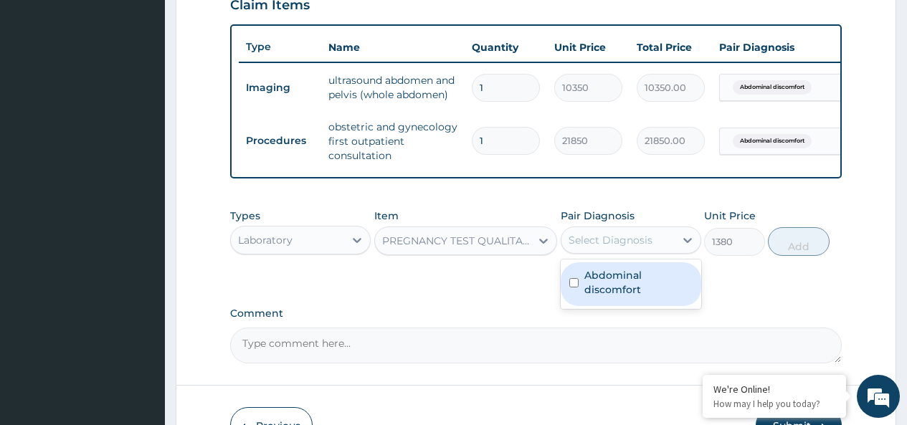
click at [613, 252] on div "Select Diagnosis" at bounding box center [617, 240] width 113 height 23
drag, startPoint x: 609, startPoint y: 290, endPoint x: 692, endPoint y: 290, distance: 83.1
click at [619, 293] on label "Abdominal discomfort" at bounding box center [638, 282] width 108 height 29
checkbox input "true"
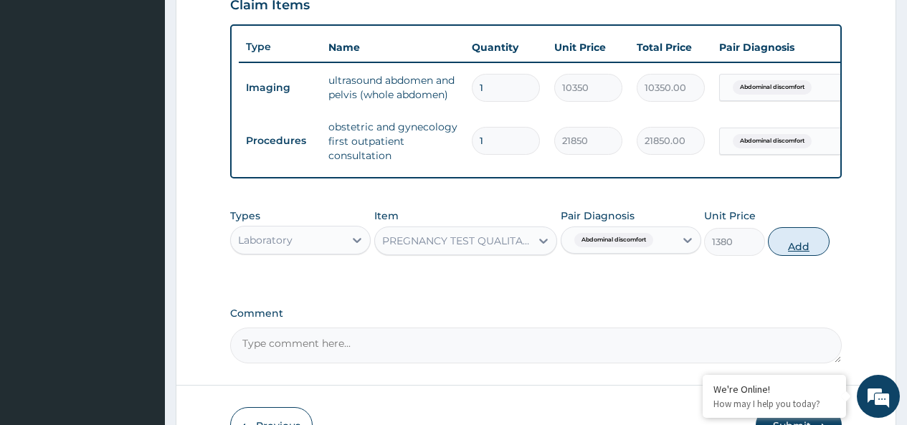
click at [796, 246] on button "Add" at bounding box center [798, 241] width 61 height 29
type input "0"
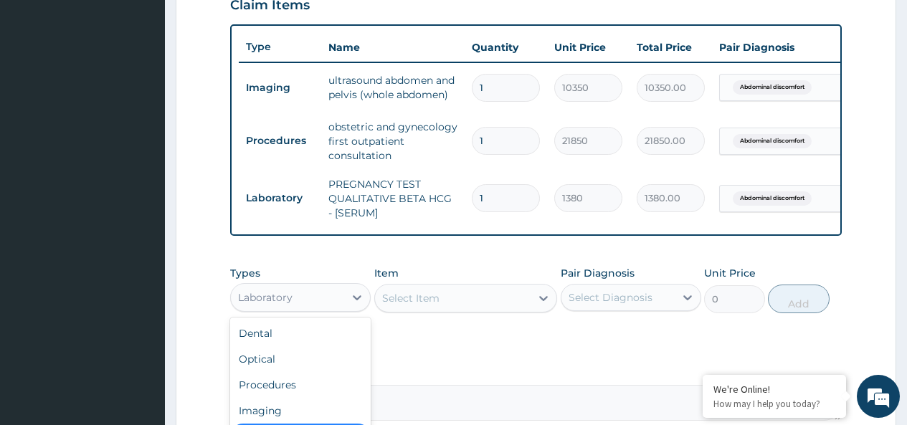
click at [274, 305] on div "Laboratory" at bounding box center [265, 297] width 54 height 14
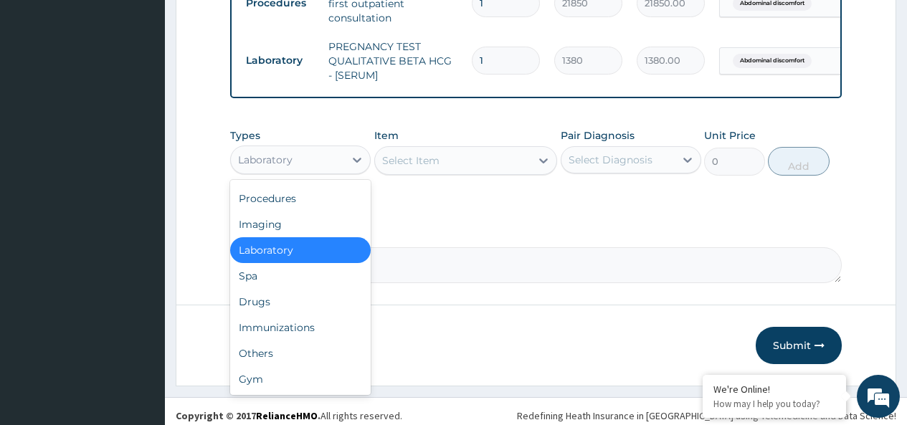
scroll to position [652, 0]
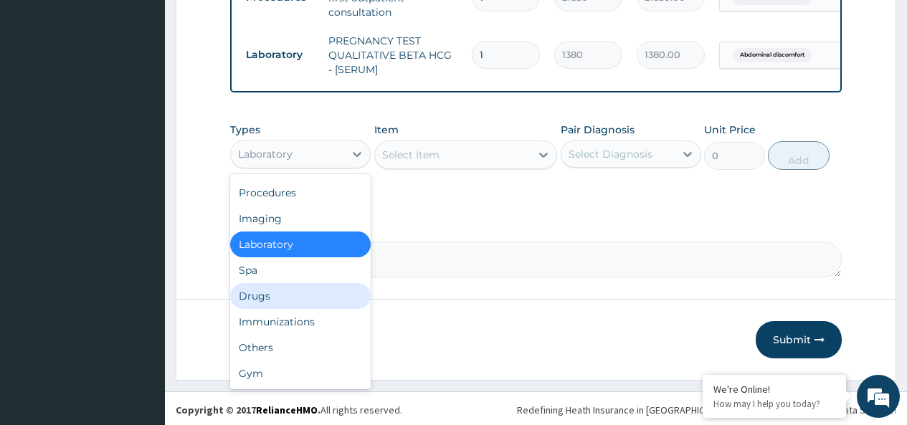
click at [285, 306] on div "Drugs" at bounding box center [300, 296] width 140 height 26
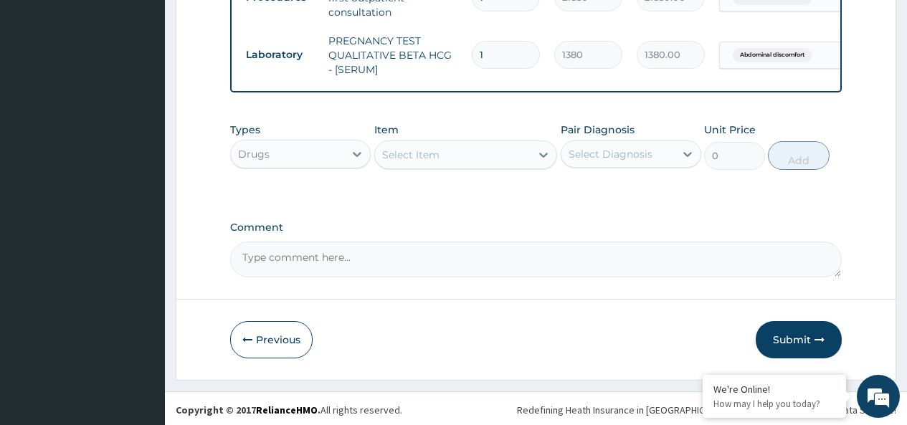
click at [432, 161] on div "Select Item" at bounding box center [410, 155] width 57 height 14
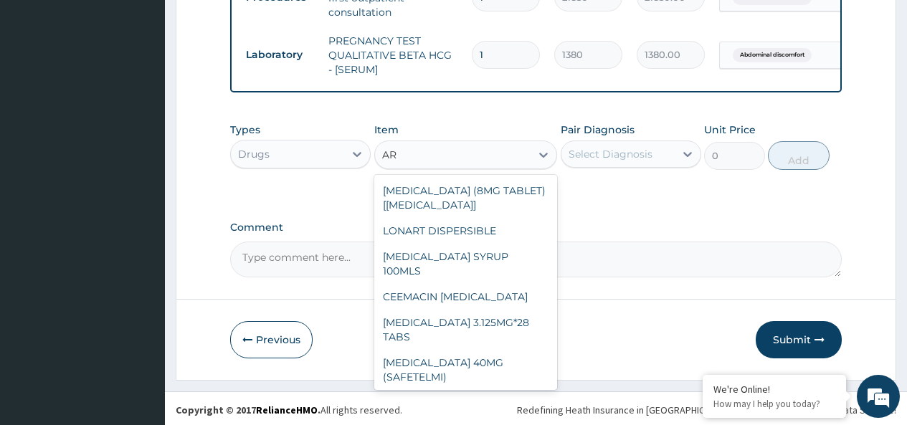
type input "A"
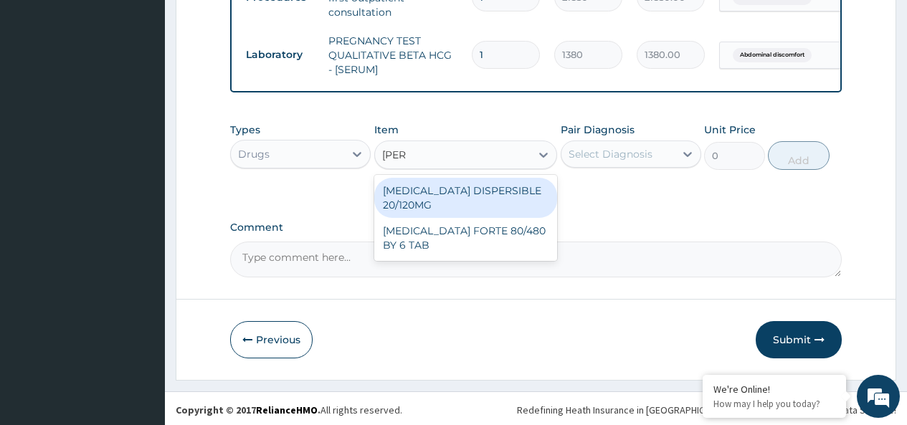
type input "COART"
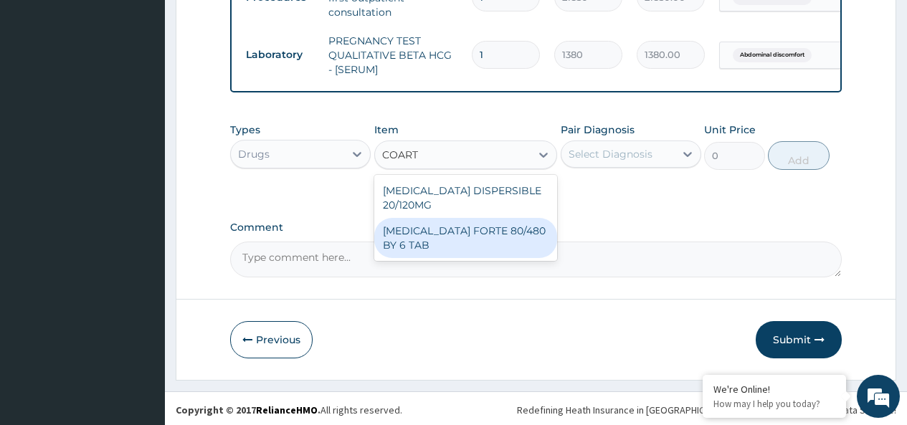
drag, startPoint x: 439, startPoint y: 259, endPoint x: 463, endPoint y: 243, distance: 29.4
click at [440, 258] on div "COARTEM FORTE 80/480 BY 6 TAB" at bounding box center [466, 238] width 184 height 40
type input "480.7"
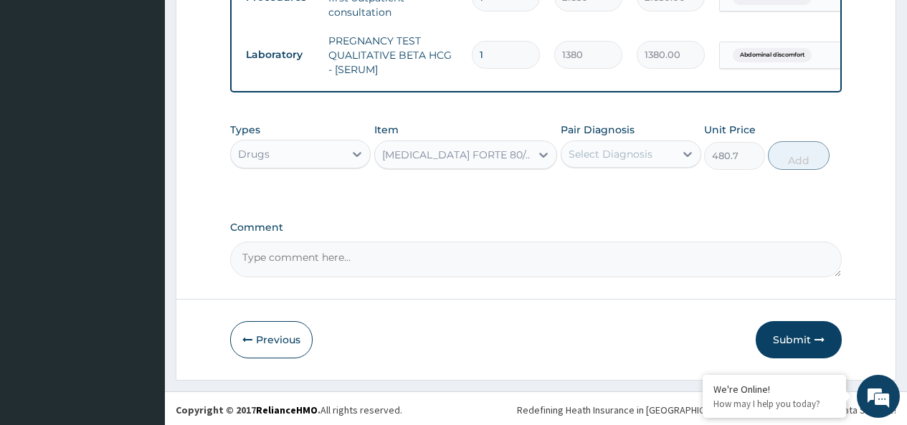
click at [592, 161] on div "Select Diagnosis" at bounding box center [610, 154] width 84 height 14
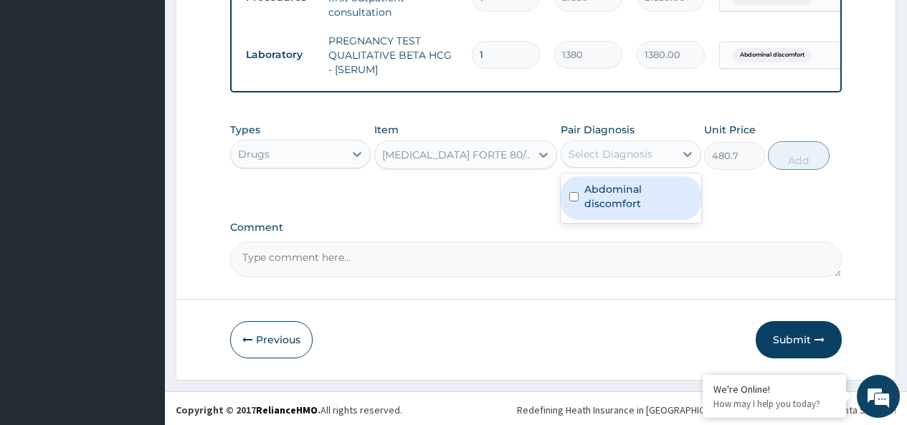
drag, startPoint x: 601, startPoint y: 214, endPoint x: 759, endPoint y: 186, distance: 160.3
click at [613, 211] on label "Abdominal discomfort" at bounding box center [638, 196] width 108 height 29
checkbox input "true"
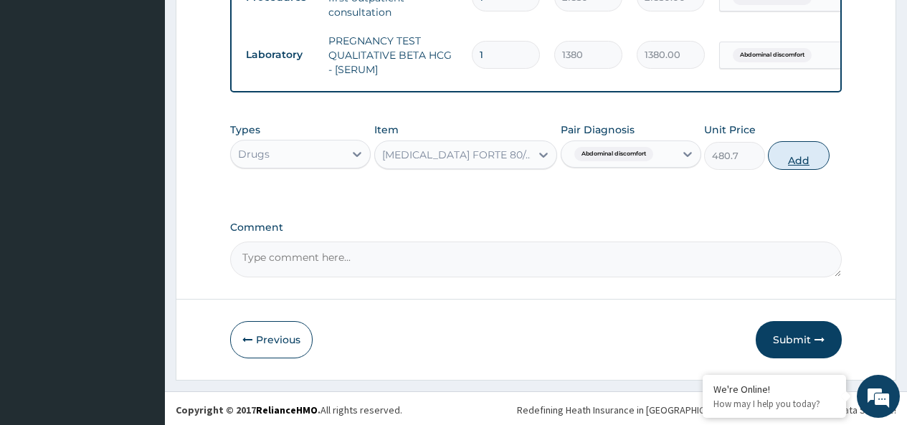
click at [781, 170] on button "Add" at bounding box center [798, 155] width 61 height 29
type input "0"
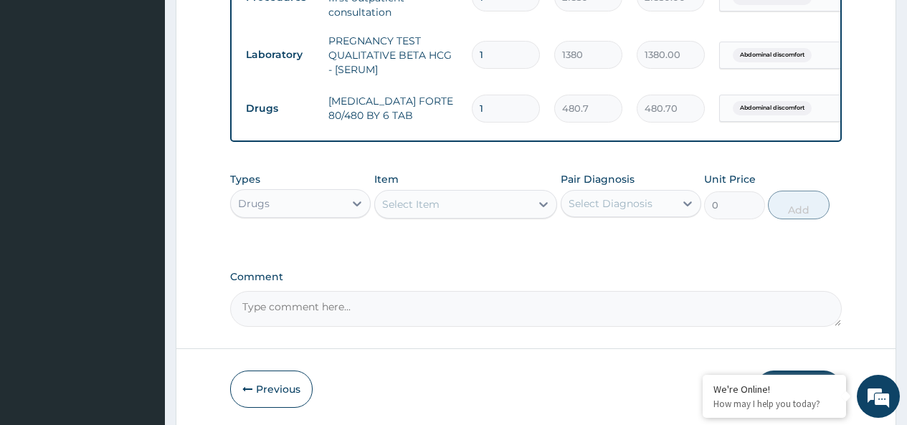
type input "0.00"
type input "6"
type input "2884.20"
type input "6"
click at [446, 214] on div "Select Item" at bounding box center [453, 204] width 156 height 23
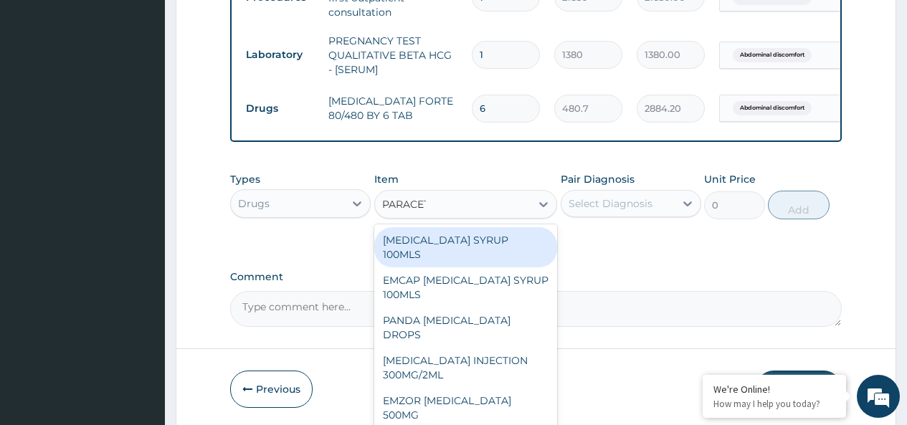
type input "PARACETA"
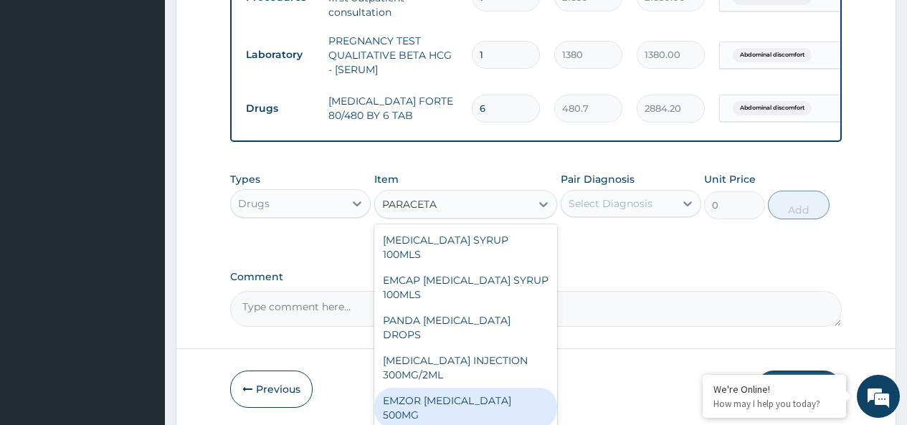
click at [513, 388] on div "EMZOR PARACETAMOL 500MG" at bounding box center [466, 408] width 184 height 40
type input "25.3"
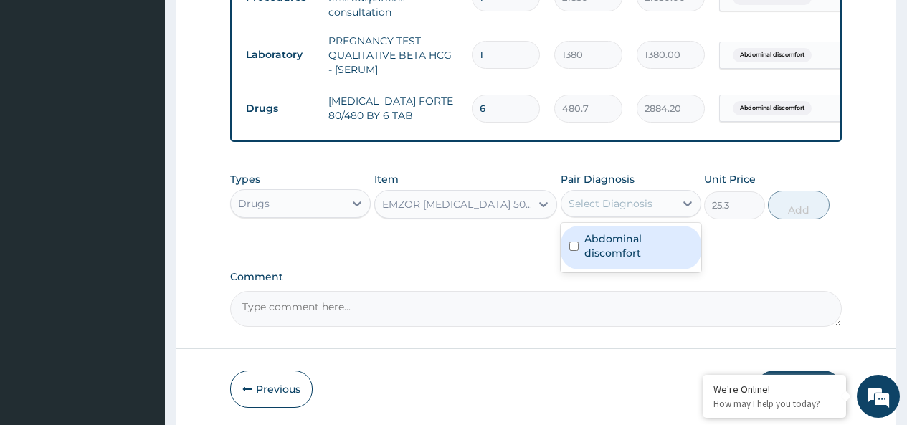
click at [593, 211] on div "Select Diagnosis" at bounding box center [610, 203] width 84 height 14
drag, startPoint x: 593, startPoint y: 254, endPoint x: 666, endPoint y: 252, distance: 73.1
click at [598, 254] on label "Abdominal discomfort" at bounding box center [638, 246] width 108 height 29
checkbox input "true"
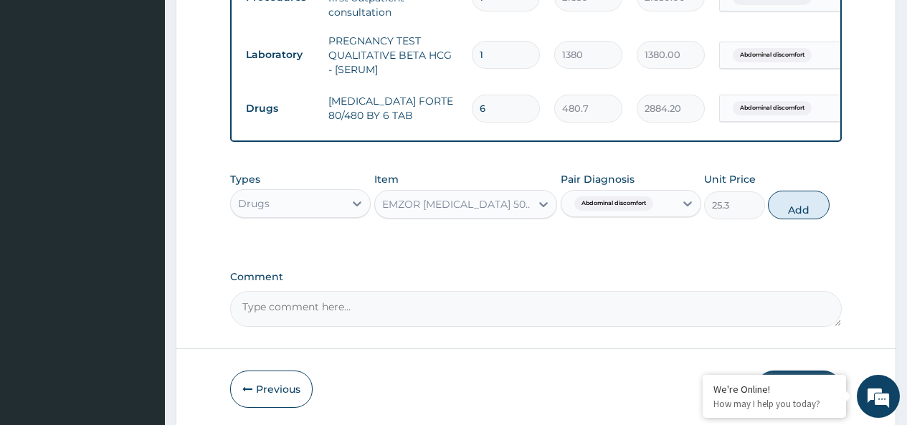
drag, startPoint x: 796, startPoint y: 220, endPoint x: 707, endPoint y: 206, distance: 89.9
click at [796, 219] on button "Add" at bounding box center [798, 205] width 61 height 29
type input "0"
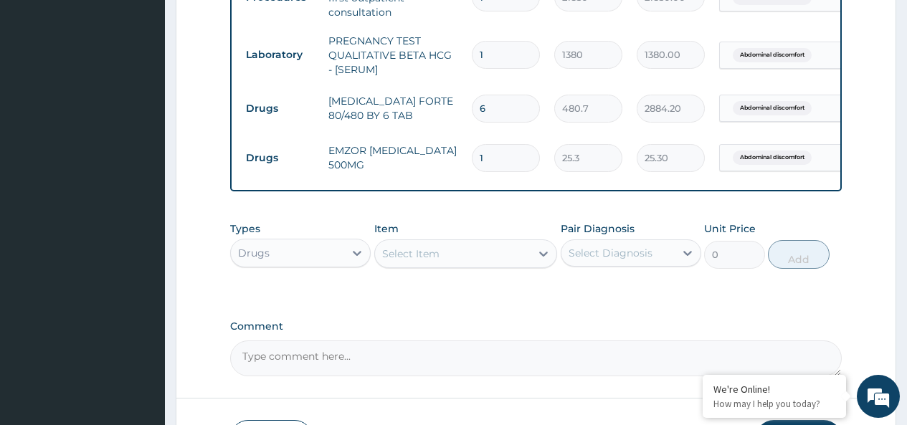
type input "18"
type input "455.40"
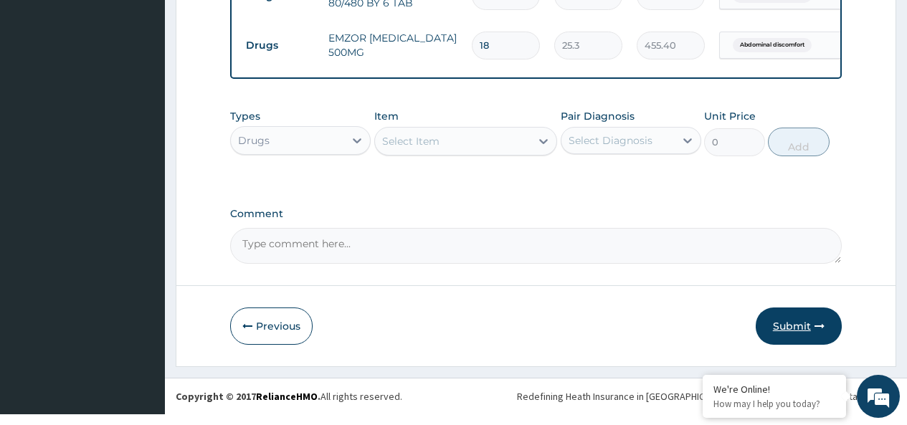
type input "18"
click at [796, 345] on button "Submit" at bounding box center [799, 326] width 86 height 37
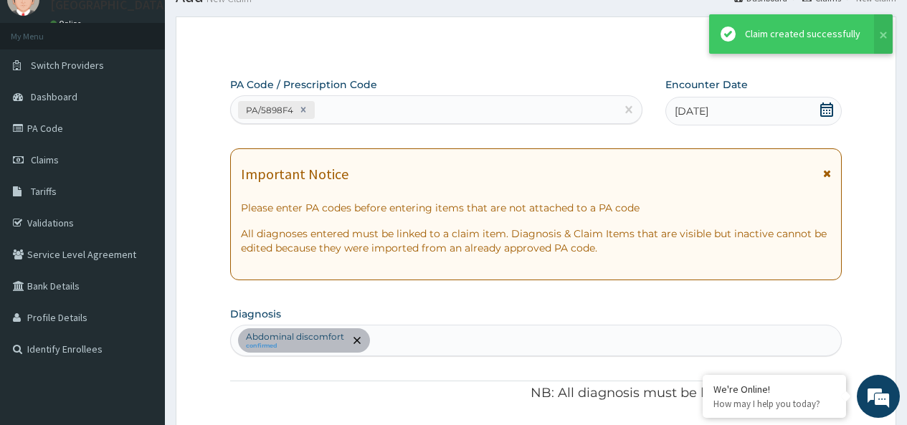
scroll to position [765, 0]
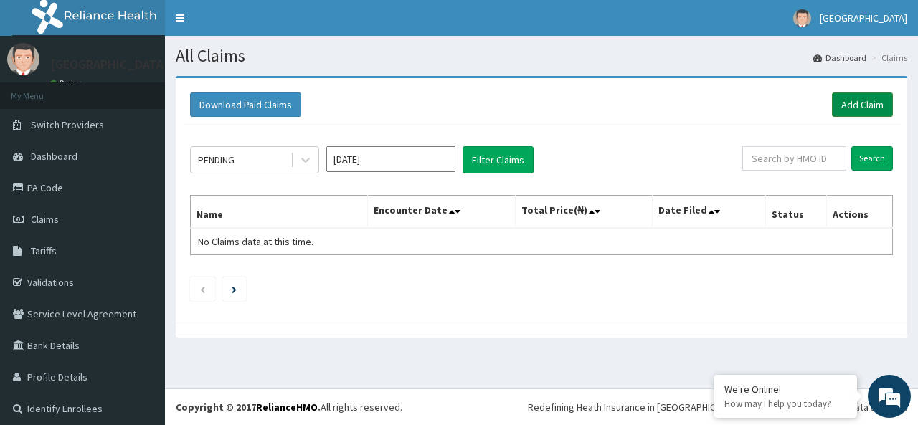
click at [844, 104] on link "Add Claim" at bounding box center [861, 104] width 61 height 24
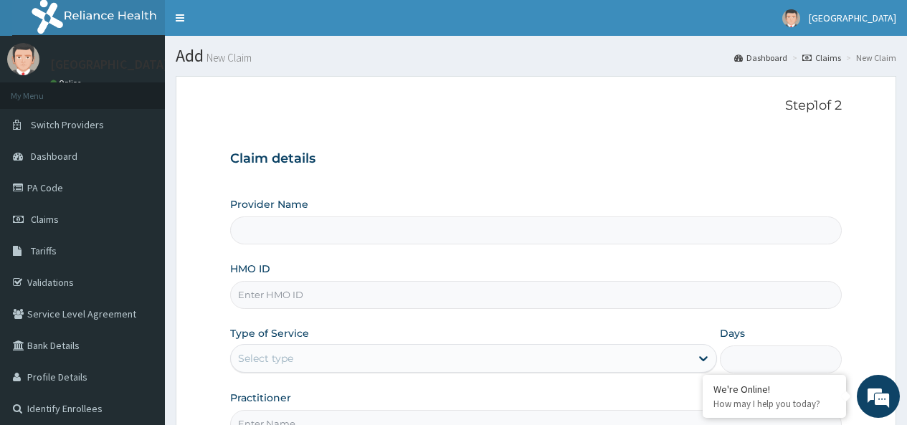
click at [282, 296] on input "HMO ID" at bounding box center [535, 295] width 611 height 28
type input "[GEOGRAPHIC_DATA]"
type input "CRH/10010/B"
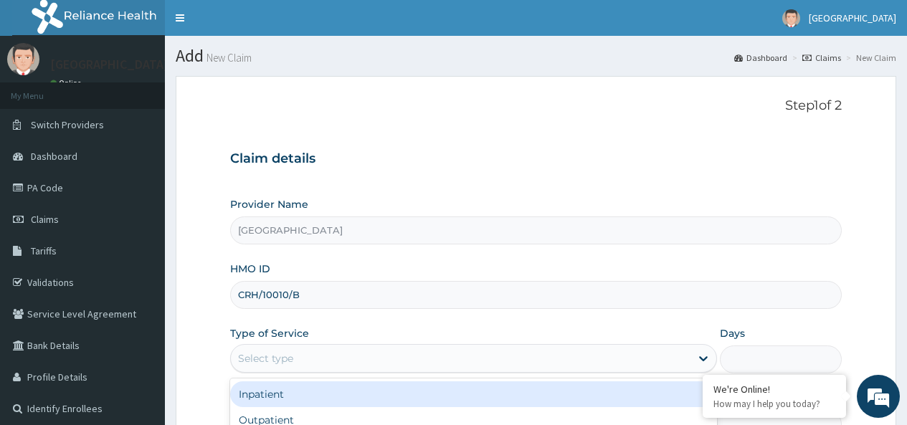
click at [287, 363] on div "Select type" at bounding box center [265, 358] width 55 height 14
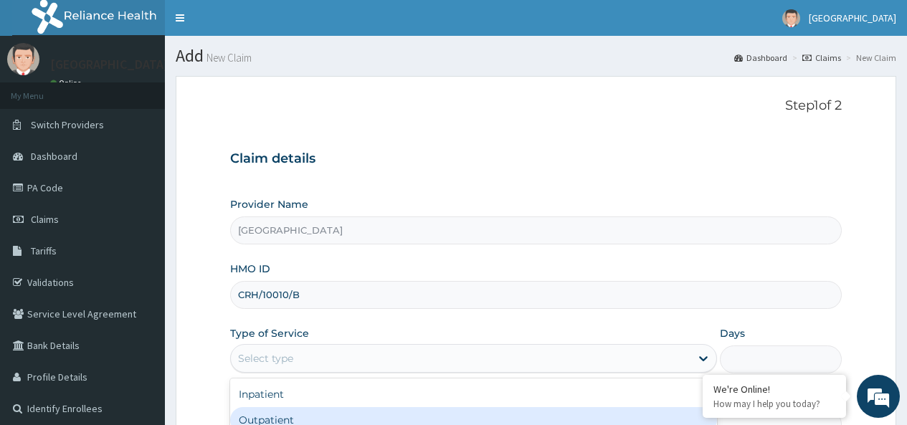
click at [285, 416] on div "Outpatient" at bounding box center [473, 420] width 487 height 26
type input "1"
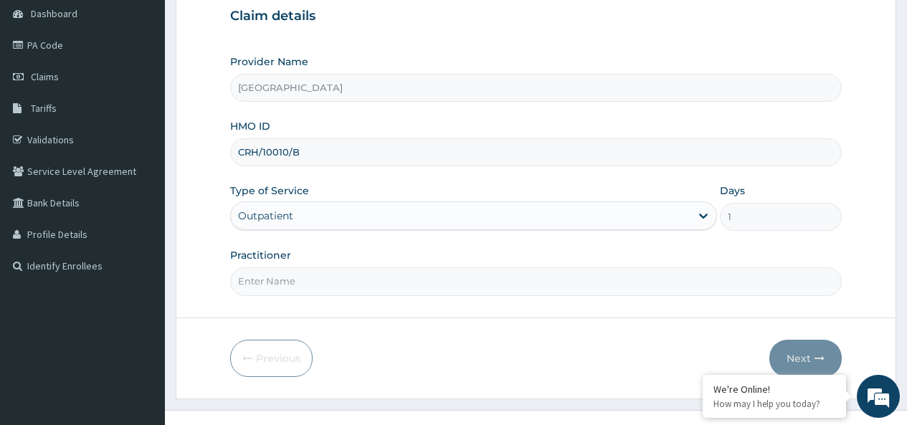
scroll to position [143, 0]
click at [298, 277] on input "Practitioner" at bounding box center [535, 281] width 611 height 28
type input "[PERSON_NAME]"
click at [801, 346] on button "Next" at bounding box center [805, 357] width 72 height 37
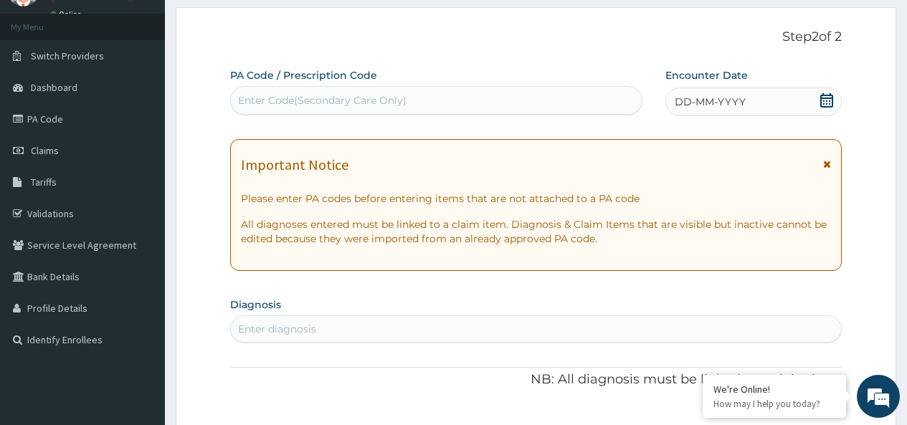
scroll to position [0, 0]
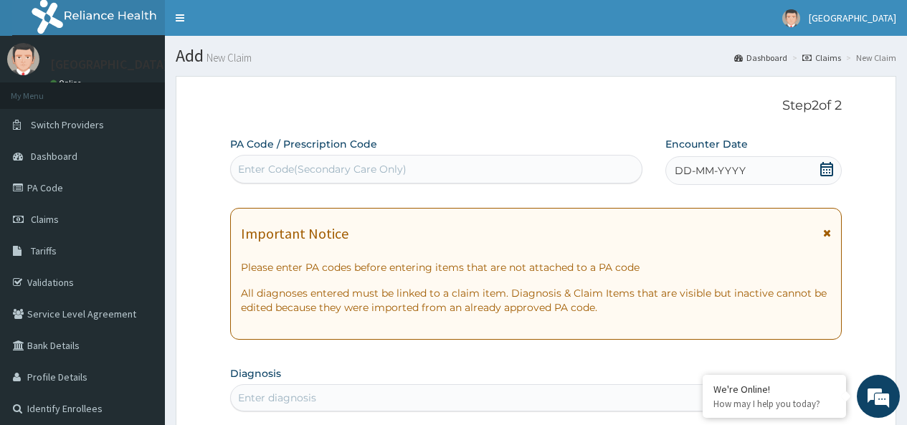
drag, startPoint x: 362, startPoint y: 164, endPoint x: 366, endPoint y: 175, distance: 11.6
click at [362, 168] on div "Enter Code(Secondary Care Only)" at bounding box center [322, 169] width 168 height 14
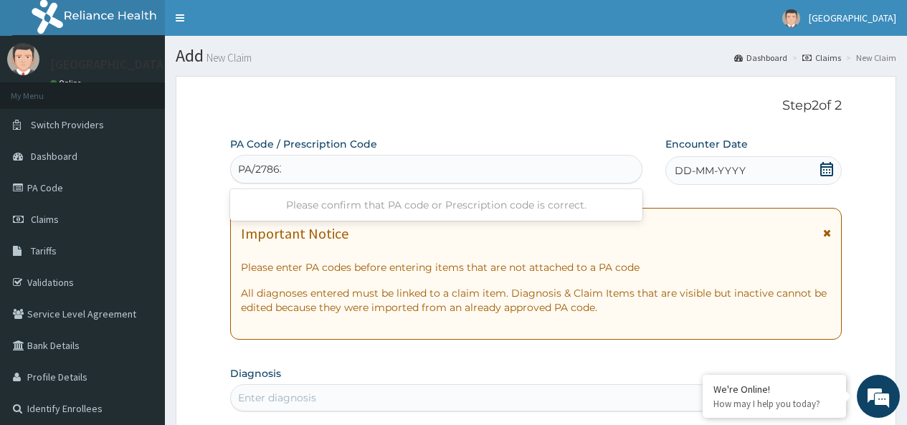
type input "PA/278632"
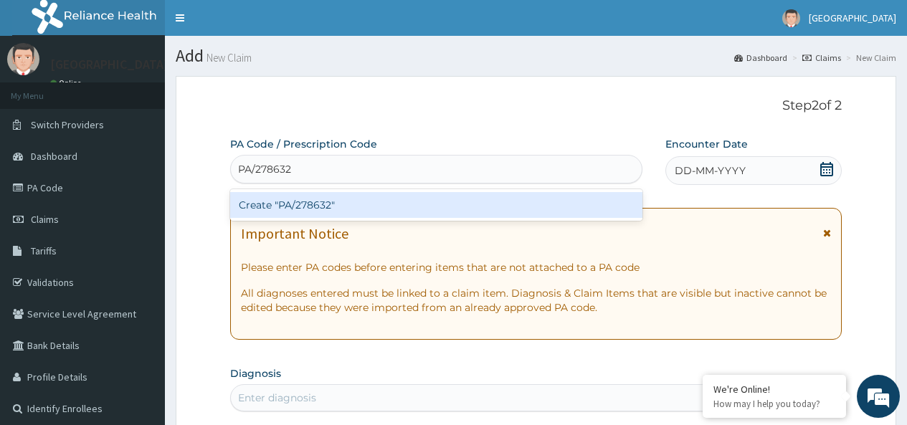
click at [357, 204] on div "Create "PA/278632"" at bounding box center [435, 205] width 411 height 26
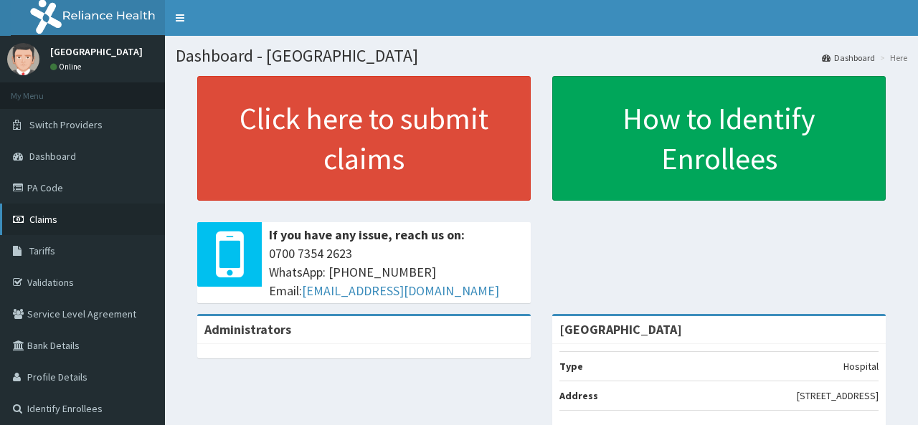
click at [64, 220] on link "Claims" at bounding box center [82, 220] width 165 height 32
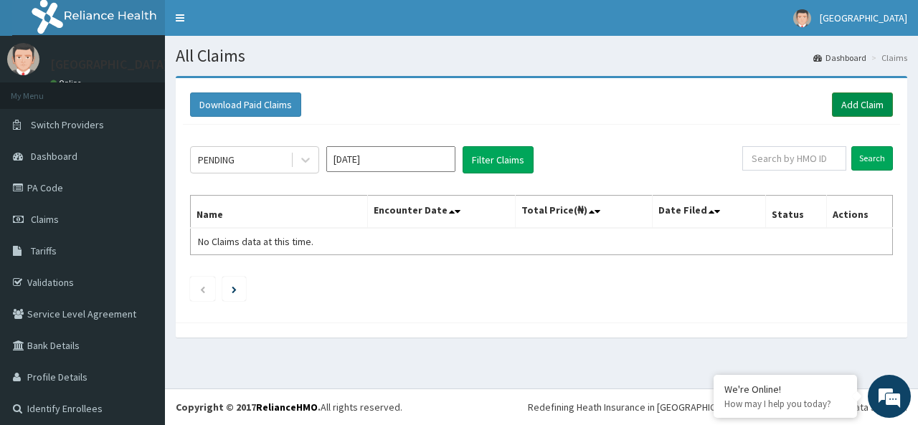
click at [850, 101] on link "Add Claim" at bounding box center [861, 104] width 61 height 24
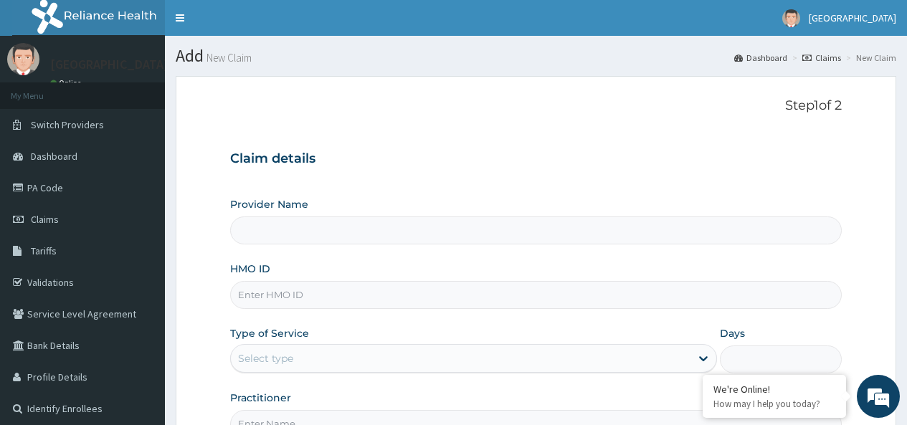
click at [276, 295] on input "HMO ID" at bounding box center [535, 295] width 611 height 28
type input "[GEOGRAPHIC_DATA]"
type input "CRH/10010/B"
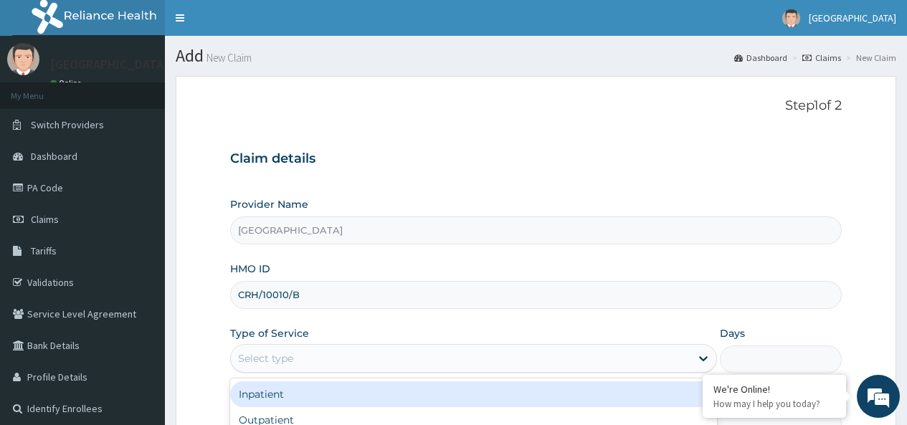
click at [285, 363] on div "Select type" at bounding box center [265, 358] width 55 height 14
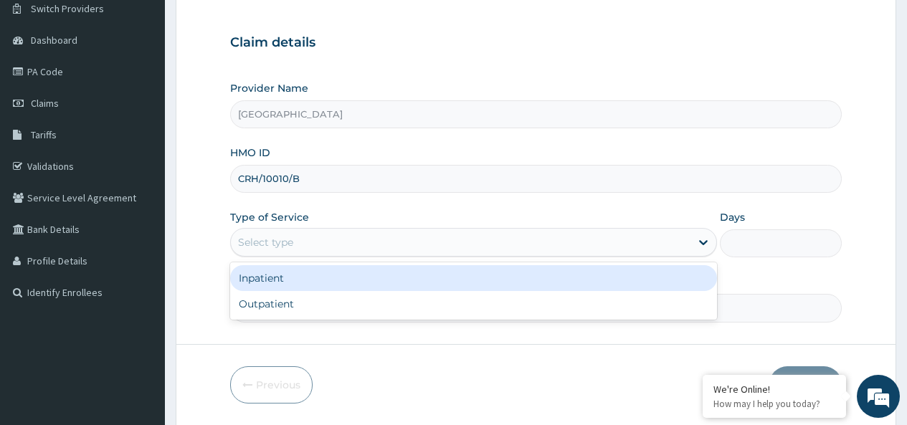
scroll to position [143, 0]
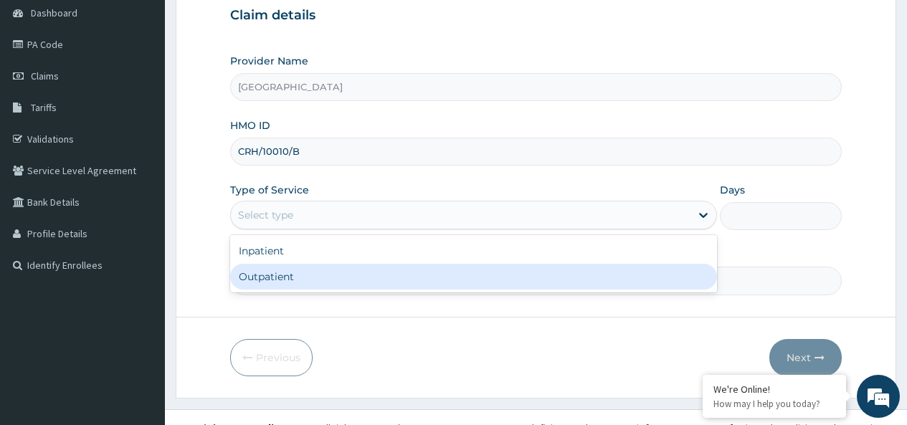
click at [295, 277] on div "Outpatient" at bounding box center [473, 277] width 487 height 26
type input "1"
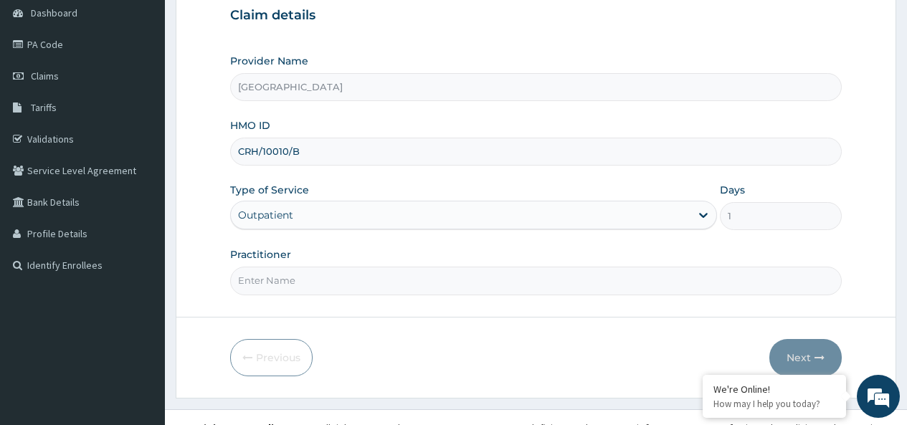
click at [337, 280] on input "Practitioner" at bounding box center [535, 281] width 611 height 28
type input "[PERSON_NAME]"
click at [801, 361] on button "Next" at bounding box center [805, 357] width 72 height 37
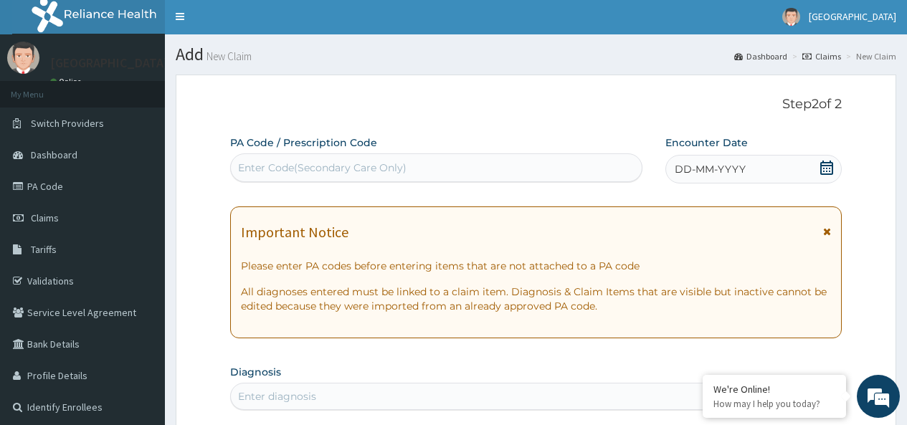
scroll to position [0, 0]
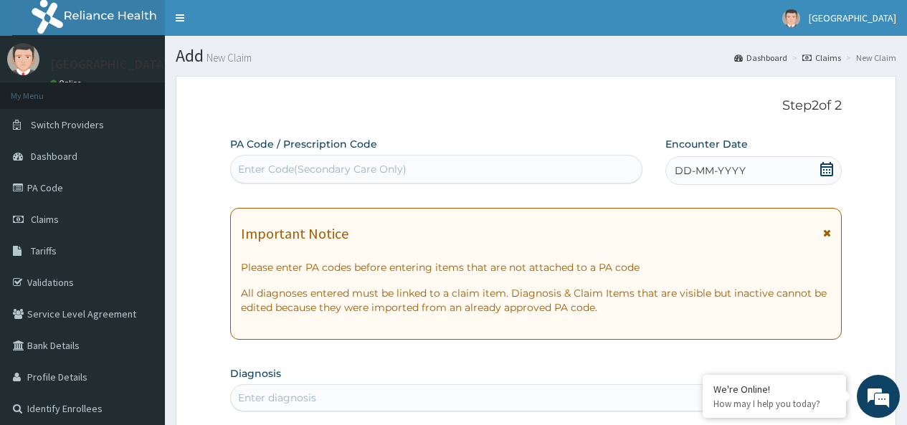
click at [412, 167] on div "Enter Code(Secondary Care Only)" at bounding box center [436, 169] width 410 height 23
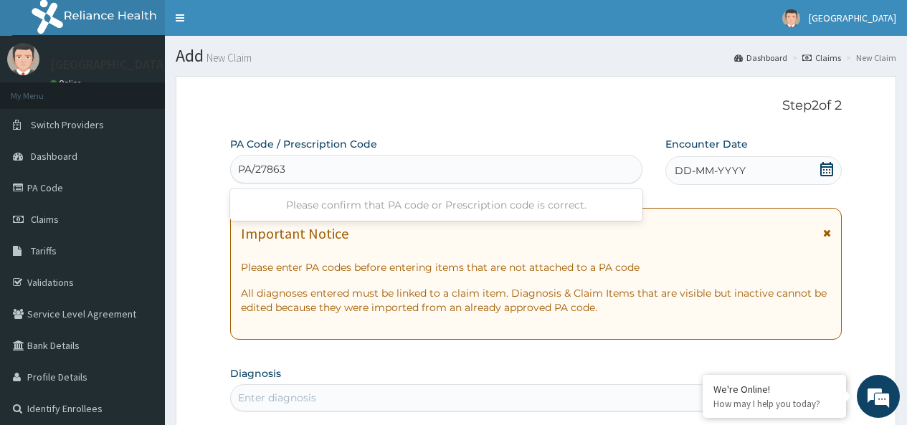
type input "PA/278632"
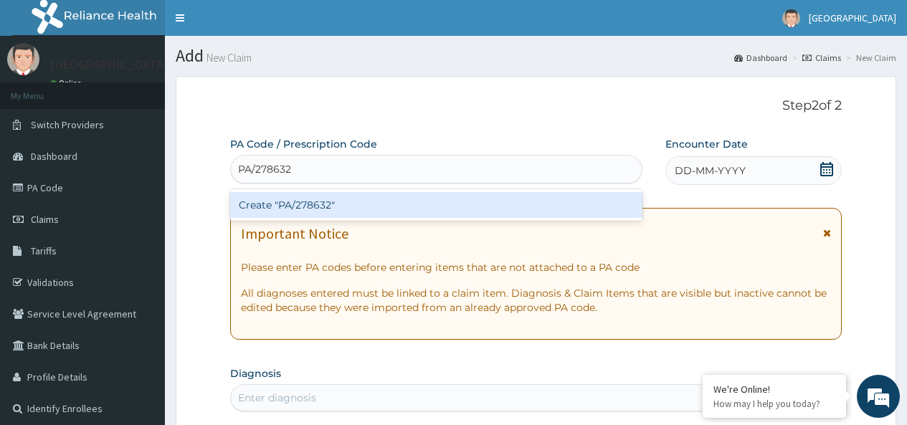
click at [287, 204] on div "Create "PA/278632"" at bounding box center [435, 205] width 411 height 26
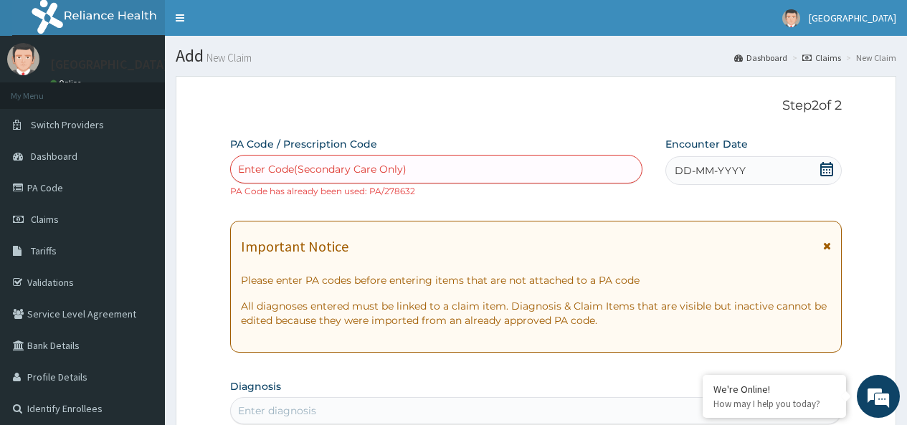
drag, startPoint x: 326, startPoint y: 164, endPoint x: 292, endPoint y: 172, distance: 34.6
drag, startPoint x: 319, startPoint y: 170, endPoint x: 291, endPoint y: 169, distance: 28.0
drag, startPoint x: 291, startPoint y: 169, endPoint x: 280, endPoint y: 169, distance: 10.8
drag, startPoint x: 280, startPoint y: 169, endPoint x: 234, endPoint y: 100, distance: 83.7
click at [234, 100] on p "Step 2 of 2" at bounding box center [535, 106] width 611 height 16
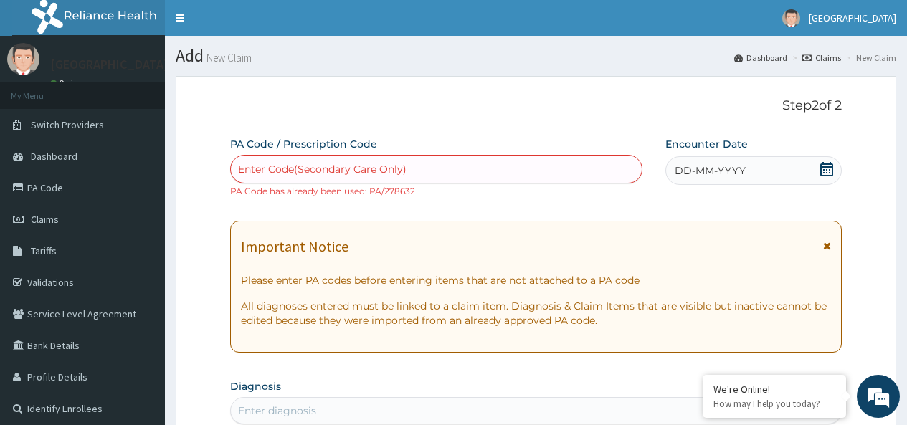
click at [317, 173] on div "Enter Code(Secondary Care Only)" at bounding box center [322, 169] width 168 height 14
paste input "PA/5A6CFA"
type input "PA/5A6CFA"
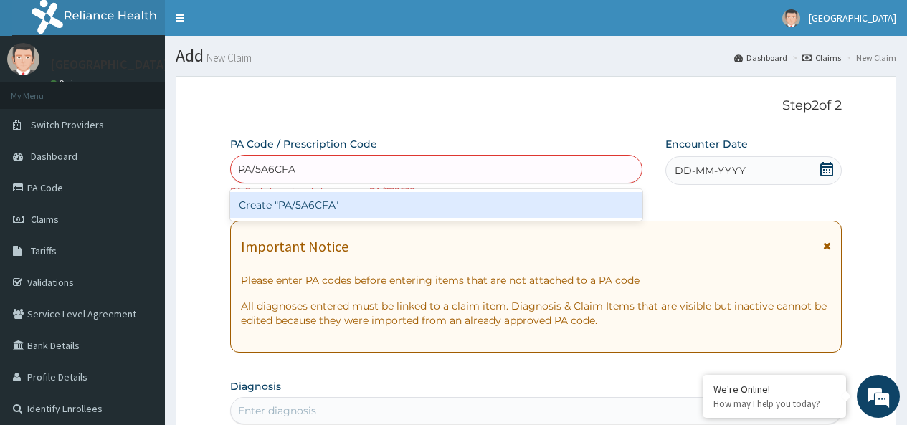
click at [345, 211] on div "Create "PA/5A6CFA"" at bounding box center [435, 205] width 411 height 26
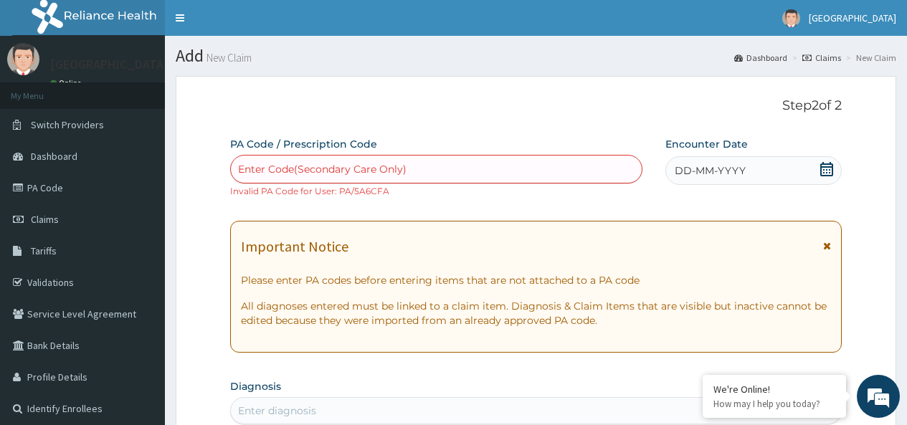
drag, startPoint x: 338, startPoint y: 166, endPoint x: 284, endPoint y: 168, distance: 54.5
drag, startPoint x: 284, startPoint y: 168, endPoint x: 281, endPoint y: 161, distance: 7.7
click at [281, 161] on div "Enter Code(Secondary Care Only)" at bounding box center [436, 169] width 410 height 23
paste input "PA/278632"
type input "PA/278632"
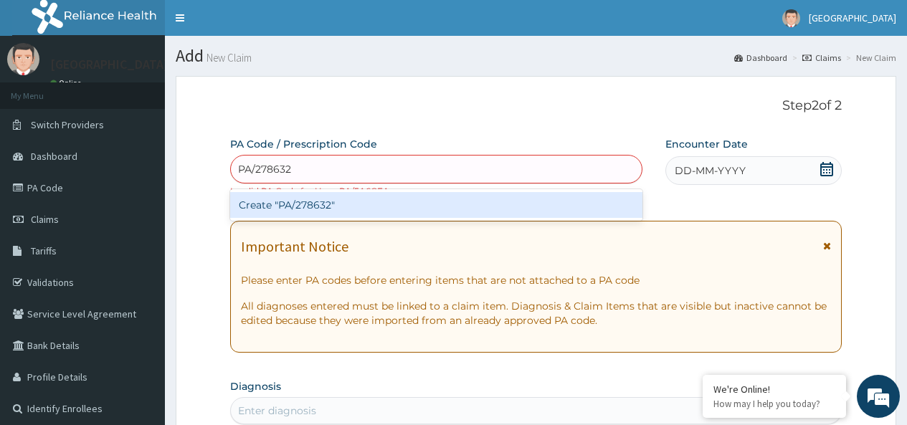
click at [312, 205] on div "Create "PA/278632"" at bounding box center [435, 205] width 411 height 26
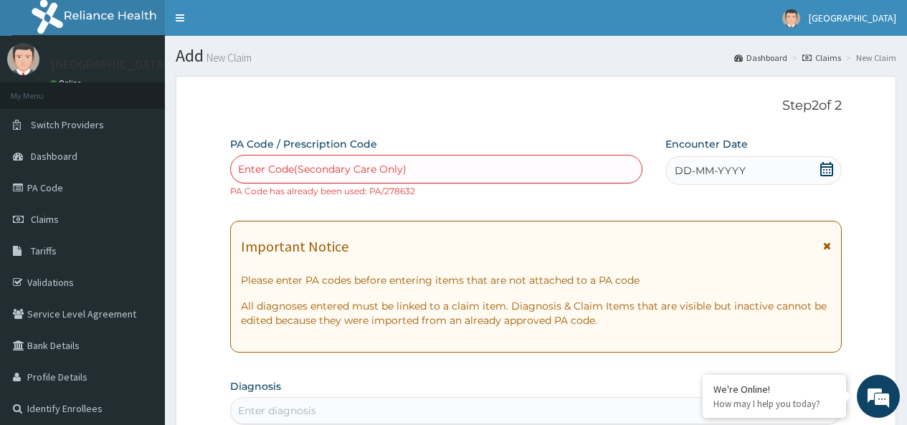
drag, startPoint x: 410, startPoint y: 170, endPoint x: 353, endPoint y: 172, distance: 56.7
click at [353, 172] on div "Enter Code(Secondary Care Only)" at bounding box center [322, 169] width 168 height 14
click at [819, 170] on icon at bounding box center [826, 169] width 14 height 14
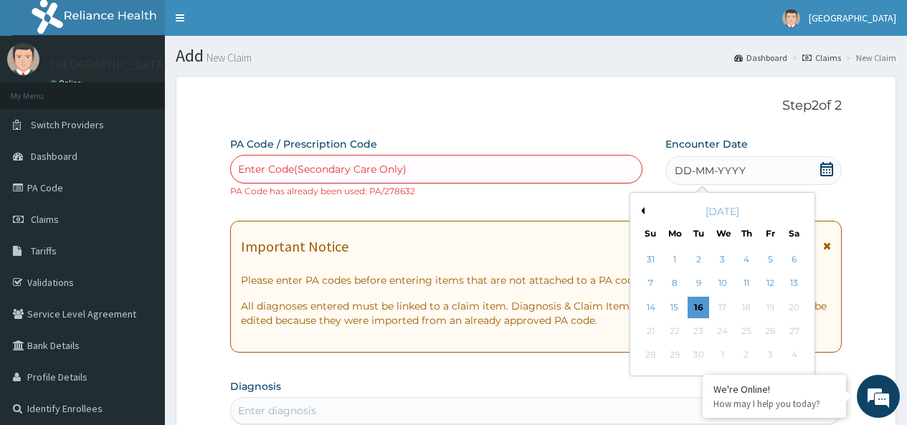
click at [644, 209] on button "Previous Month" at bounding box center [640, 210] width 7 height 7
click at [700, 283] on div "5" at bounding box center [698, 284] width 22 height 22
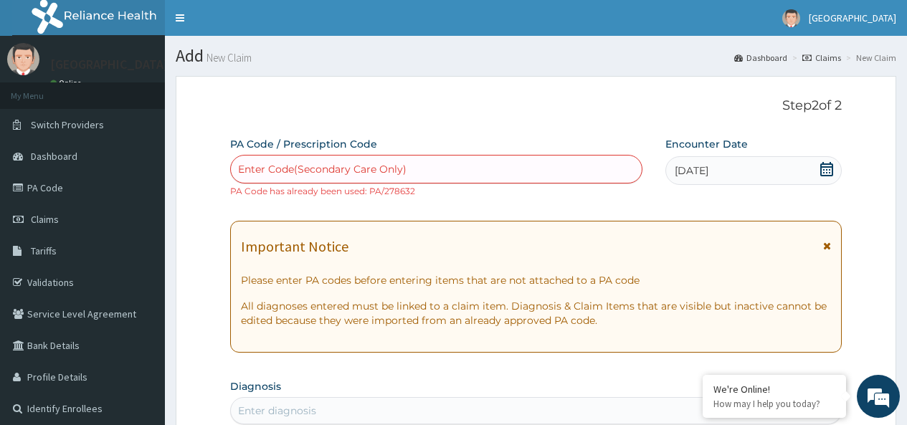
paste input "PA/278632"
type input "PA/278632"
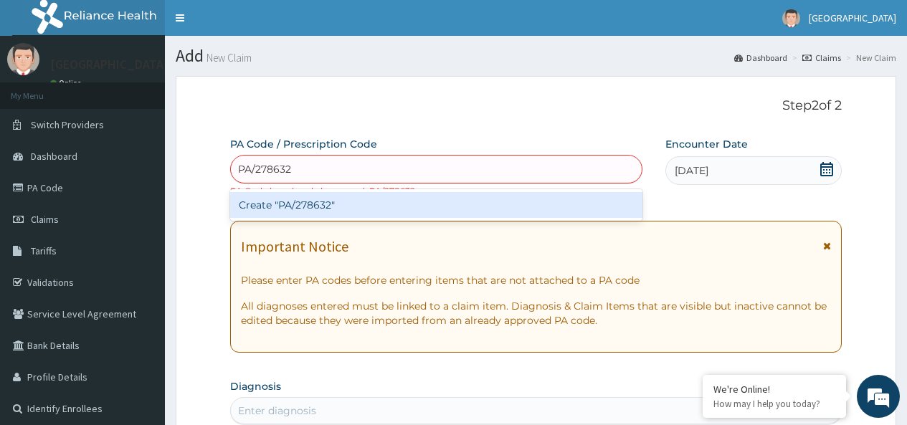
click at [337, 203] on div "Create "PA/278632"" at bounding box center [435, 205] width 411 height 26
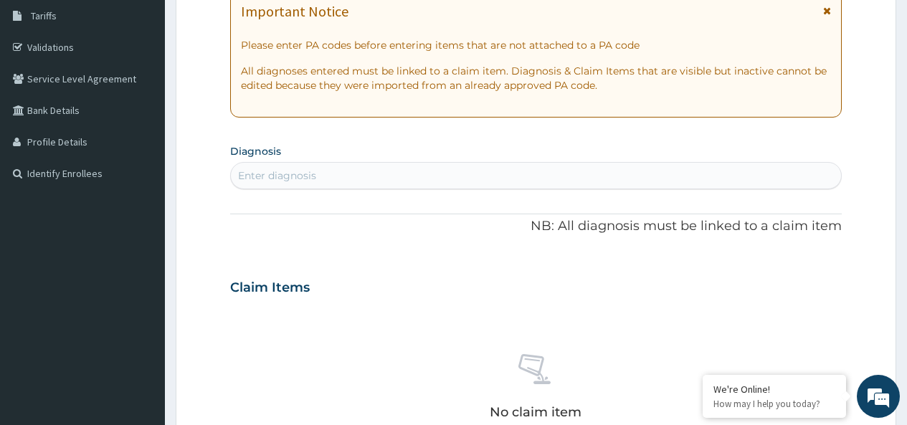
scroll to position [115, 0]
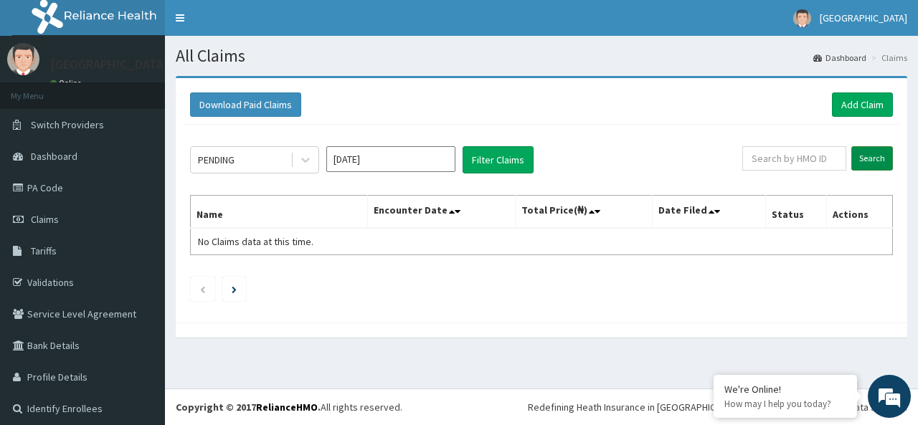
click at [858, 163] on input "Search" at bounding box center [872, 158] width 42 height 24
click at [821, 158] on input "text" at bounding box center [794, 158] width 104 height 24
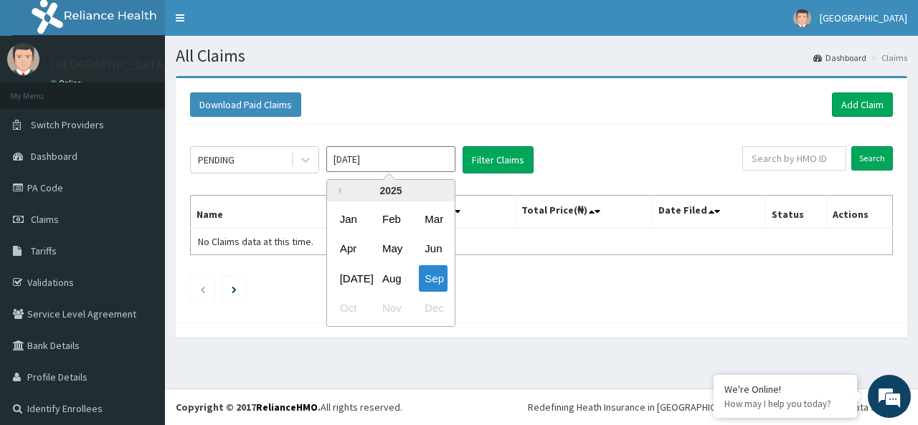
drag, startPoint x: 412, startPoint y: 162, endPoint x: 422, endPoint y: 164, distance: 10.3
click at [413, 163] on input "[DATE]" at bounding box center [390, 159] width 129 height 26
drag, startPoint x: 394, startPoint y: 278, endPoint x: 410, endPoint y: 250, distance: 32.5
click at [394, 277] on div "Aug" at bounding box center [390, 278] width 29 height 27
type input "[DATE]"
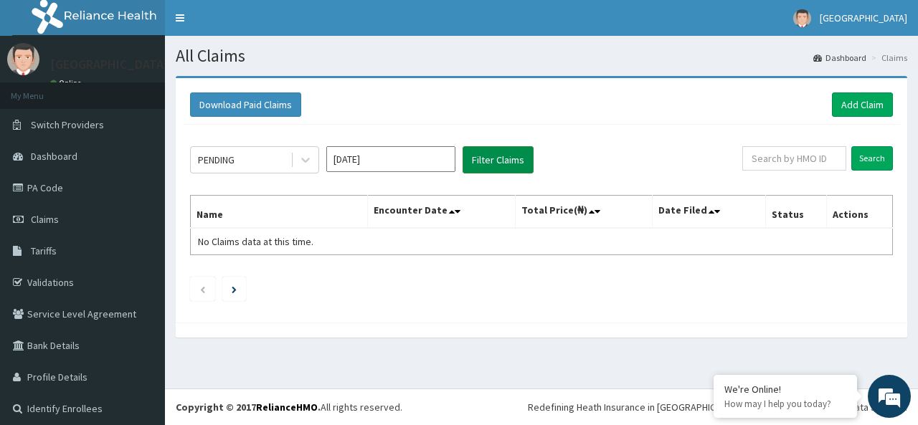
click at [495, 170] on button "Filter Claims" at bounding box center [497, 159] width 71 height 27
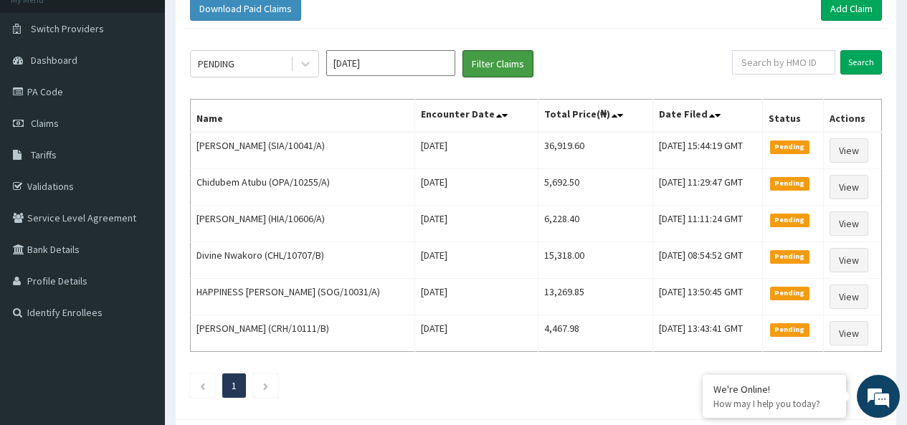
scroll to position [72, 0]
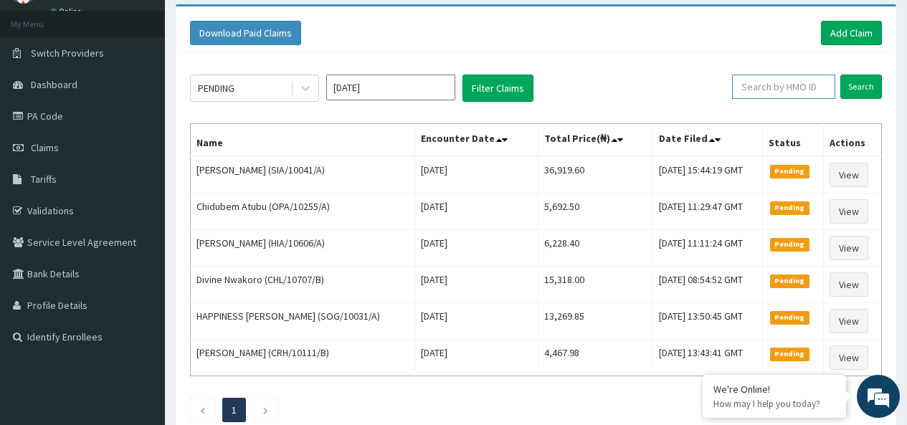
click at [801, 90] on input "text" at bounding box center [783, 87] width 103 height 24
click at [42, 112] on link "PA Code" at bounding box center [82, 116] width 165 height 32
